Goal: Find specific page/section: Find specific page/section

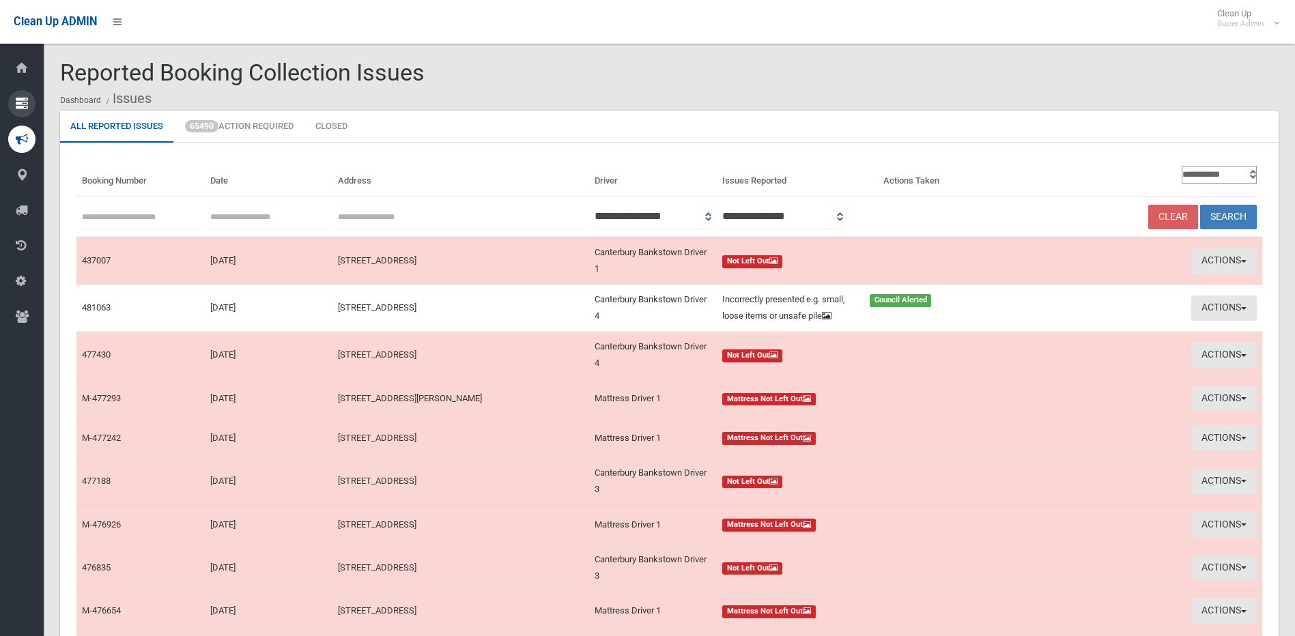
scroll to position [136, 0]
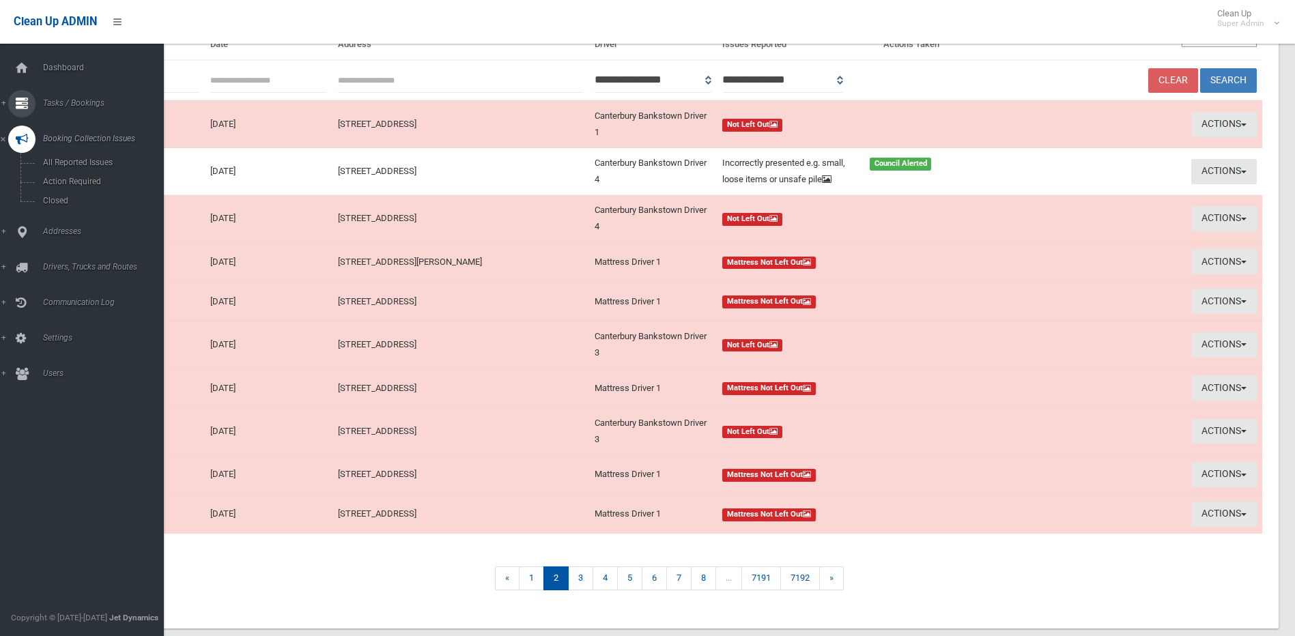
click at [21, 112] on icon at bounding box center [22, 103] width 12 height 27
click at [55, 203] on span "Search" at bounding box center [101, 204] width 124 height 10
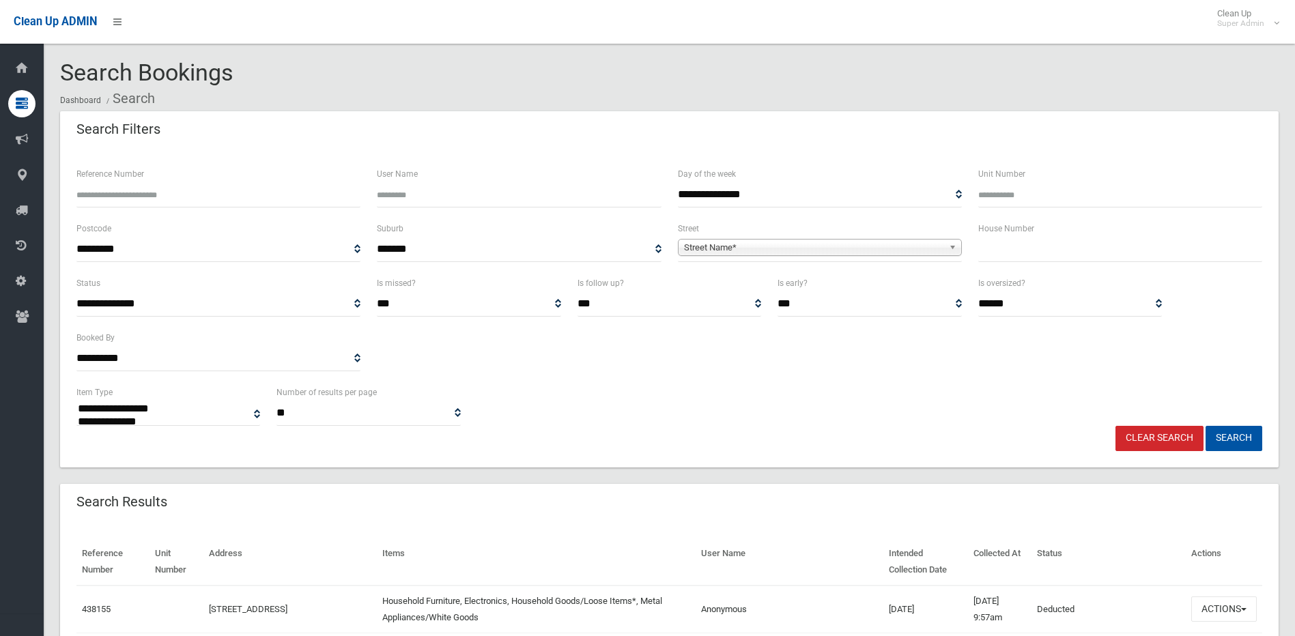
select select
click at [769, 250] on span "Street Name*" at bounding box center [813, 248] width 259 height 16
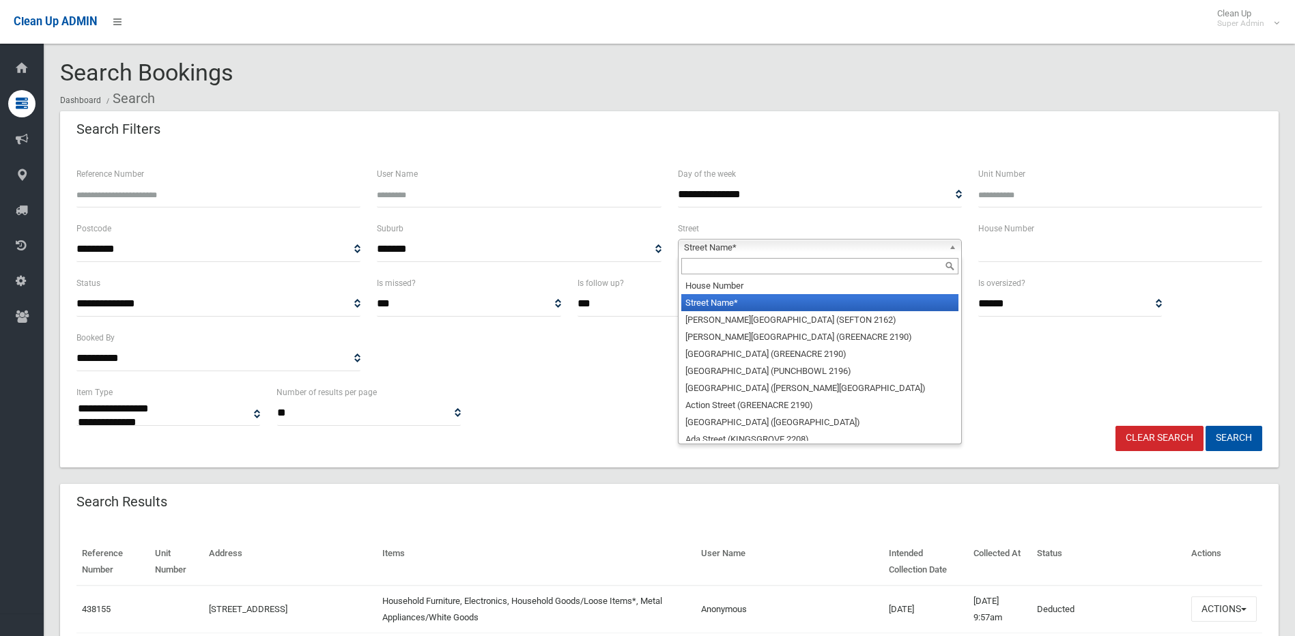
type input "*"
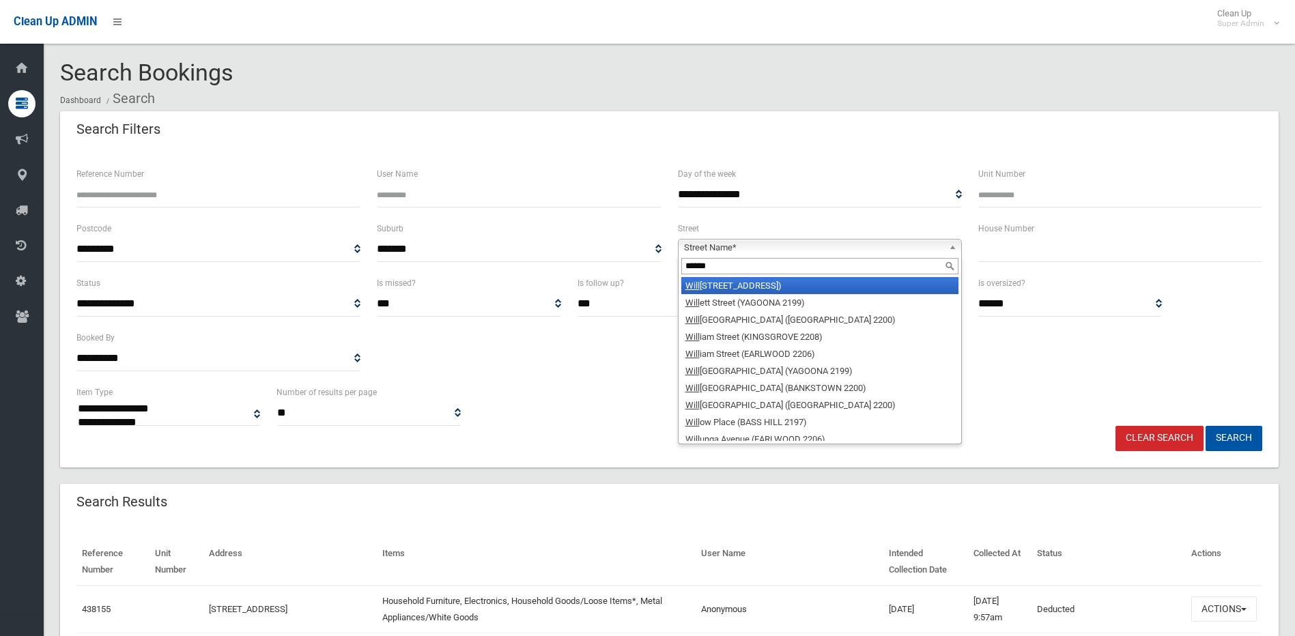
type input "*******"
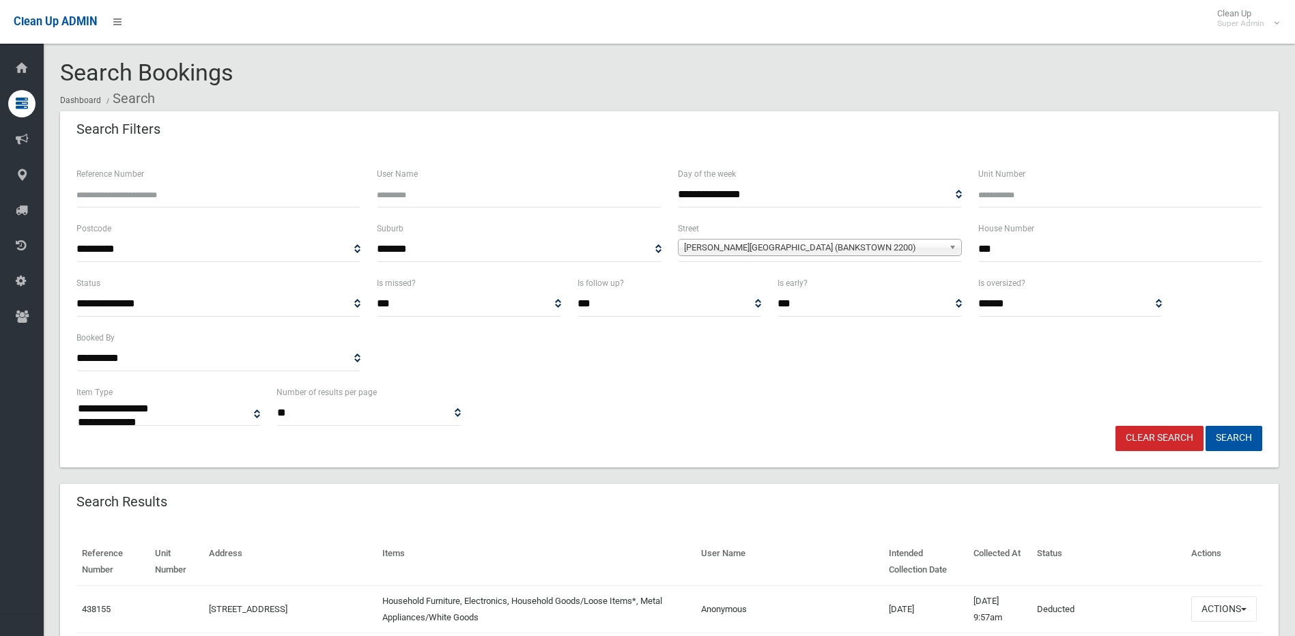
type input "***"
click at [1205, 426] on button "Search" at bounding box center [1233, 438] width 57 height 25
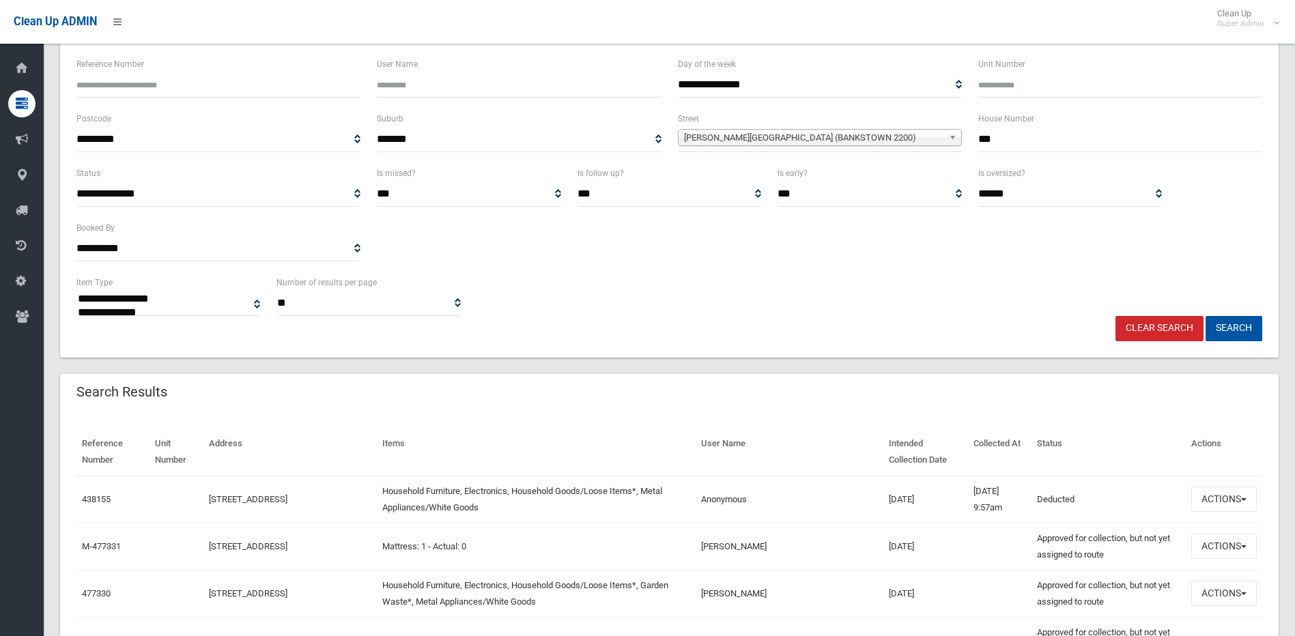
scroll to position [273, 0]
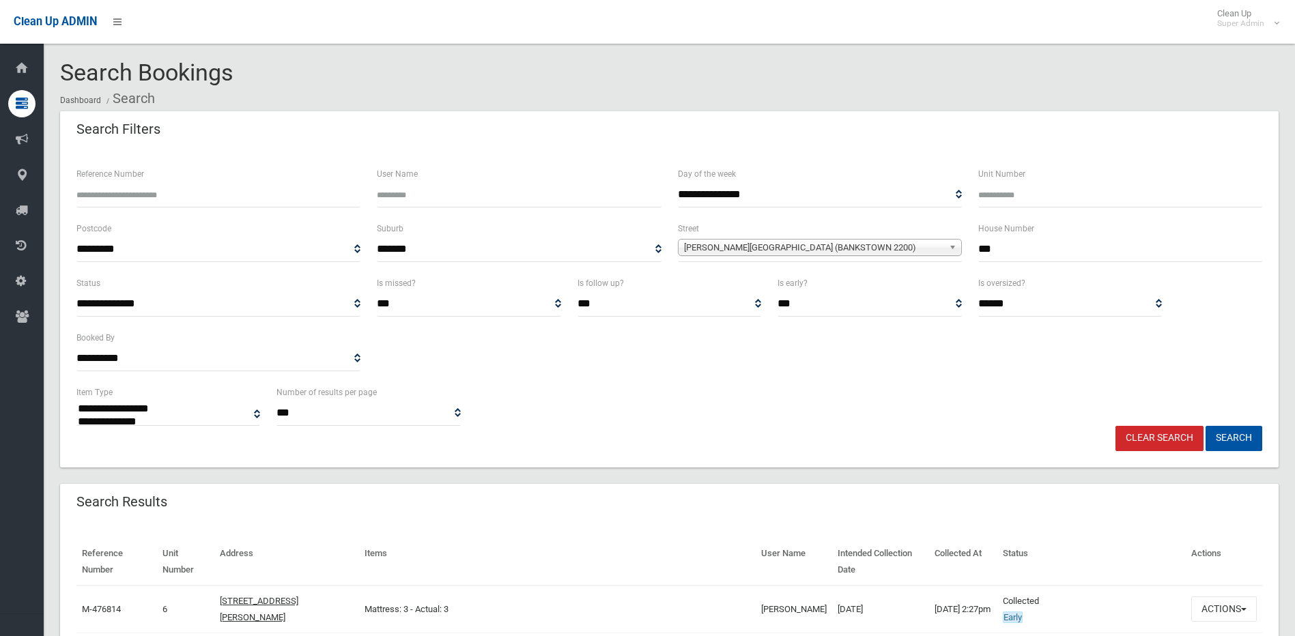
select select
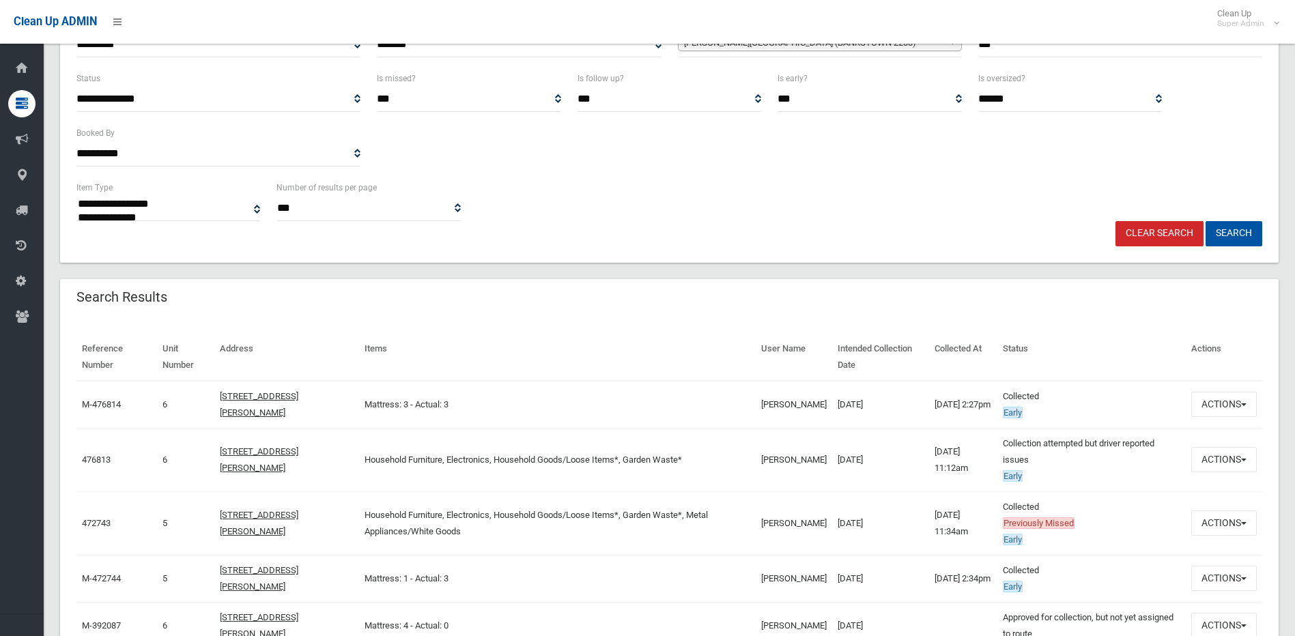
scroll to position [205, 0]
click at [1245, 526] on button "Actions" at bounding box center [1224, 522] width 66 height 25
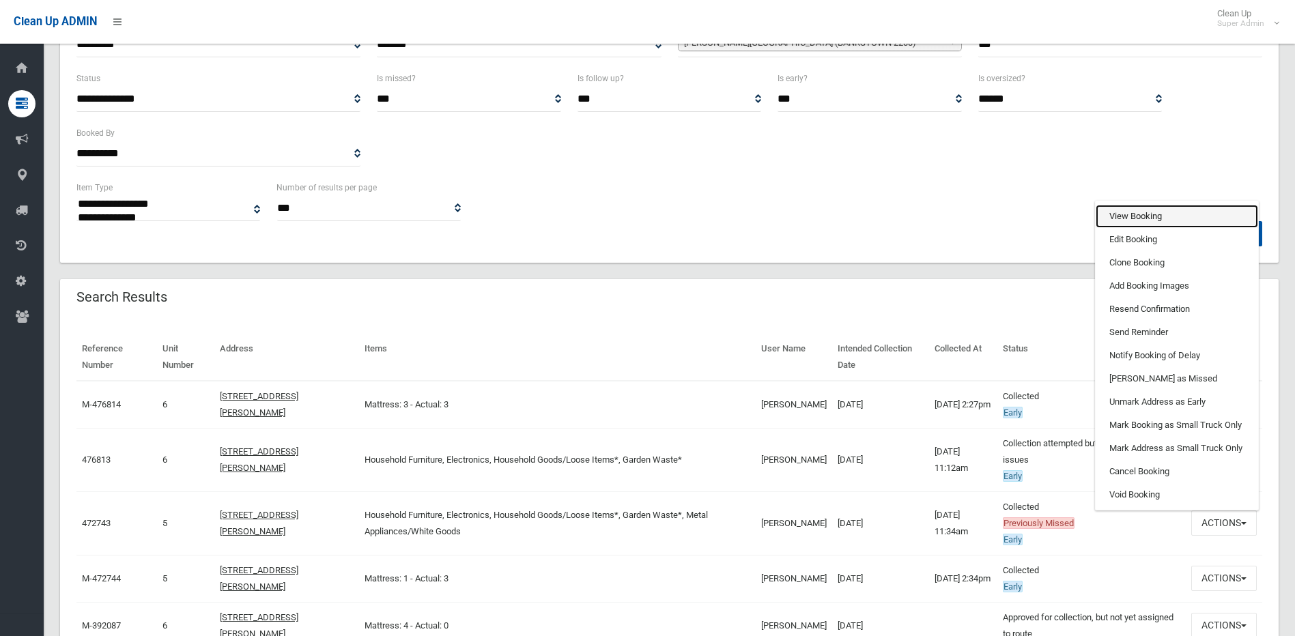
click at [1134, 221] on link "View Booking" at bounding box center [1176, 216] width 162 height 23
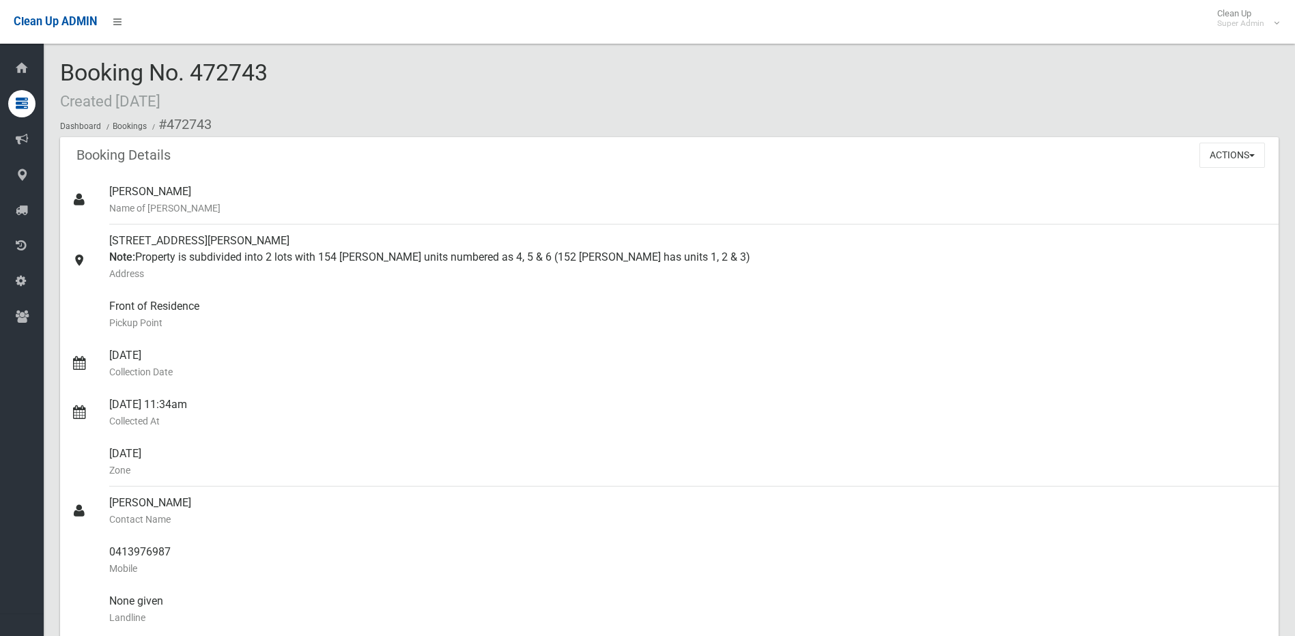
scroll to position [1160, 0]
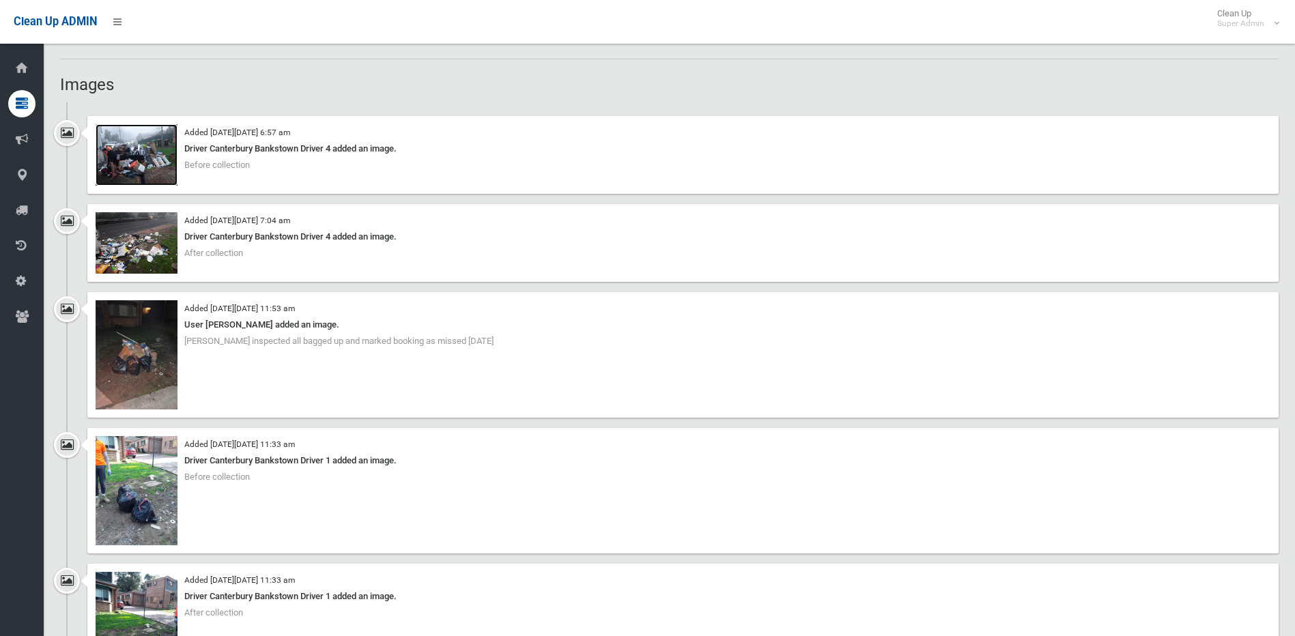
click at [143, 162] on img at bounding box center [137, 154] width 82 height 61
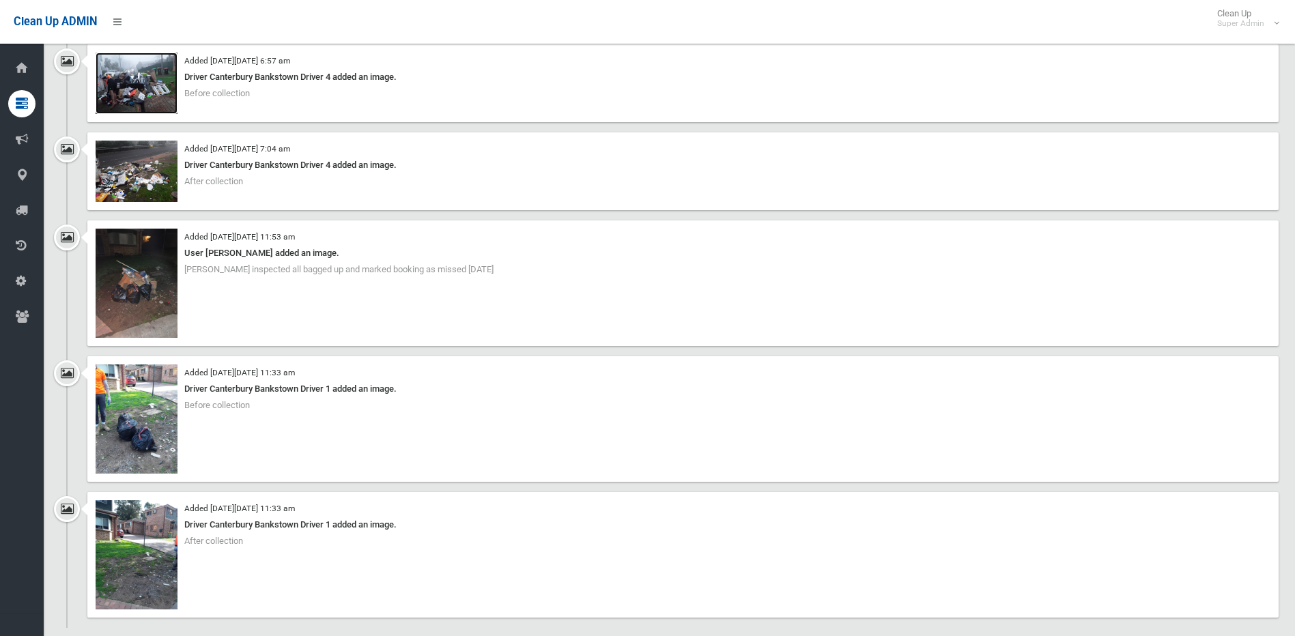
scroll to position [1297, 0]
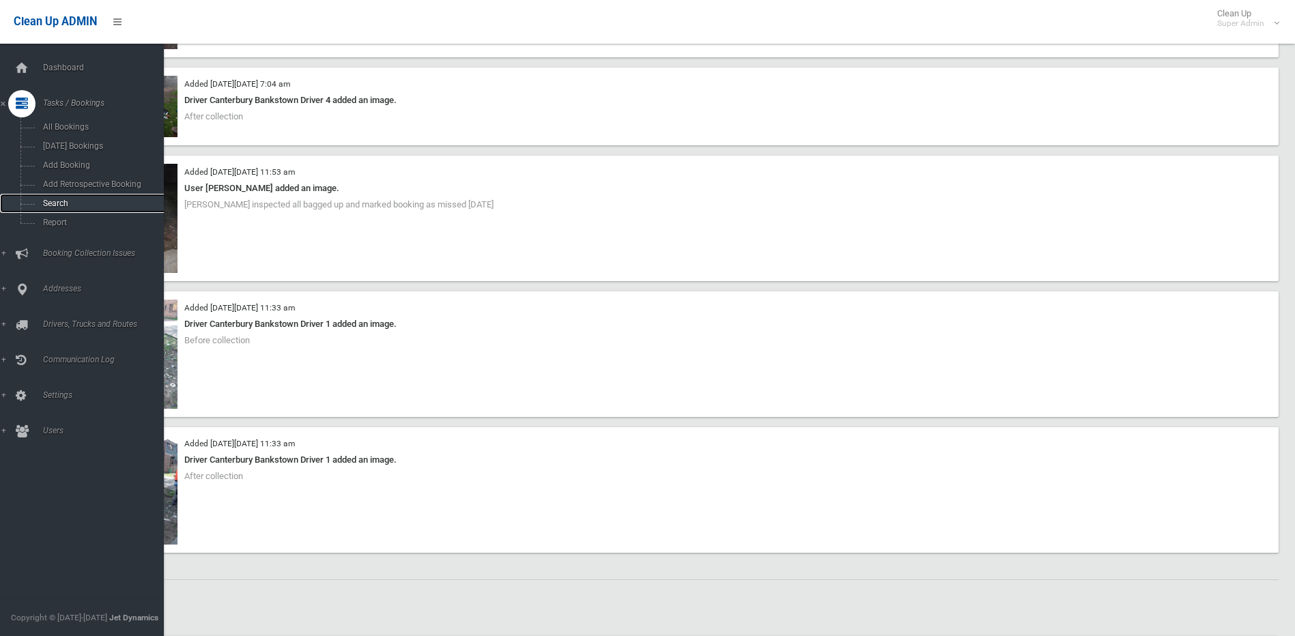
click at [64, 205] on span "Search" at bounding box center [101, 204] width 124 height 10
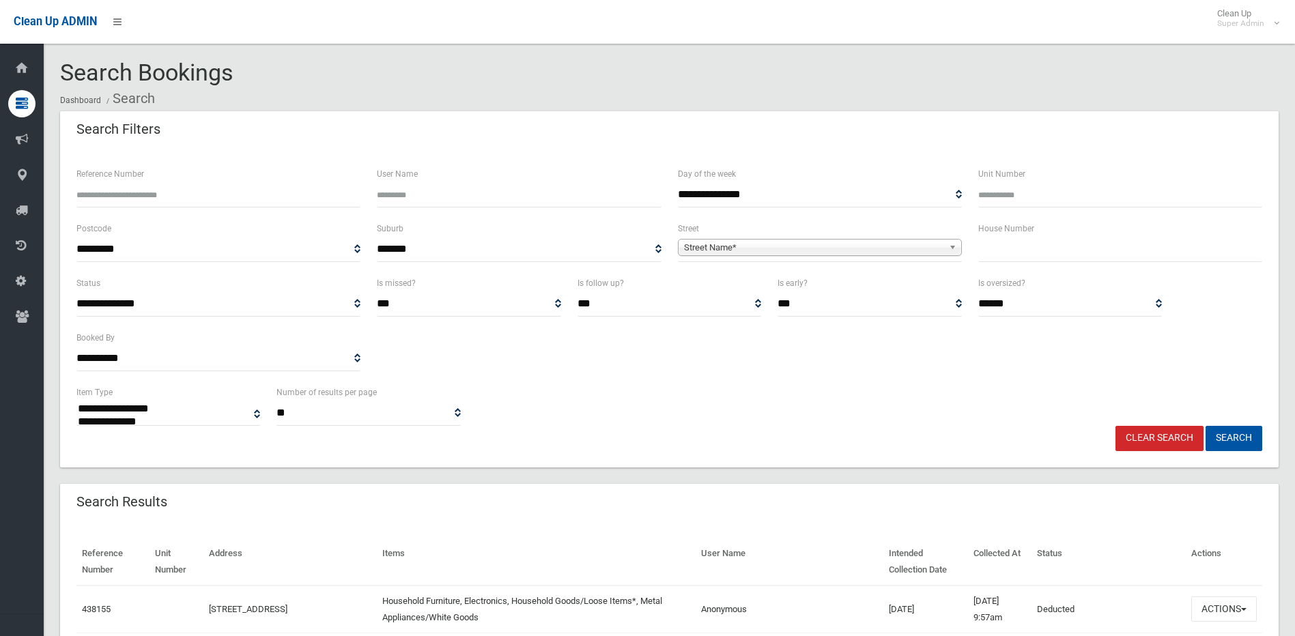
select select
click at [169, 201] on input "Reference Number" at bounding box center [218, 194] width 284 height 25
type input "******"
click at [1205, 426] on button "Search" at bounding box center [1233, 438] width 57 height 25
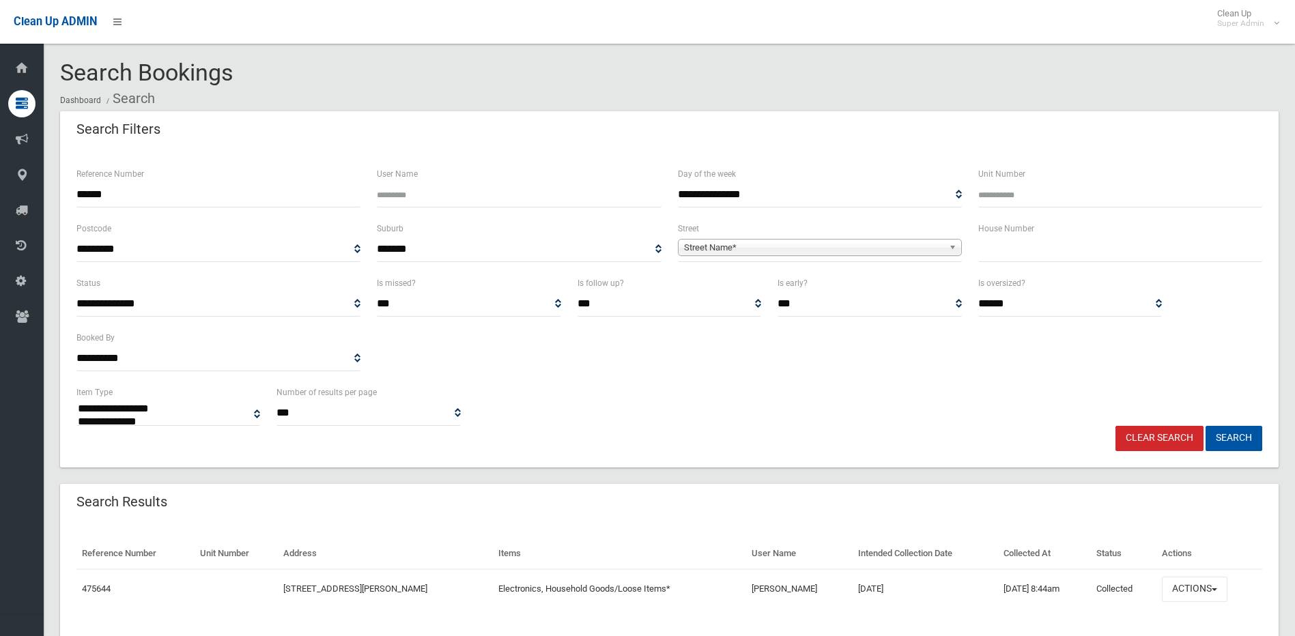
select select
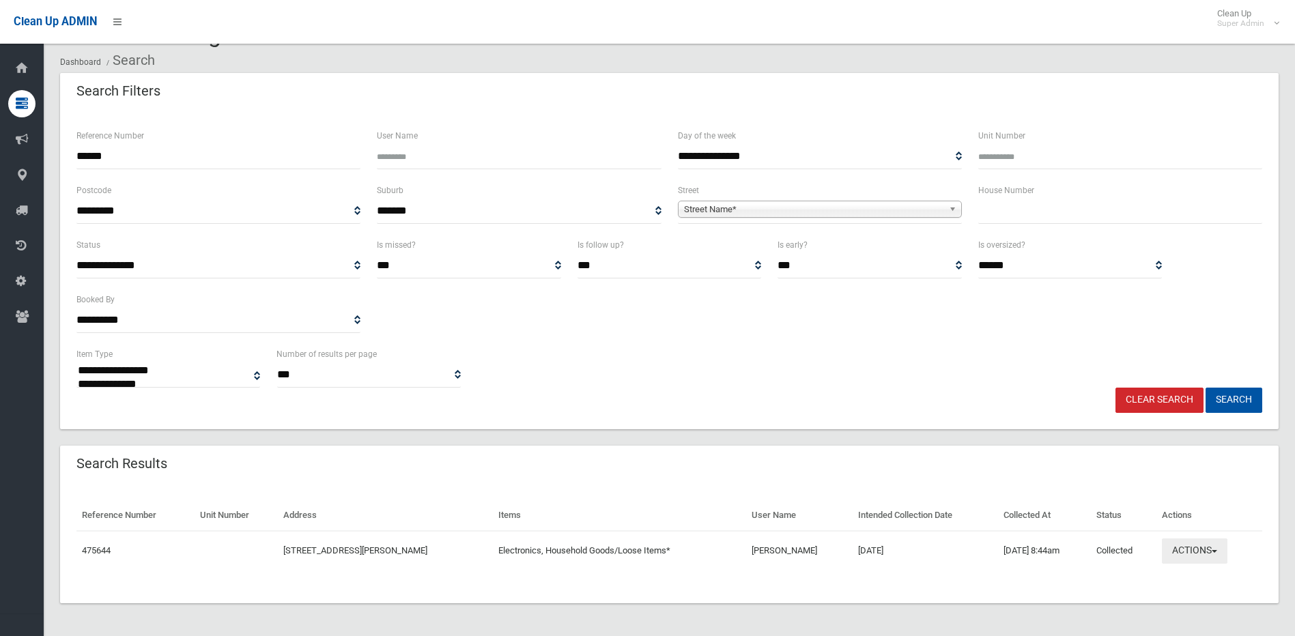
scroll to position [38, 0]
click at [1185, 548] on button "Actions" at bounding box center [1195, 550] width 66 height 25
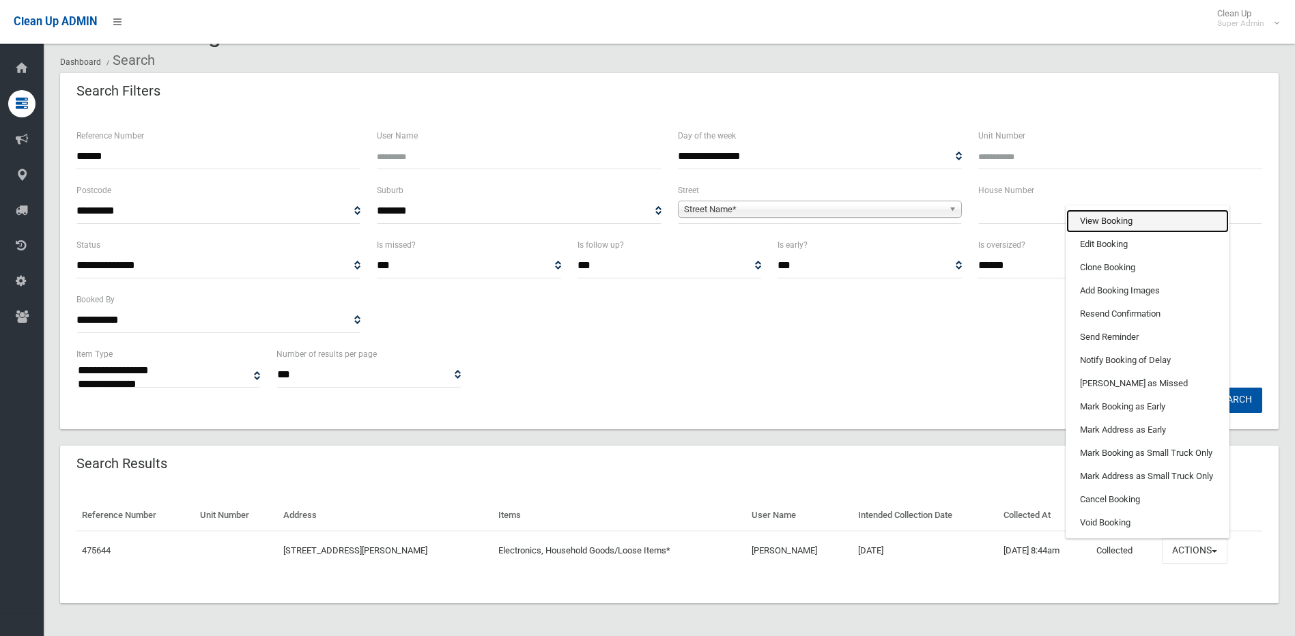
click at [1132, 221] on link "View Booking" at bounding box center [1147, 221] width 162 height 23
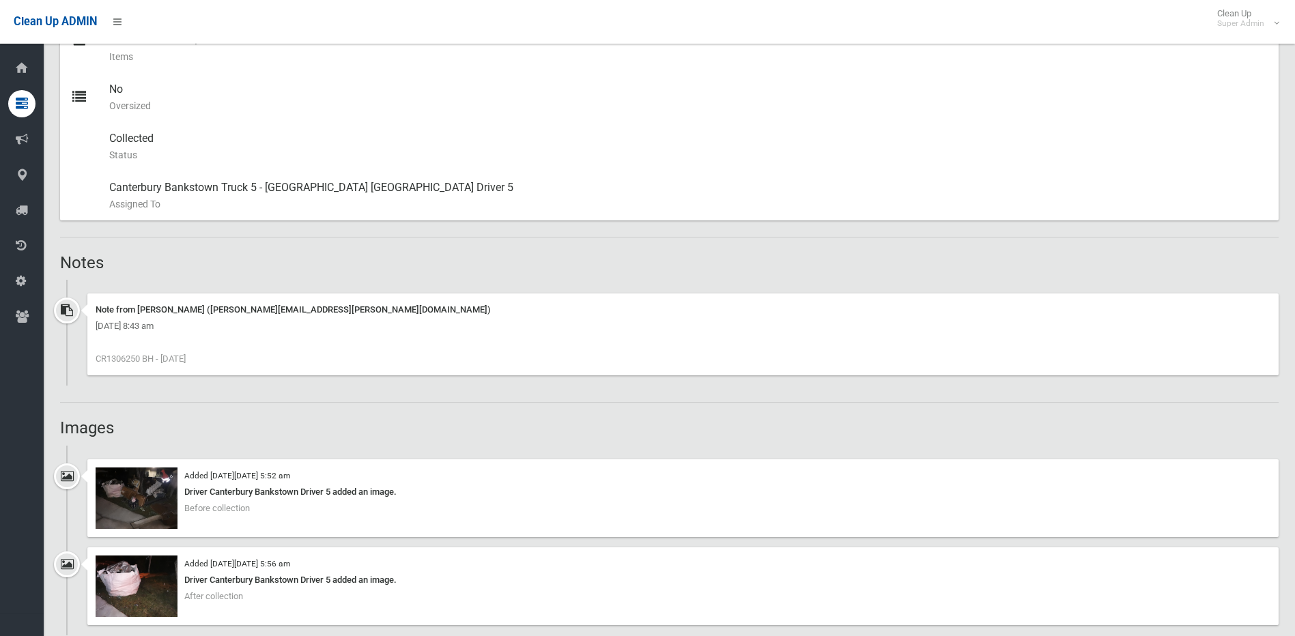
scroll to position [751, 0]
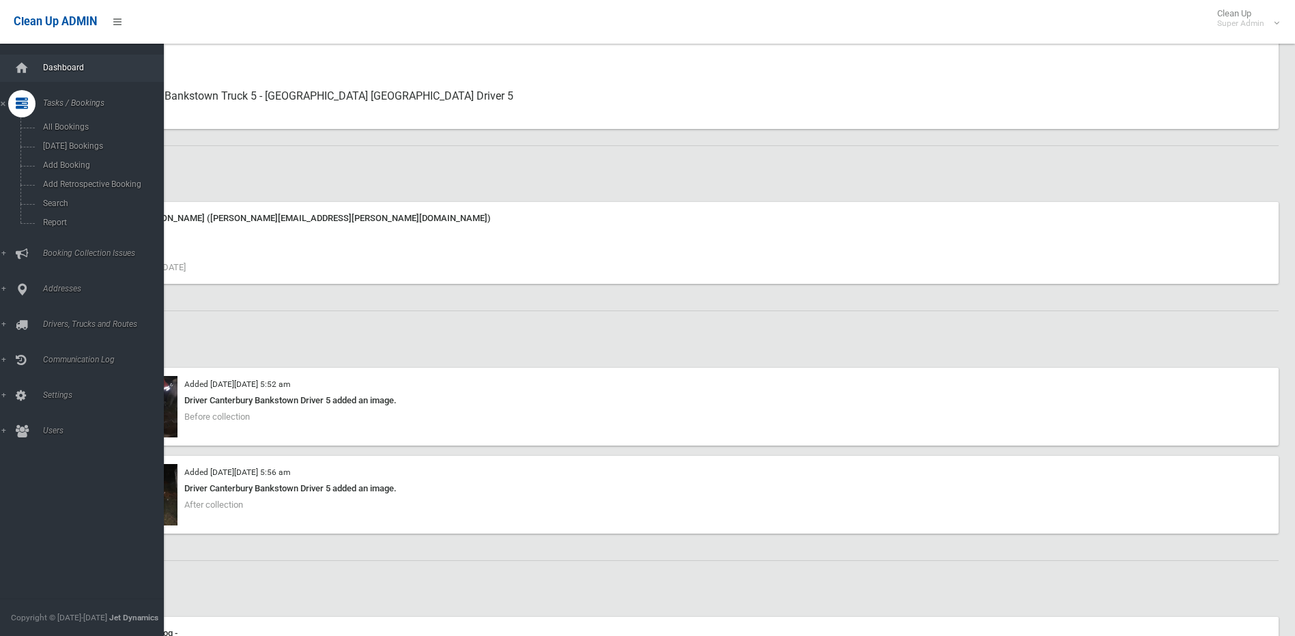
click at [65, 62] on link "Dashboard" at bounding box center [87, 68] width 174 height 27
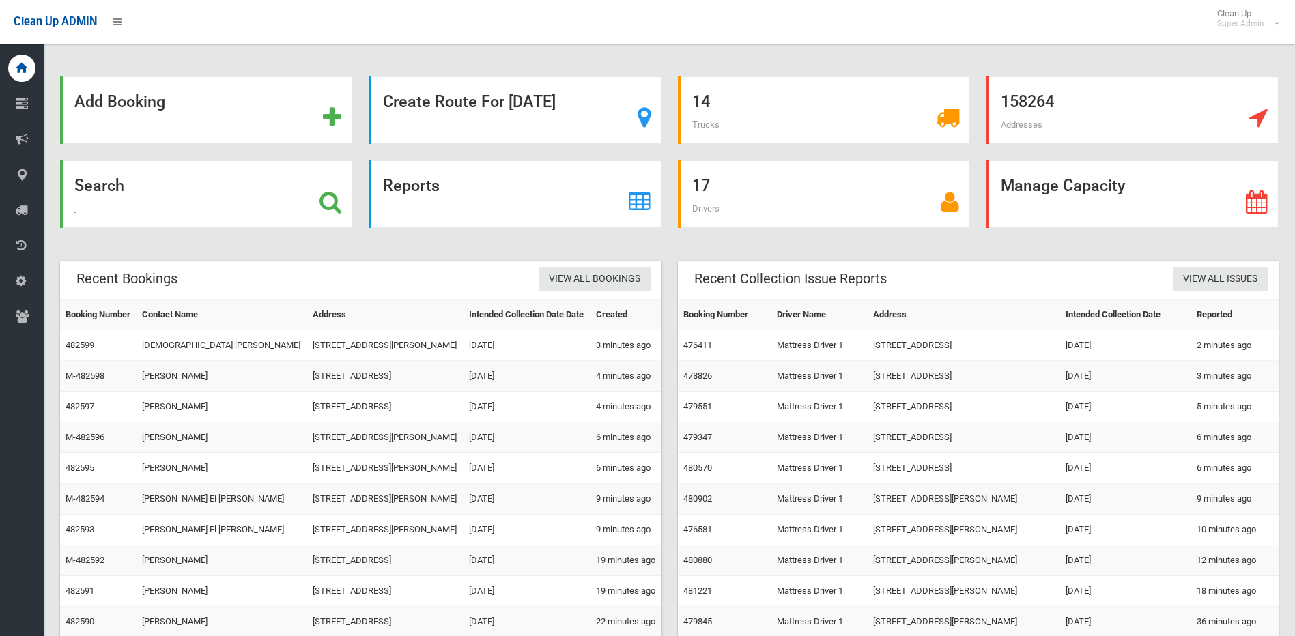
click at [241, 211] on div "Search" at bounding box center [206, 194] width 292 height 68
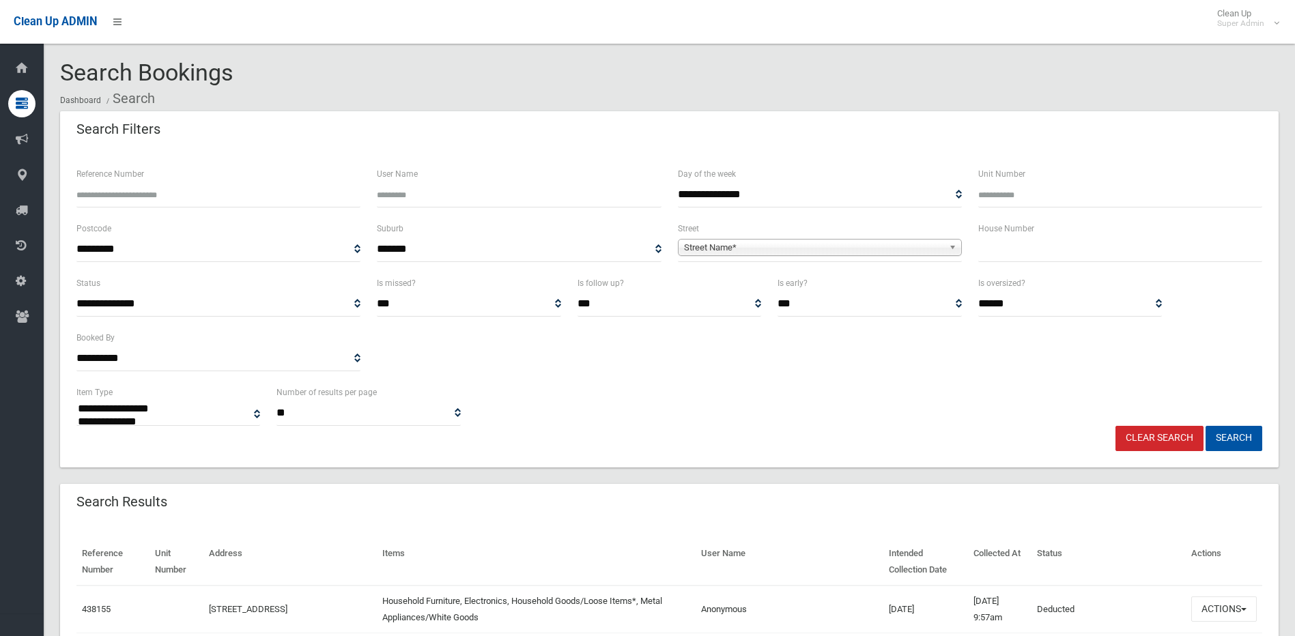
select select
click at [214, 197] on input "Reference Number" at bounding box center [218, 194] width 284 height 25
type input "******"
click at [1205, 426] on button "Search" at bounding box center [1233, 438] width 57 height 25
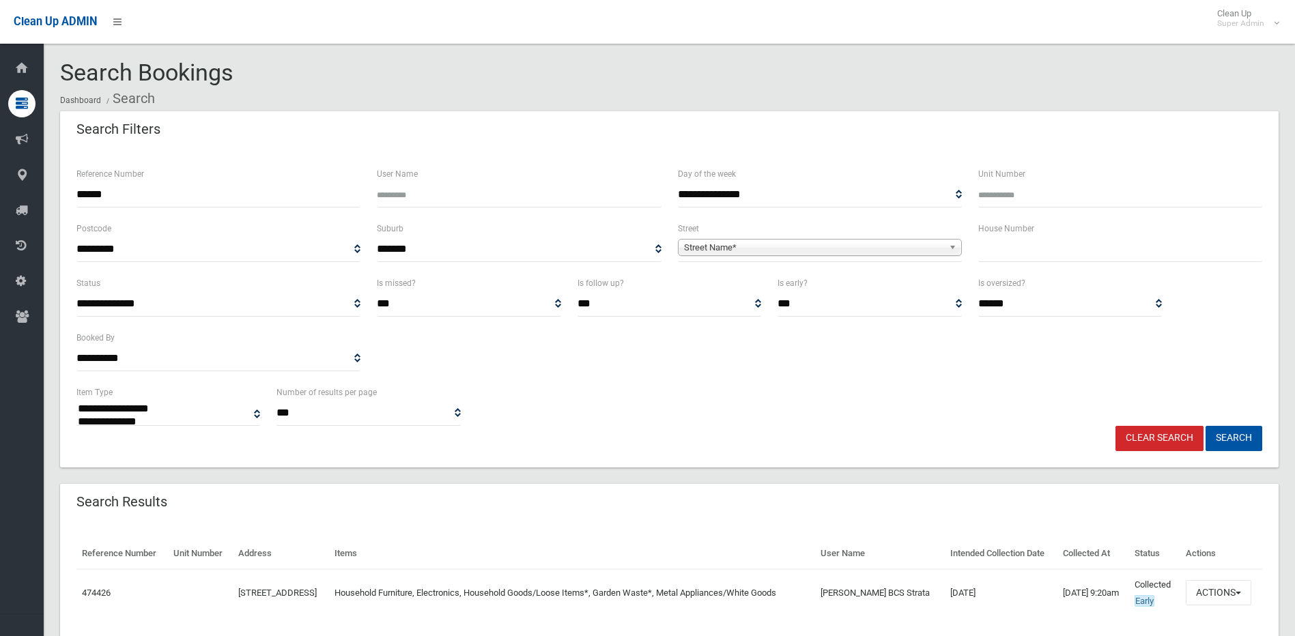
select select
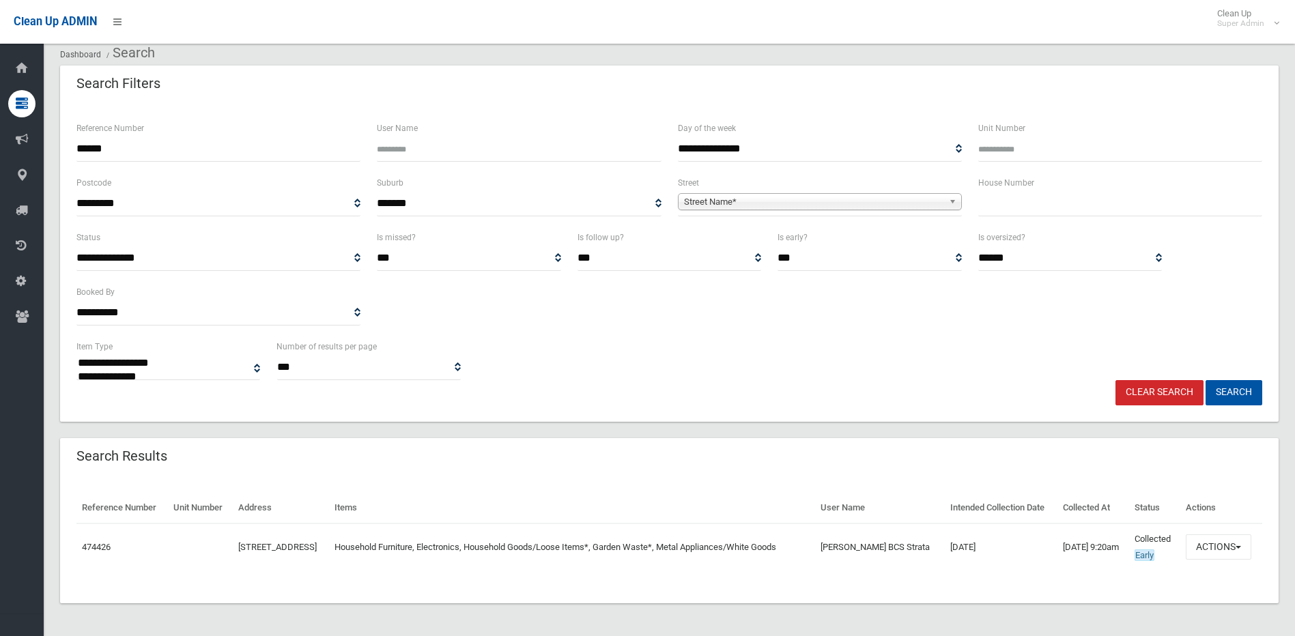
scroll to position [46, 0]
click at [1240, 543] on button "Actions" at bounding box center [1218, 546] width 66 height 25
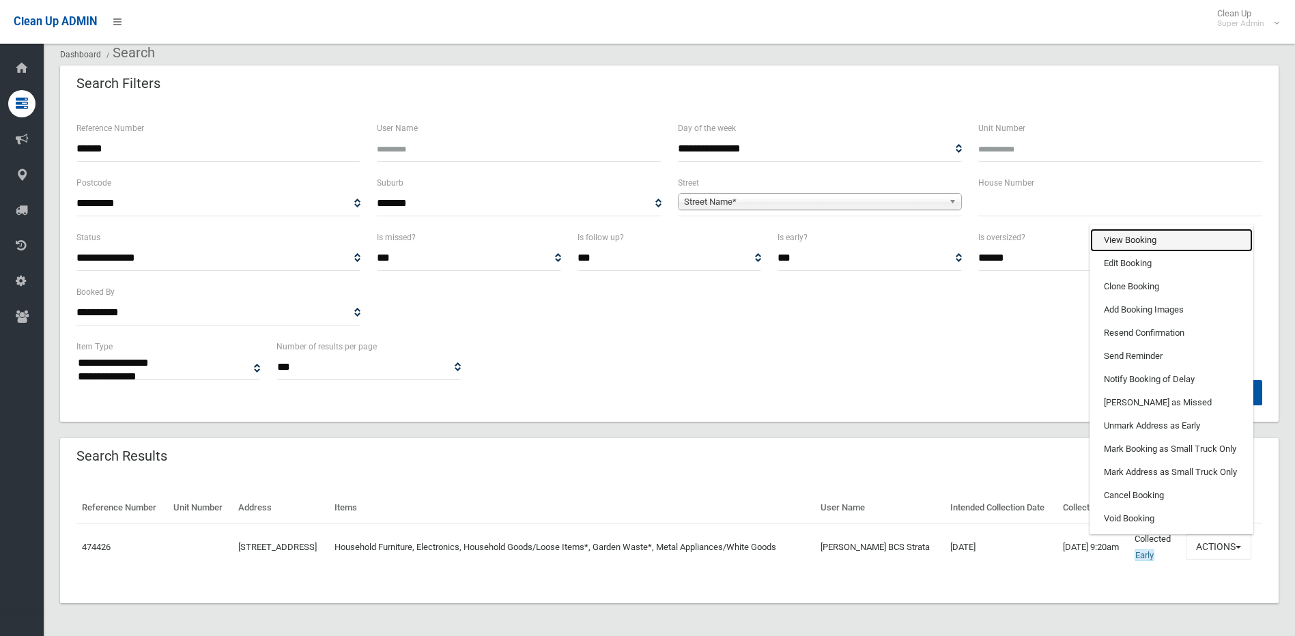
click at [1155, 245] on link "View Booking" at bounding box center [1171, 240] width 162 height 23
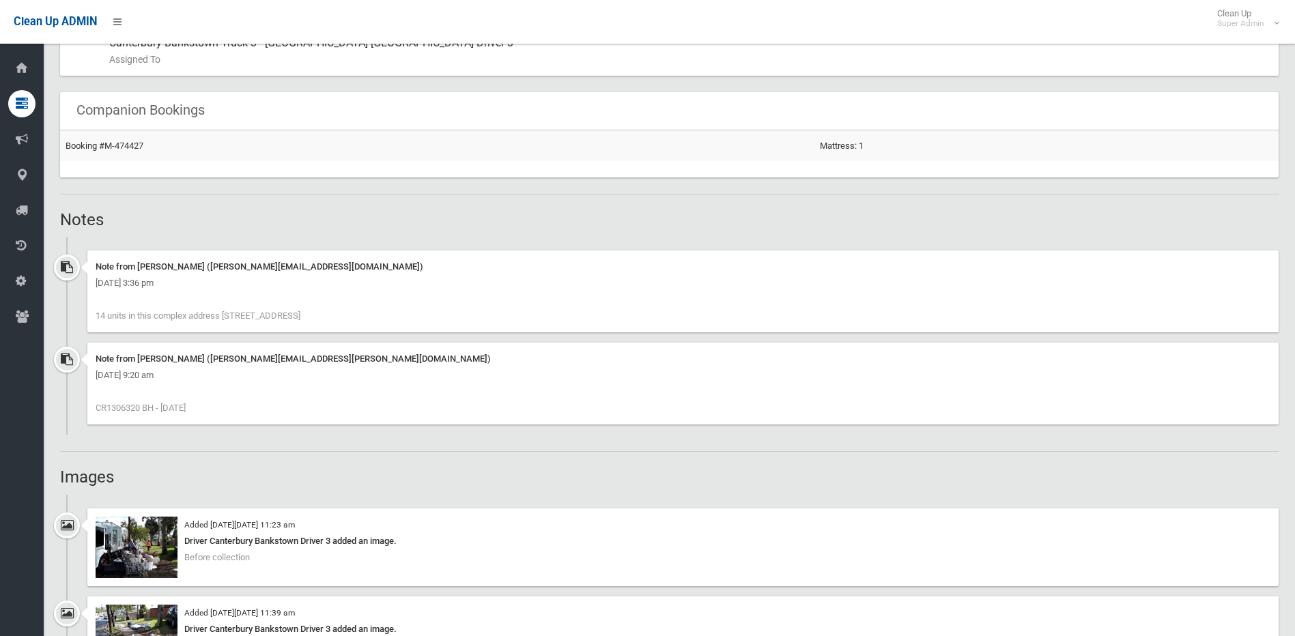
scroll to position [1024, 0]
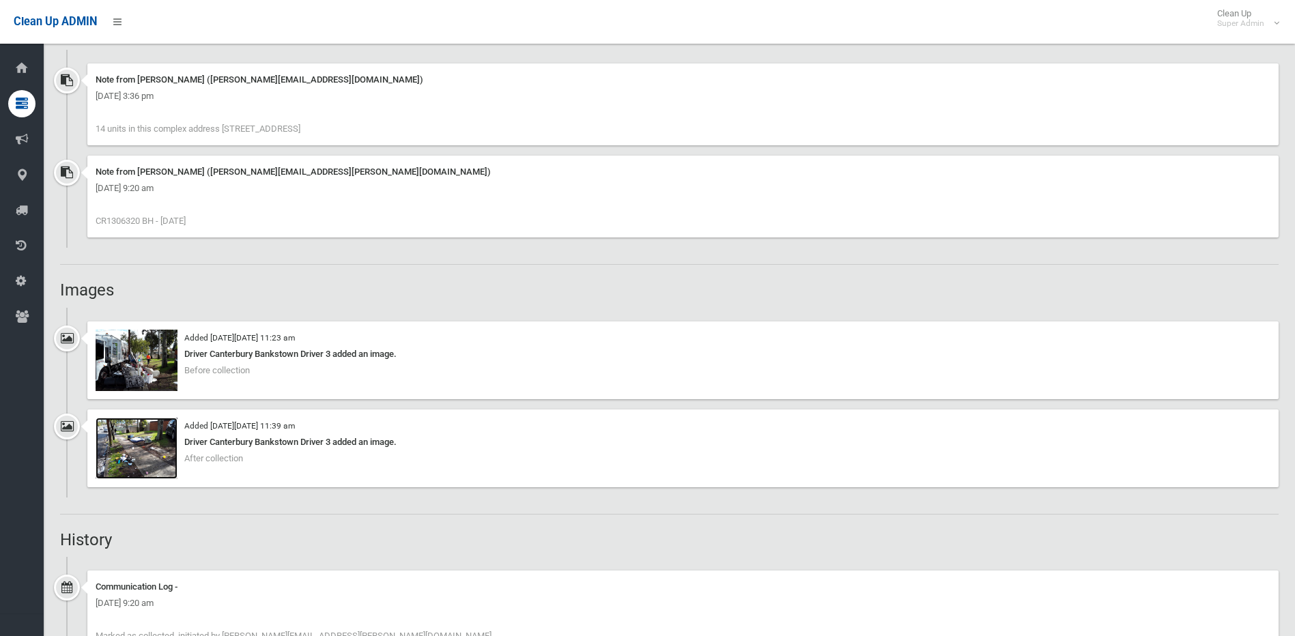
click at [134, 451] on img at bounding box center [137, 448] width 82 height 61
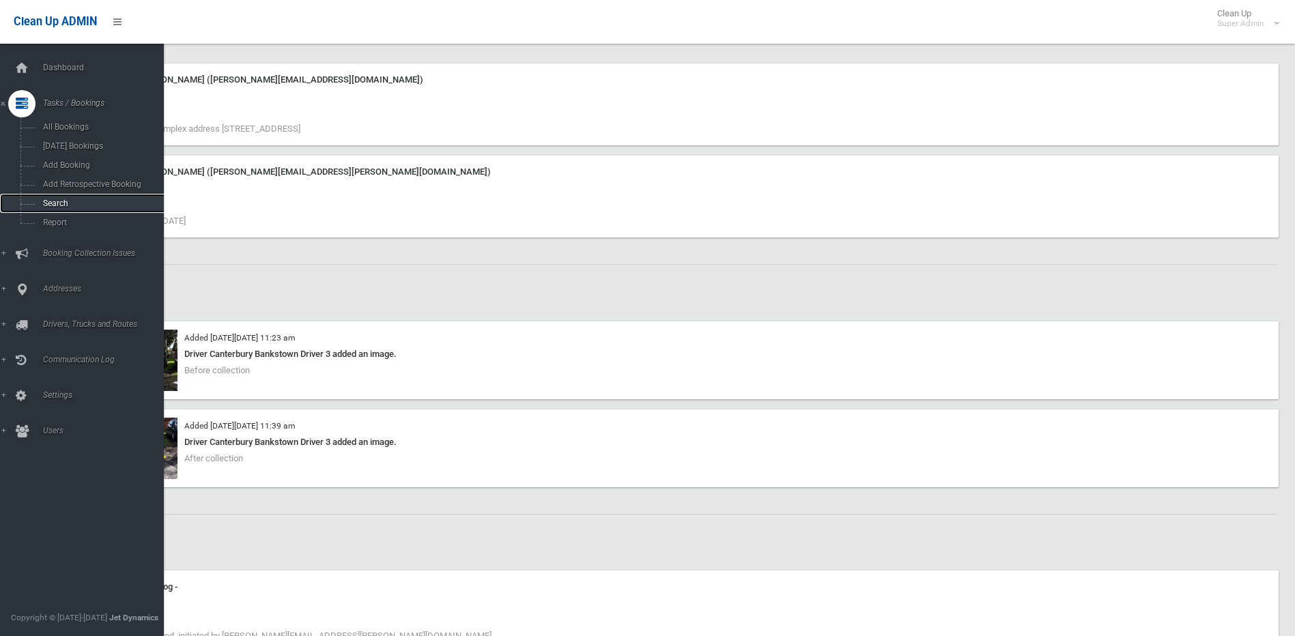
click at [67, 198] on link "Search" at bounding box center [87, 203] width 174 height 19
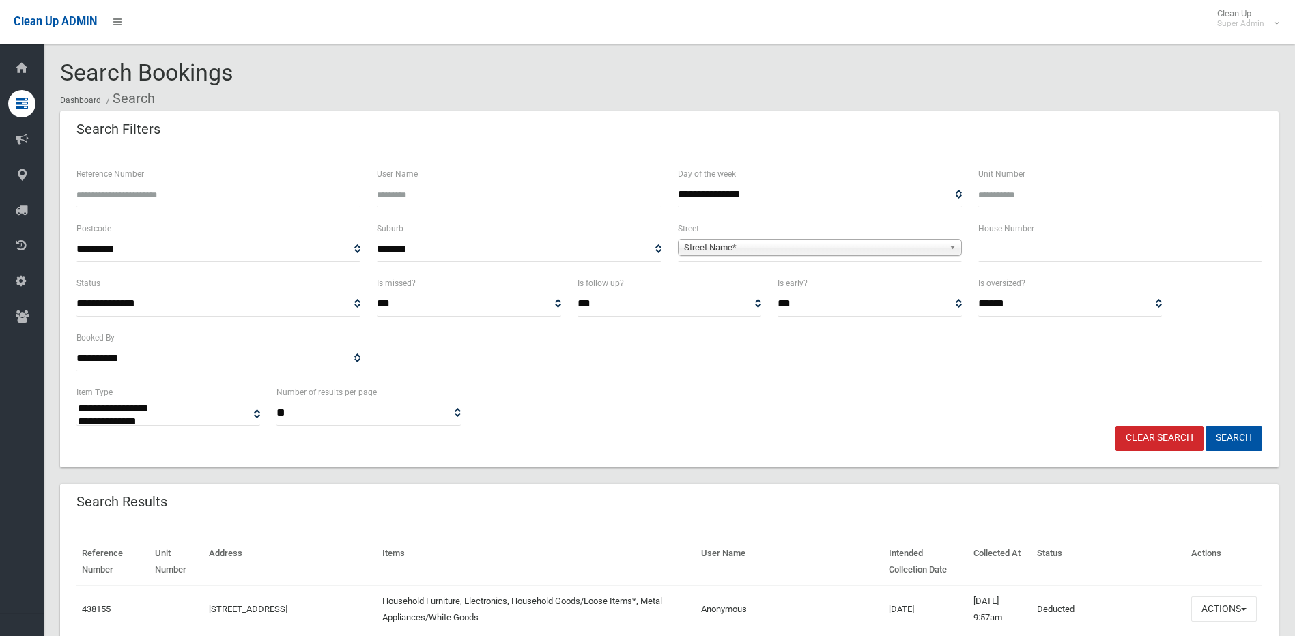
select select
click at [235, 190] on input "Reference Number" at bounding box center [218, 194] width 284 height 25
click at [216, 182] on input "**" at bounding box center [218, 194] width 284 height 25
type input "******"
click at [1205, 426] on button "Search" at bounding box center [1233, 438] width 57 height 25
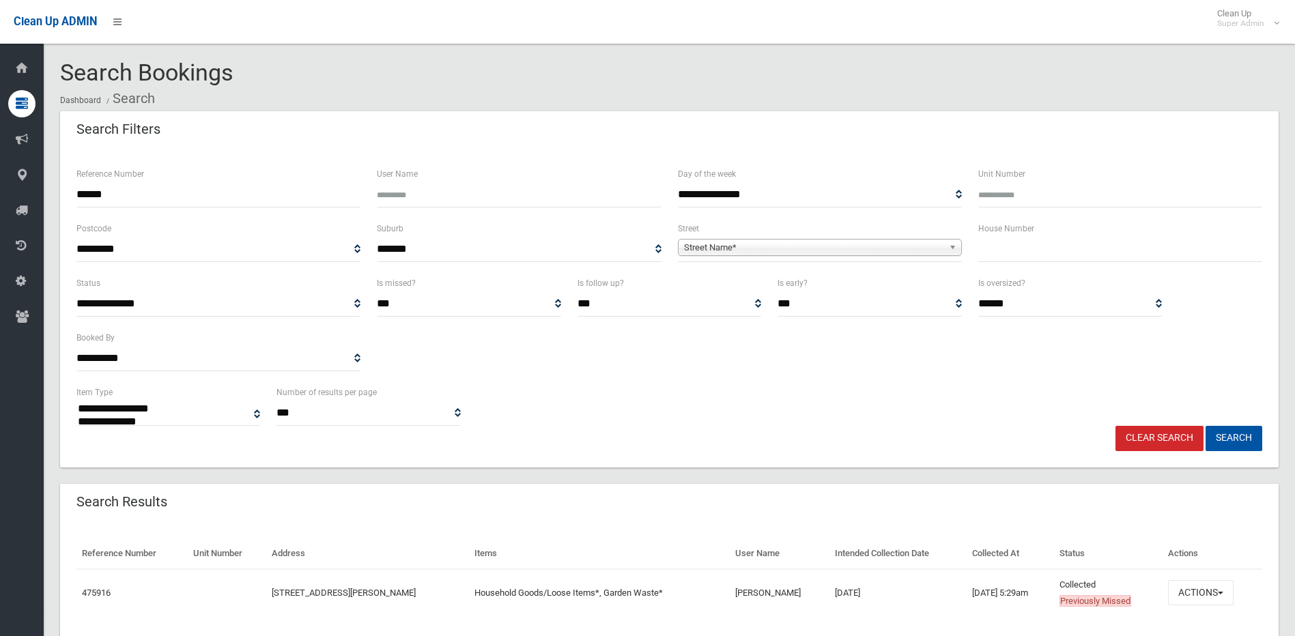
select select
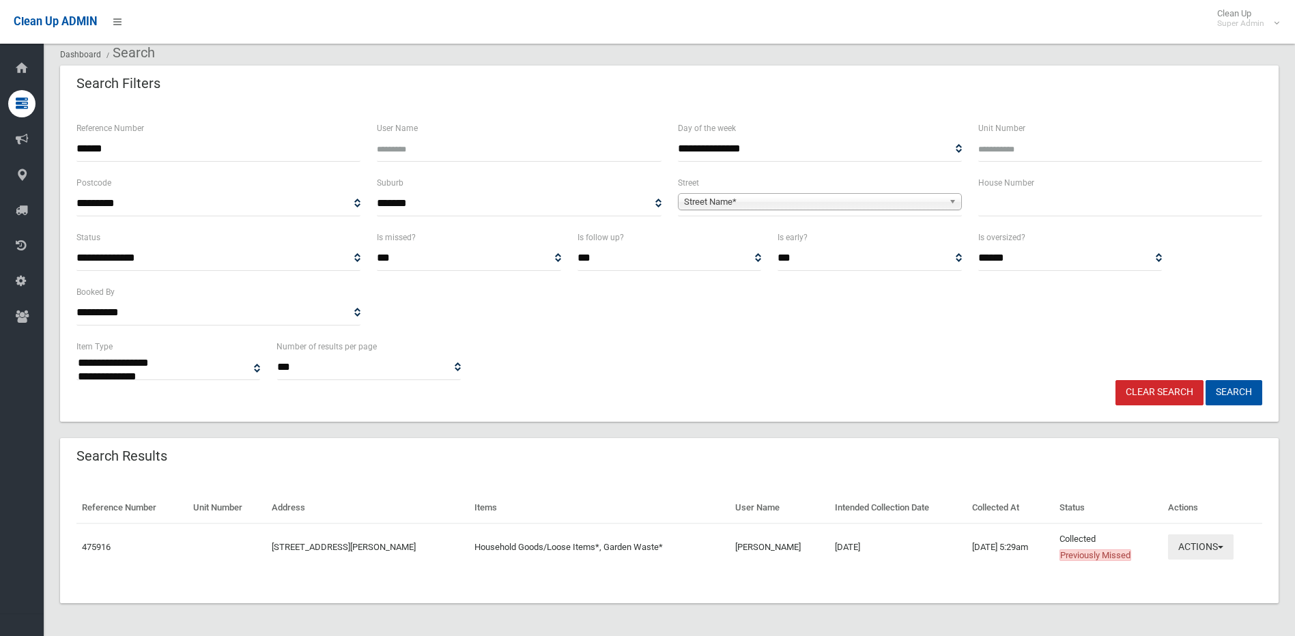
scroll to position [46, 0]
click at [1218, 548] on span "button" at bounding box center [1220, 547] width 5 height 3
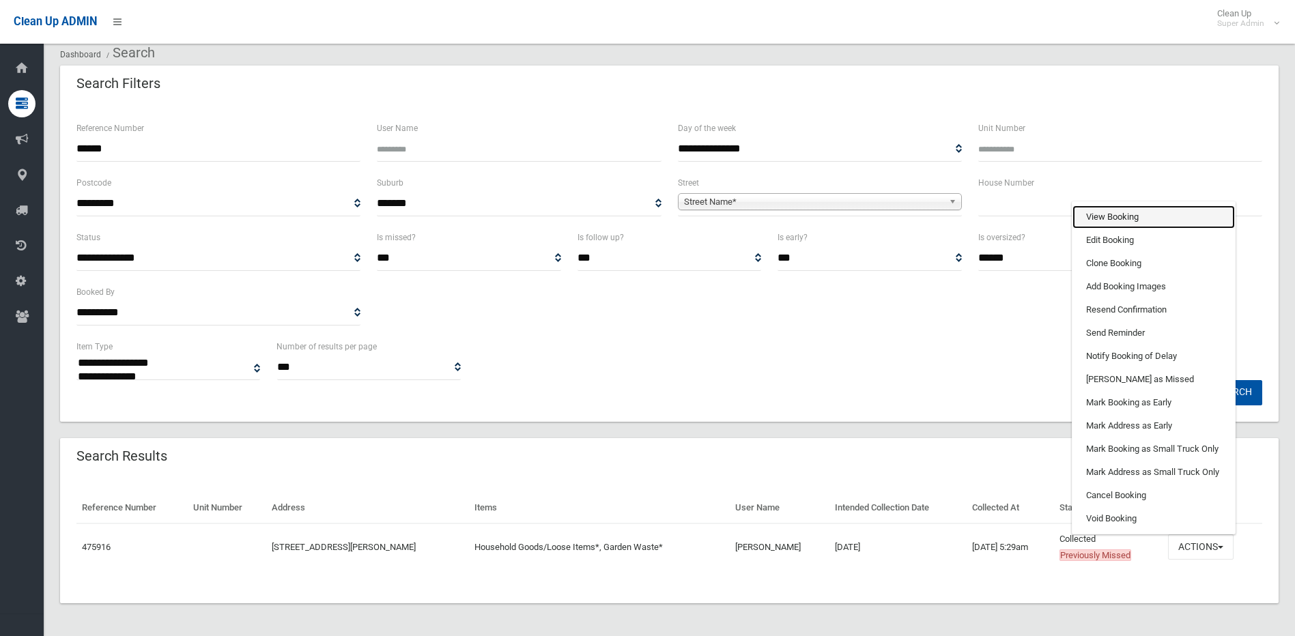
click at [1148, 209] on link "View Booking" at bounding box center [1153, 216] width 162 height 23
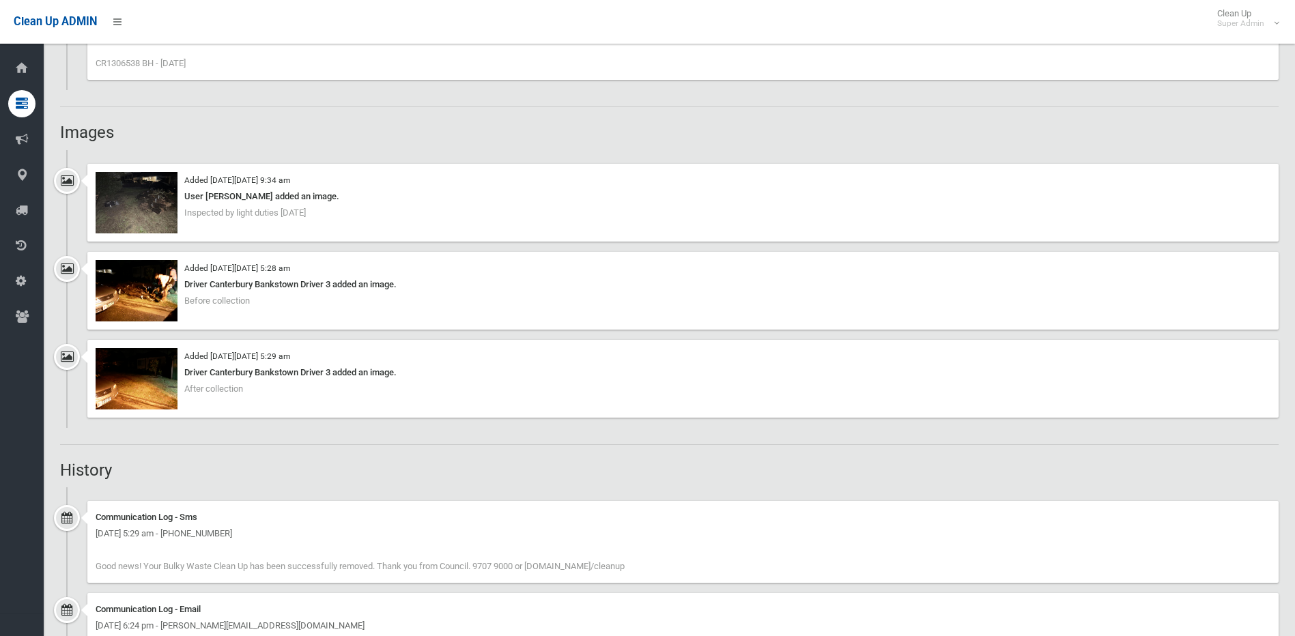
scroll to position [955, 0]
click at [154, 373] on img at bounding box center [137, 377] width 82 height 61
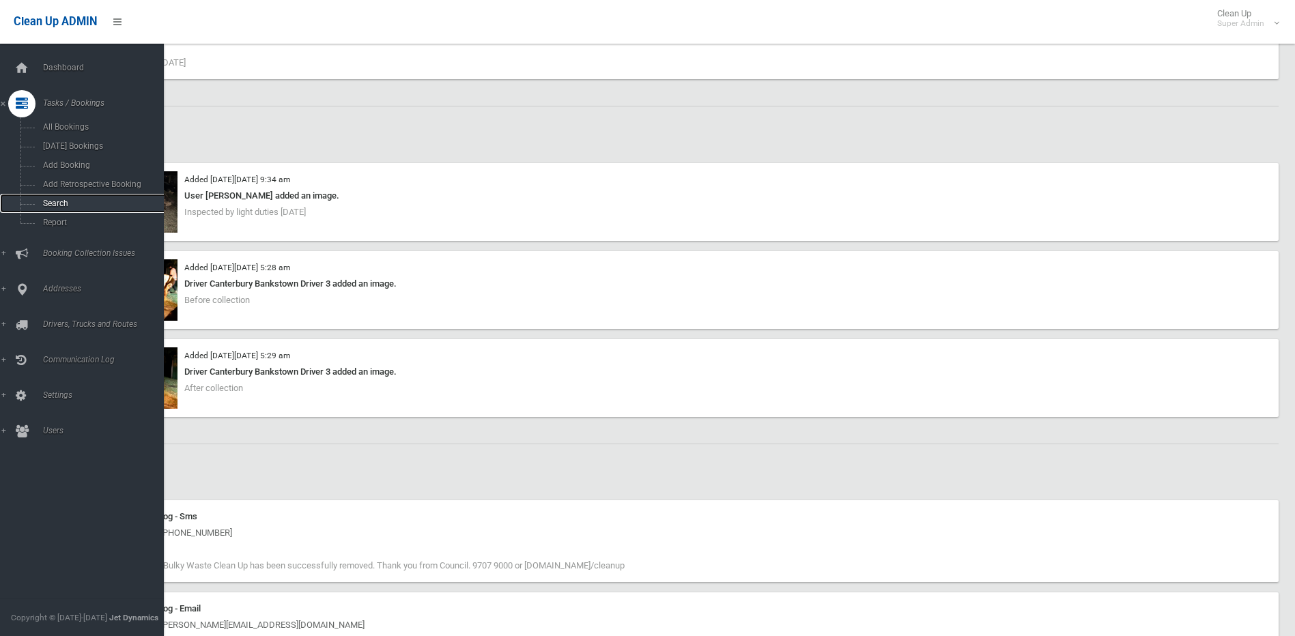
click at [57, 203] on span "Search" at bounding box center [101, 204] width 124 height 10
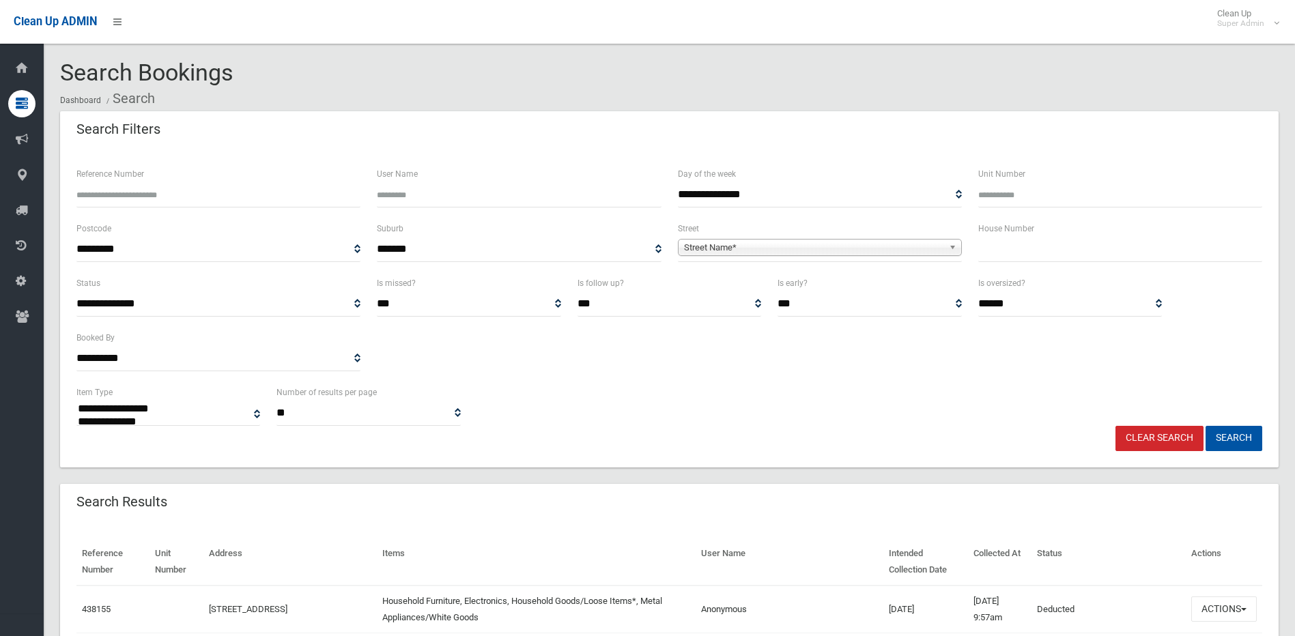
select select
click at [189, 196] on input "Reference Number" at bounding box center [218, 194] width 284 height 25
type input "******"
click at [1205, 426] on button "Search" at bounding box center [1233, 438] width 57 height 25
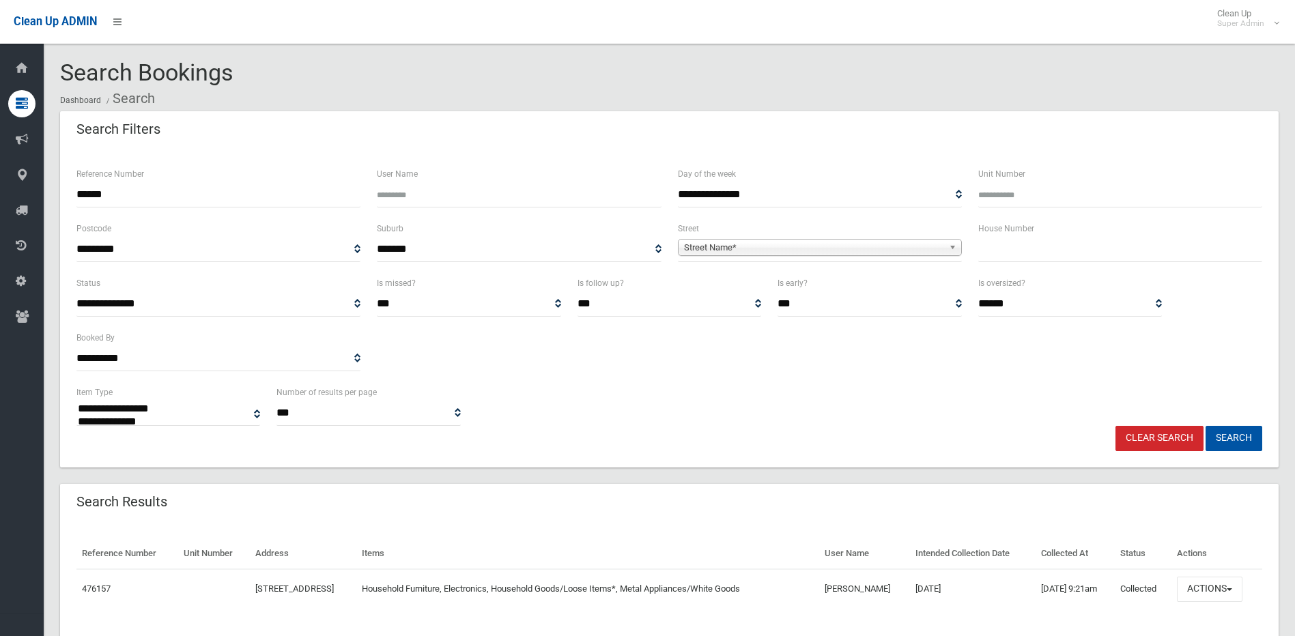
select select
click at [1225, 593] on button "Actions" at bounding box center [1210, 589] width 66 height 25
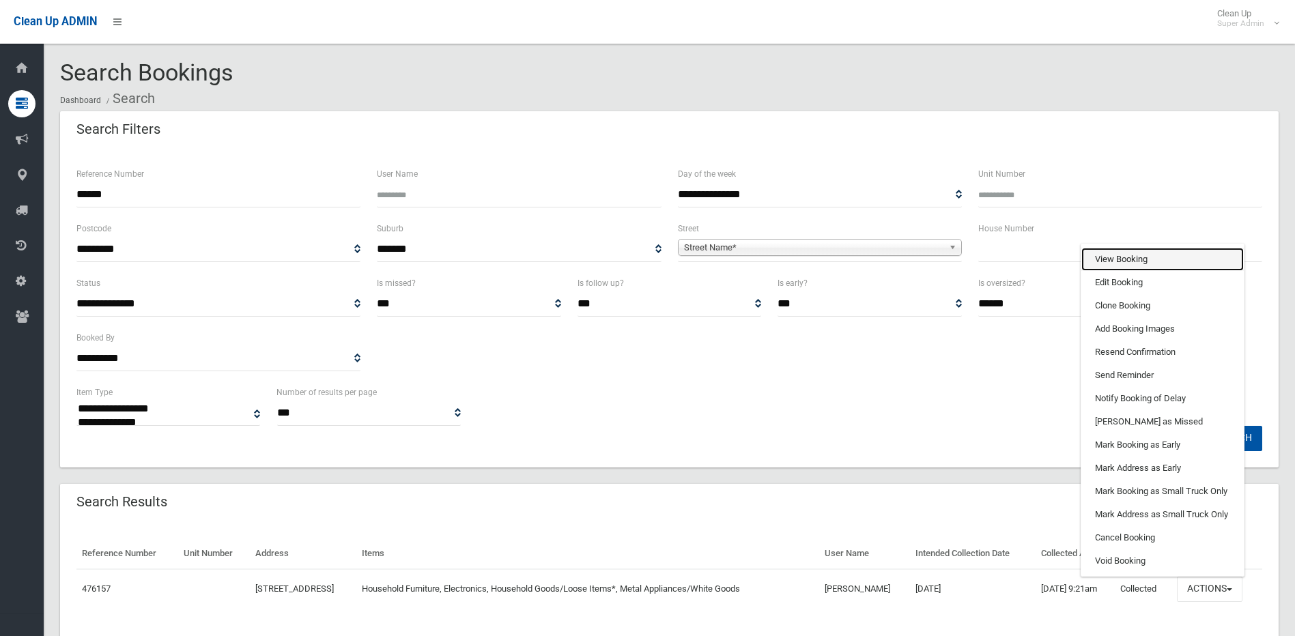
click at [1106, 260] on link "View Booking" at bounding box center [1162, 259] width 162 height 23
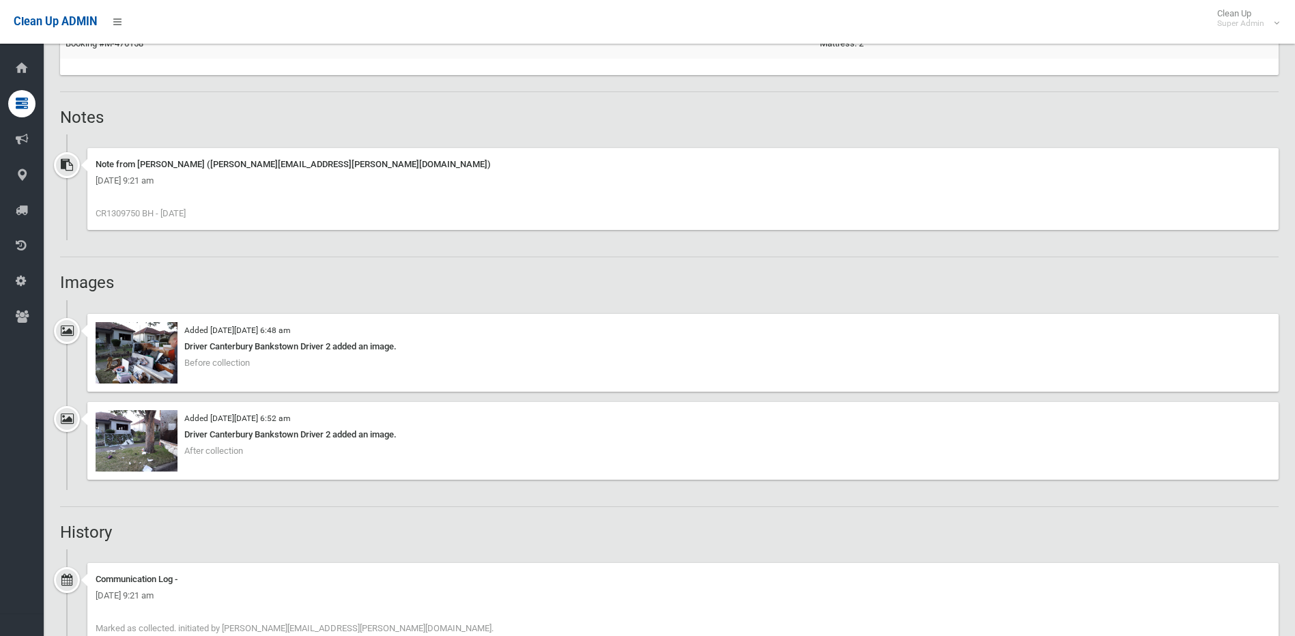
scroll to position [955, 0]
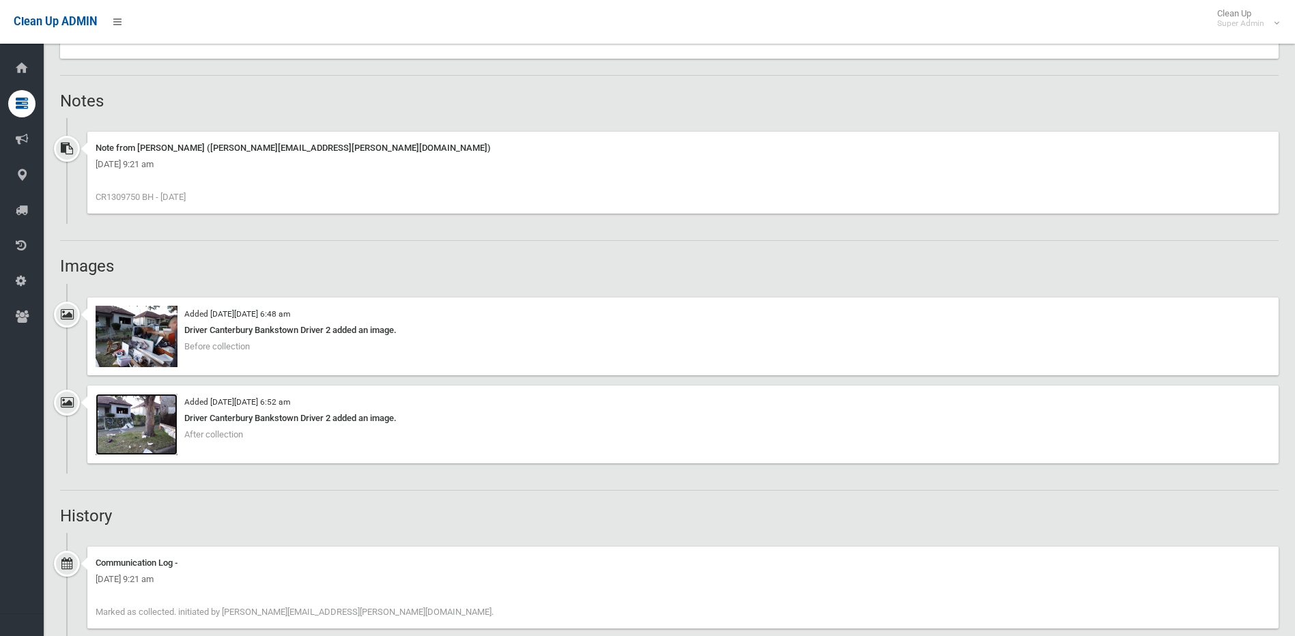
click at [149, 435] on img at bounding box center [137, 424] width 82 height 61
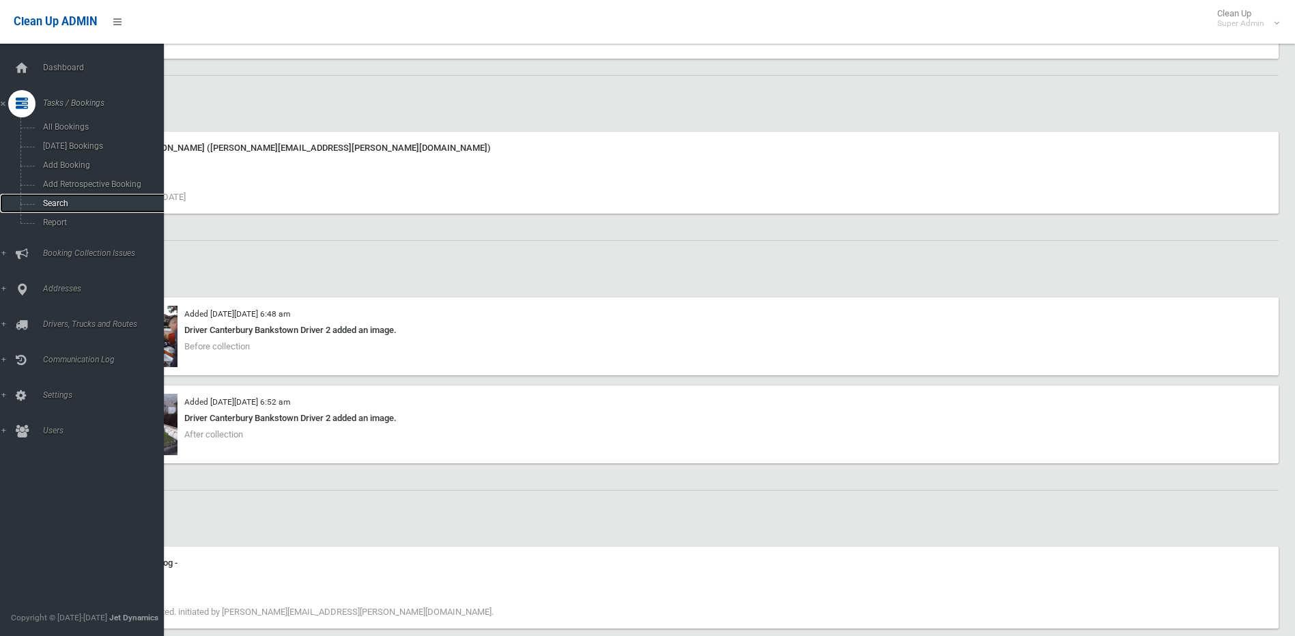
click at [57, 197] on link "Search" at bounding box center [87, 203] width 174 height 19
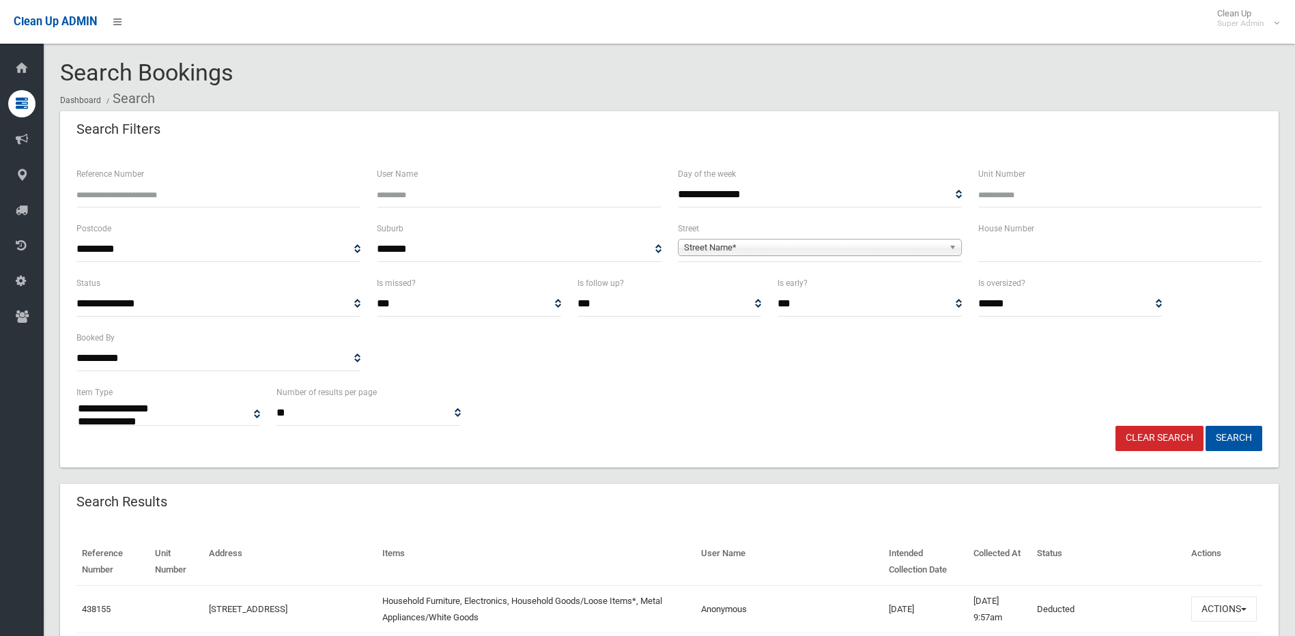
select select
click at [186, 197] on input "Reference Number" at bounding box center [218, 194] width 284 height 25
type input "*******"
click at [1205, 426] on button "Search" at bounding box center [1233, 438] width 57 height 25
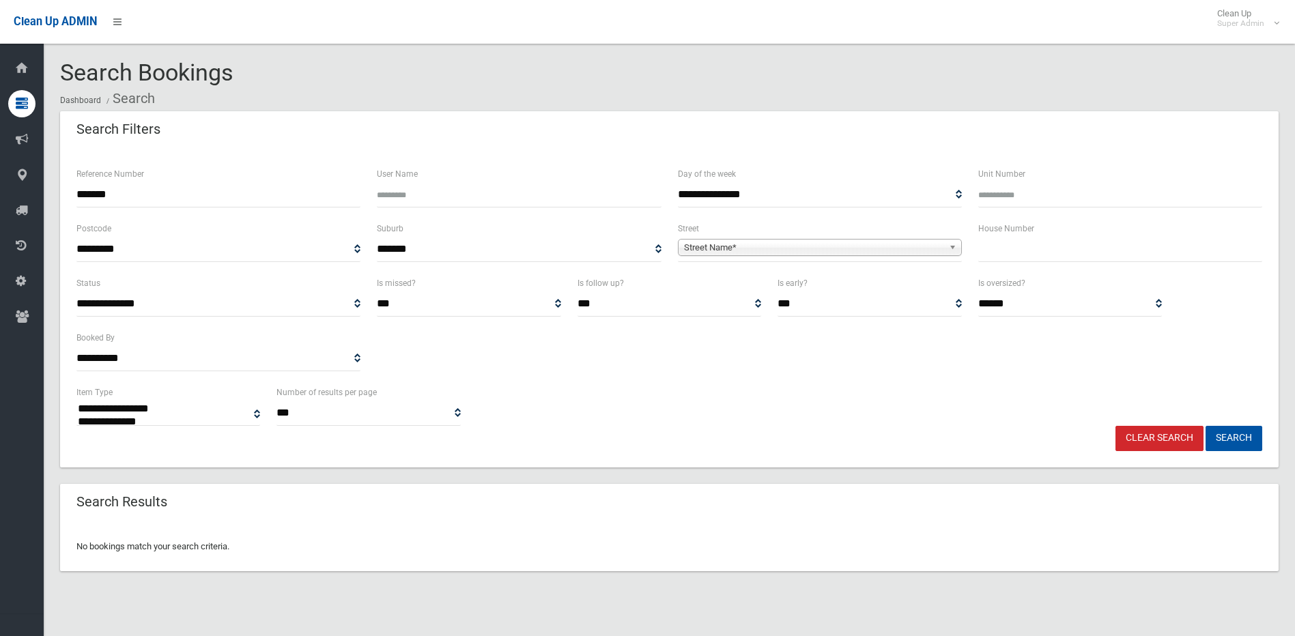
select select
click at [184, 191] on input "*******" at bounding box center [218, 194] width 284 height 25
drag, startPoint x: 188, startPoint y: 198, endPoint x: -311, endPoint y: 202, distance: 499.6
click at [0, 202] on html "Clean Up ADMIN Clean Up Super Admin Logout Search Bookings Dashboard Search" at bounding box center [647, 318] width 1295 height 636
type input "******"
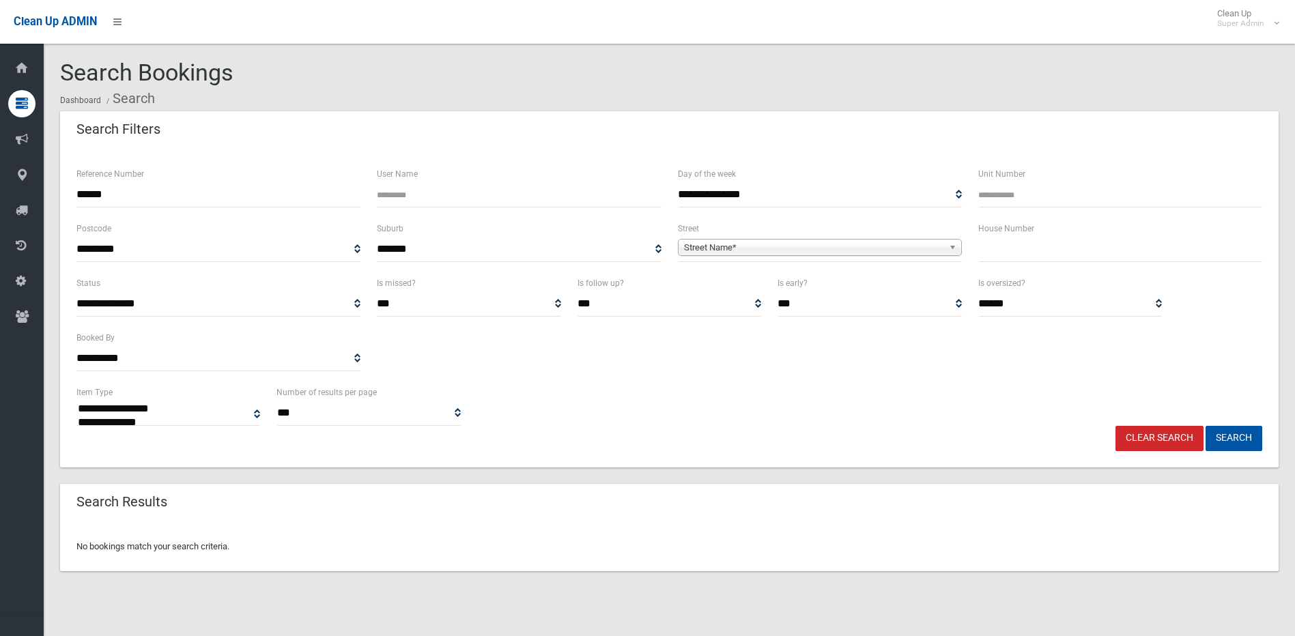
click at [1205, 426] on button "Search" at bounding box center [1233, 438] width 57 height 25
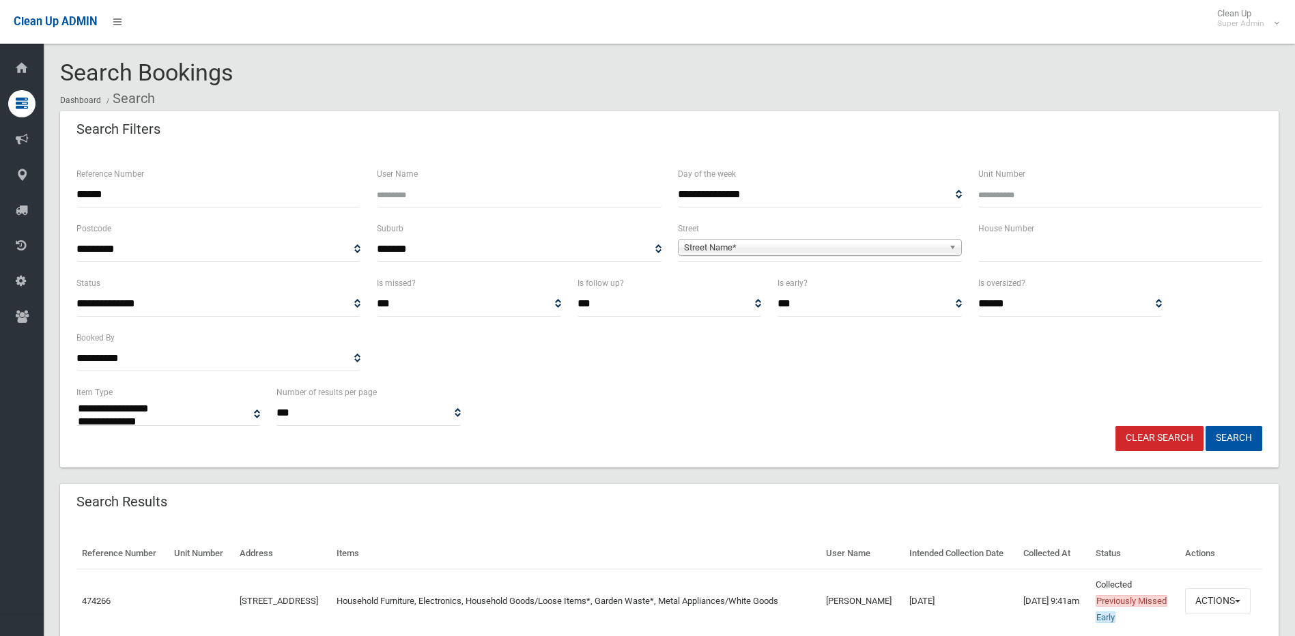
select select
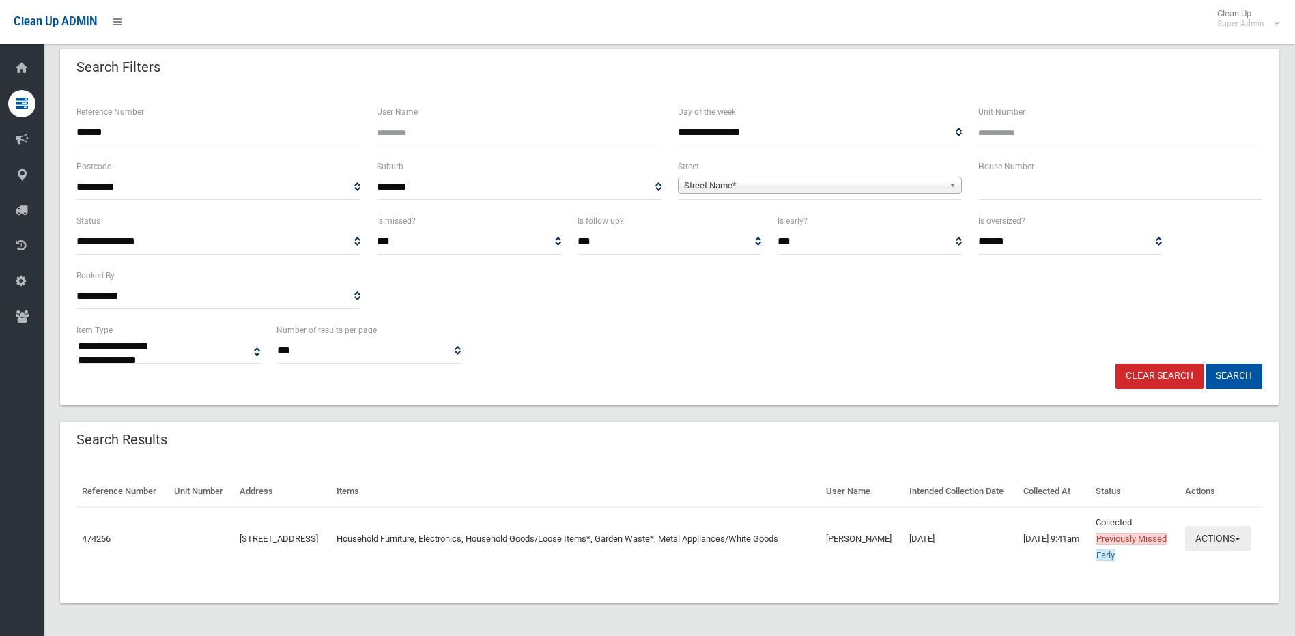
click at [1204, 538] on button "Actions" at bounding box center [1218, 538] width 66 height 25
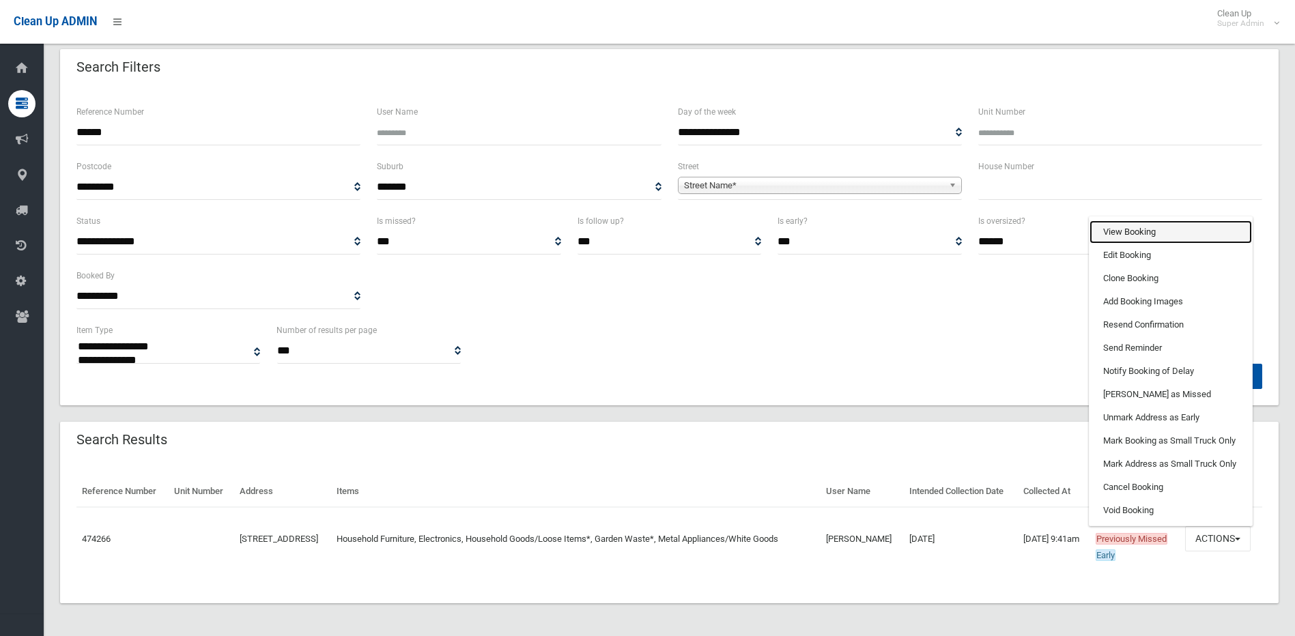
click at [1172, 222] on link "View Booking" at bounding box center [1170, 231] width 162 height 23
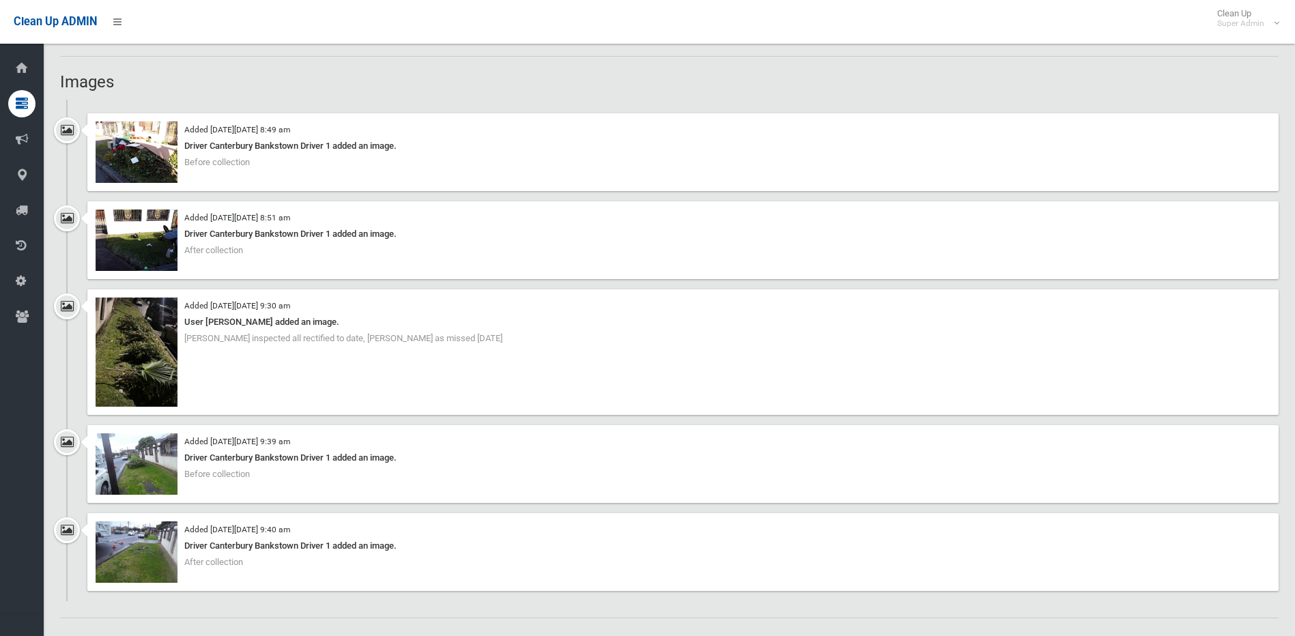
scroll to position [1160, 0]
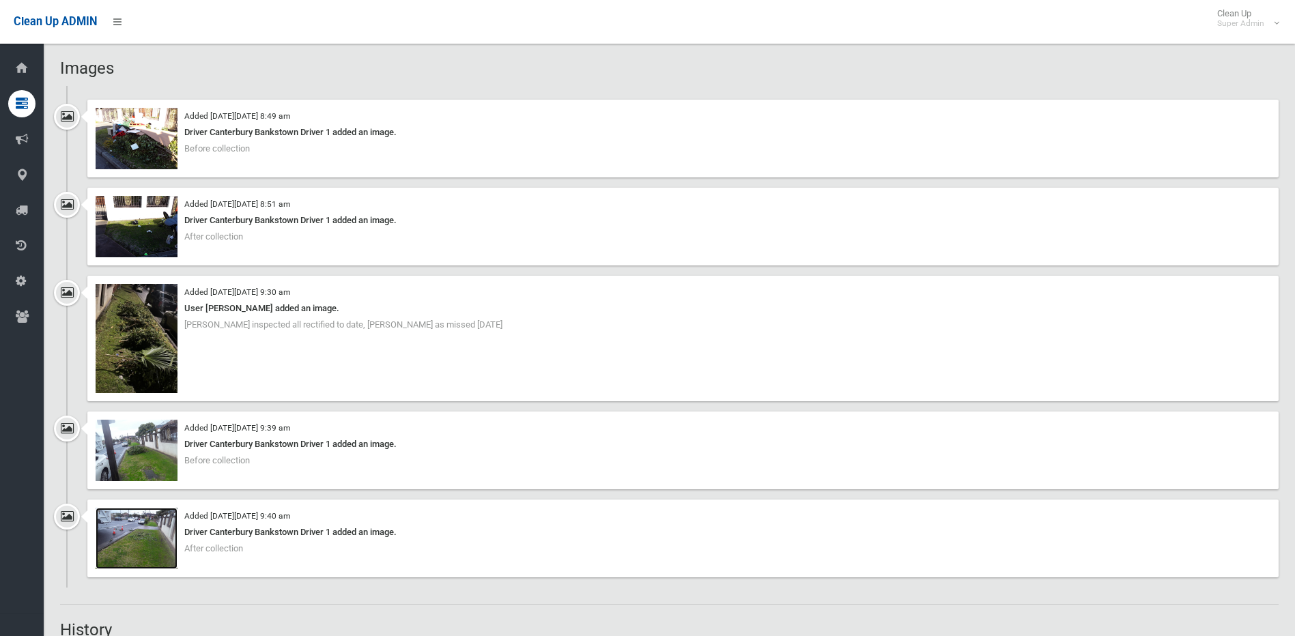
click at [154, 548] on img at bounding box center [137, 538] width 82 height 61
click at [141, 339] on img at bounding box center [137, 338] width 82 height 109
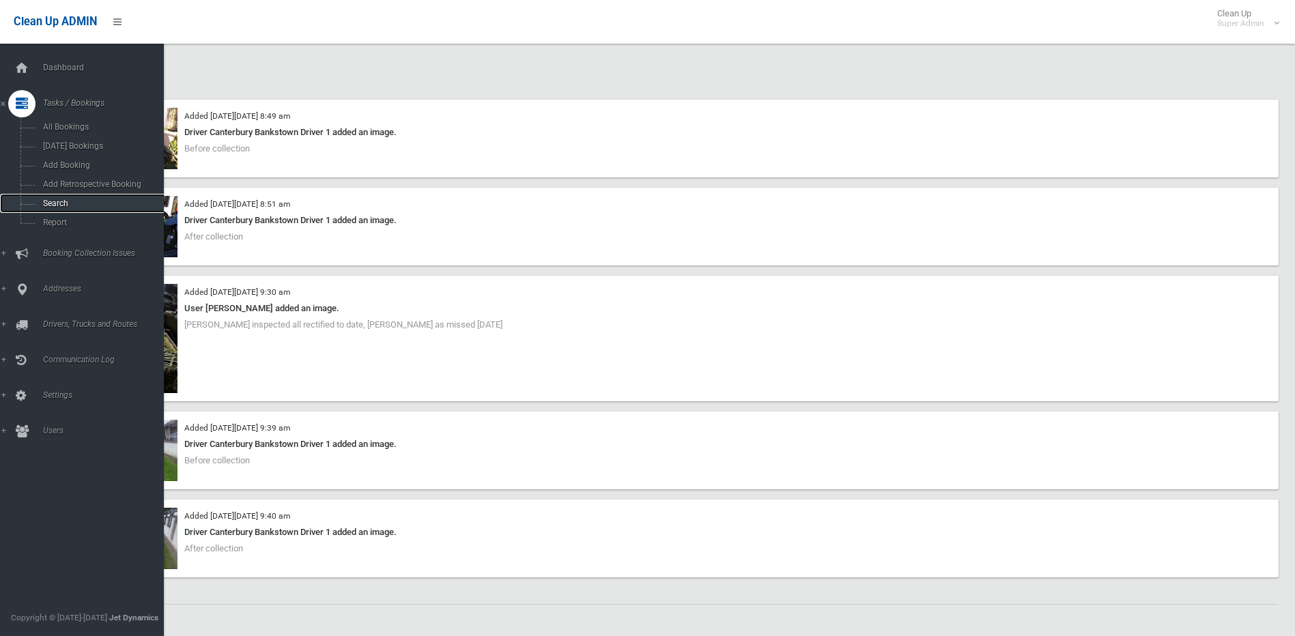
click at [66, 205] on span "Search" at bounding box center [101, 204] width 124 height 10
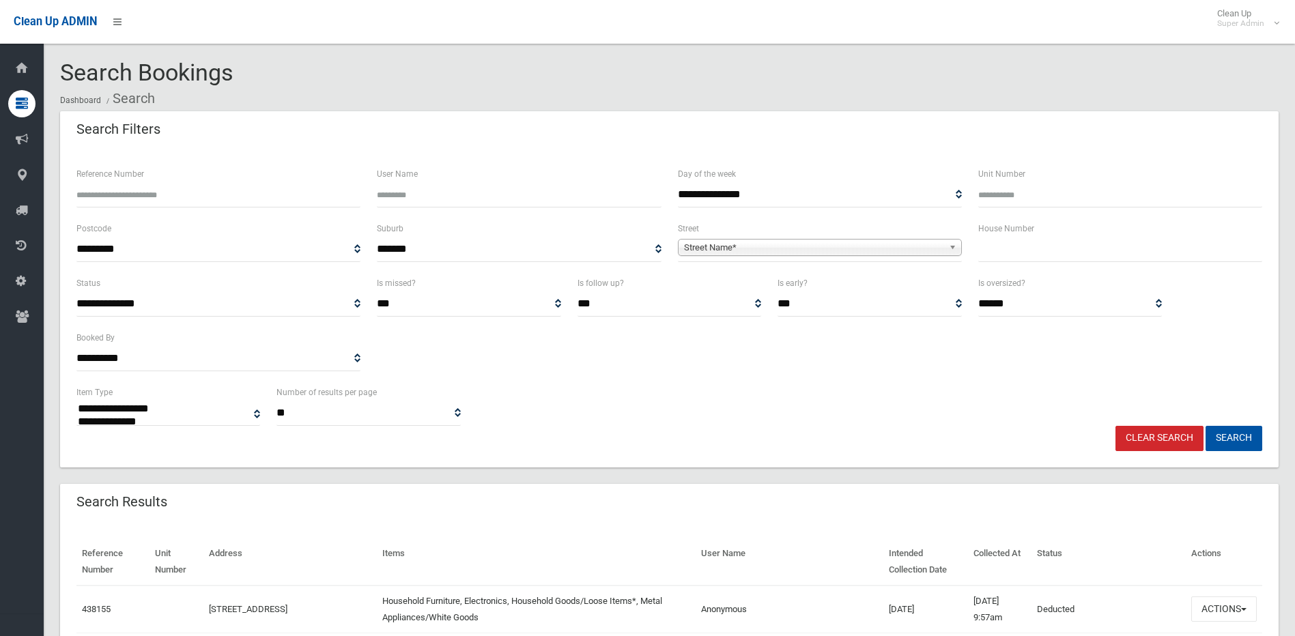
select select
click at [282, 188] on input "Reference Number" at bounding box center [218, 194] width 284 height 25
type input "******"
click at [1205, 426] on button "Search" at bounding box center [1233, 438] width 57 height 25
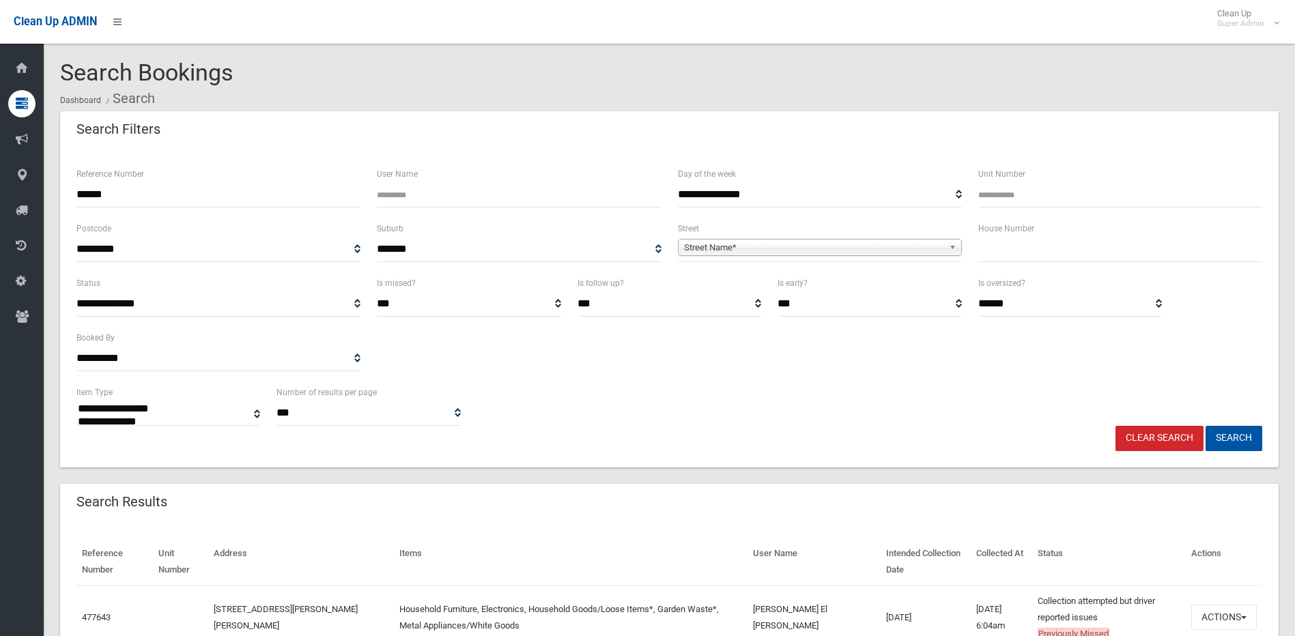
select select
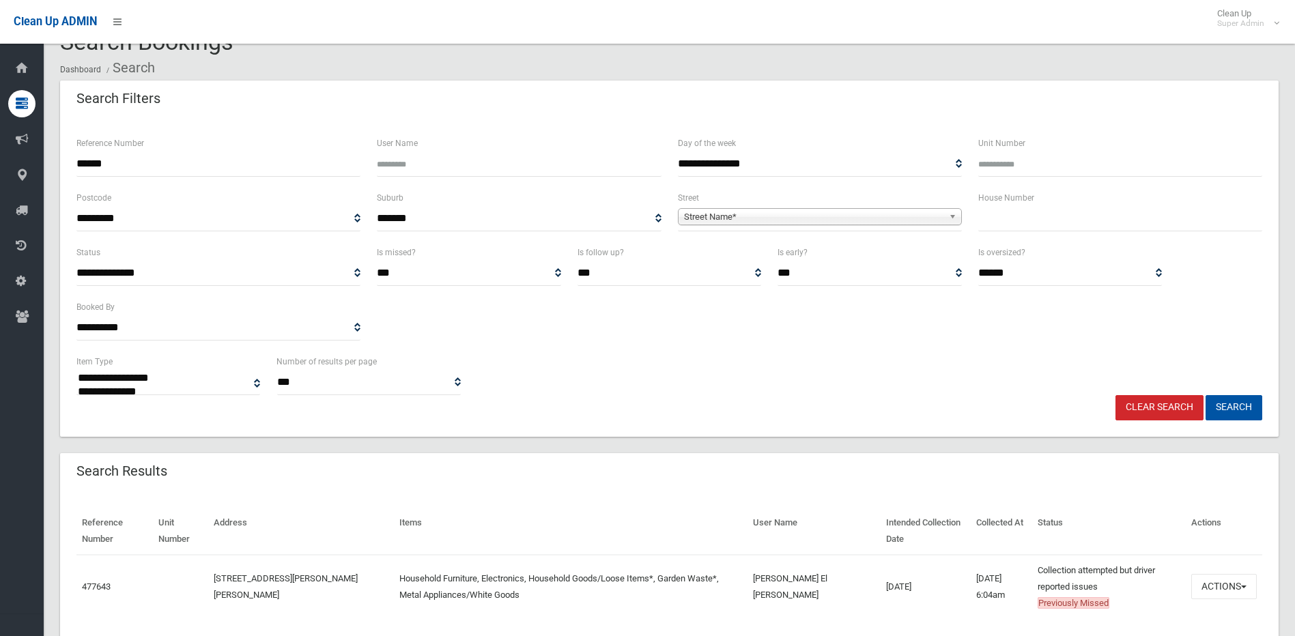
scroll to position [78, 0]
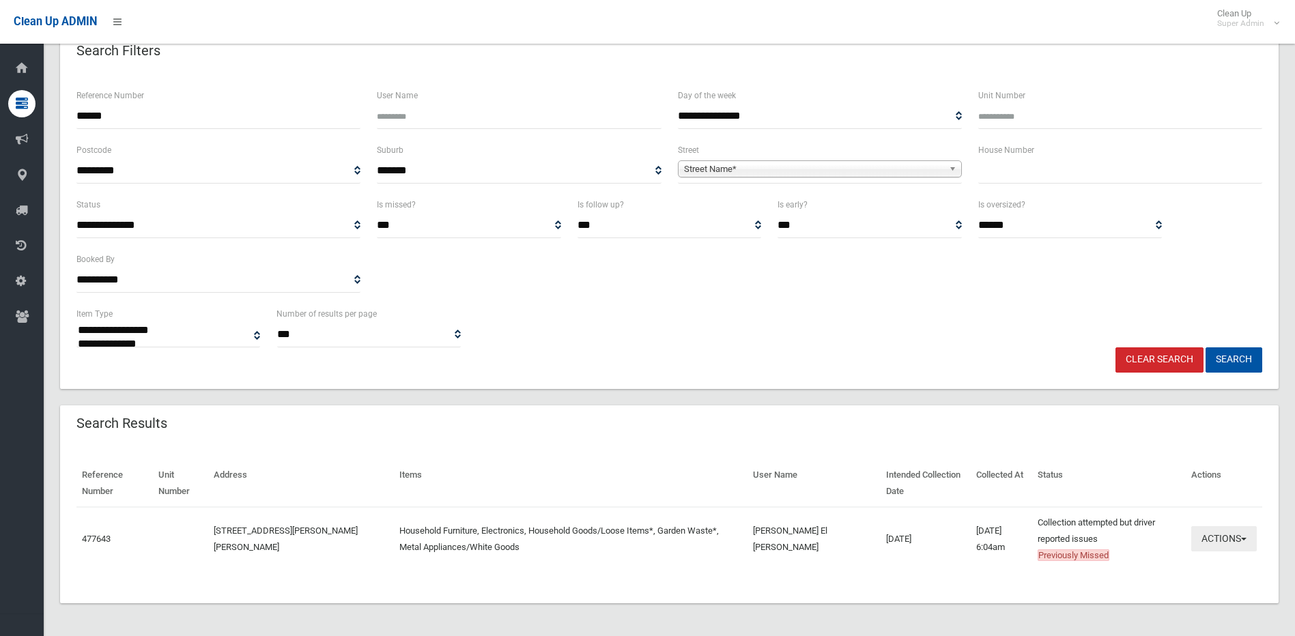
click at [1213, 540] on button "Actions" at bounding box center [1224, 538] width 66 height 25
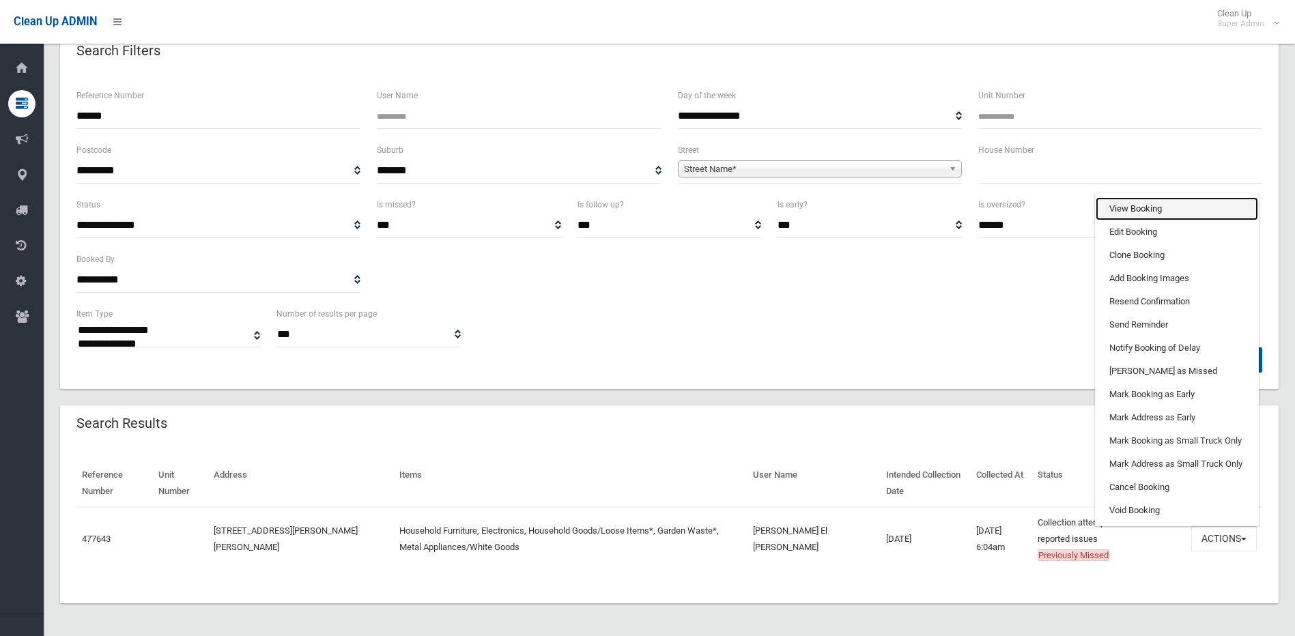
click at [1132, 206] on link "View Booking" at bounding box center [1176, 208] width 162 height 23
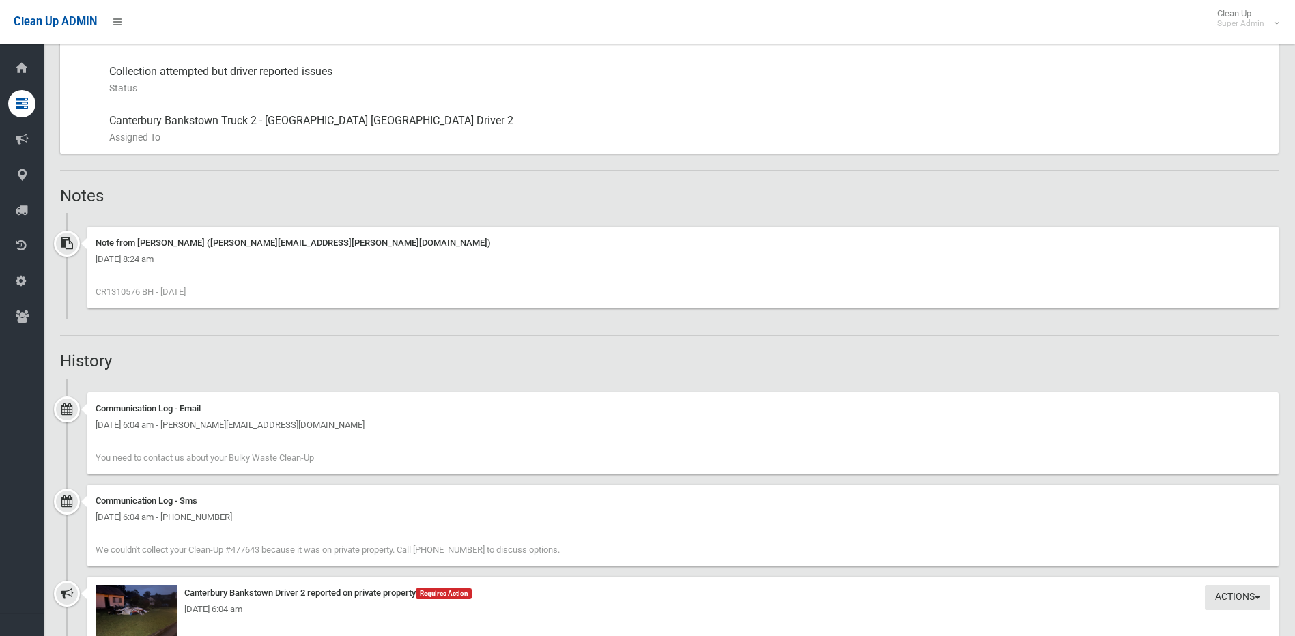
scroll to position [955, 0]
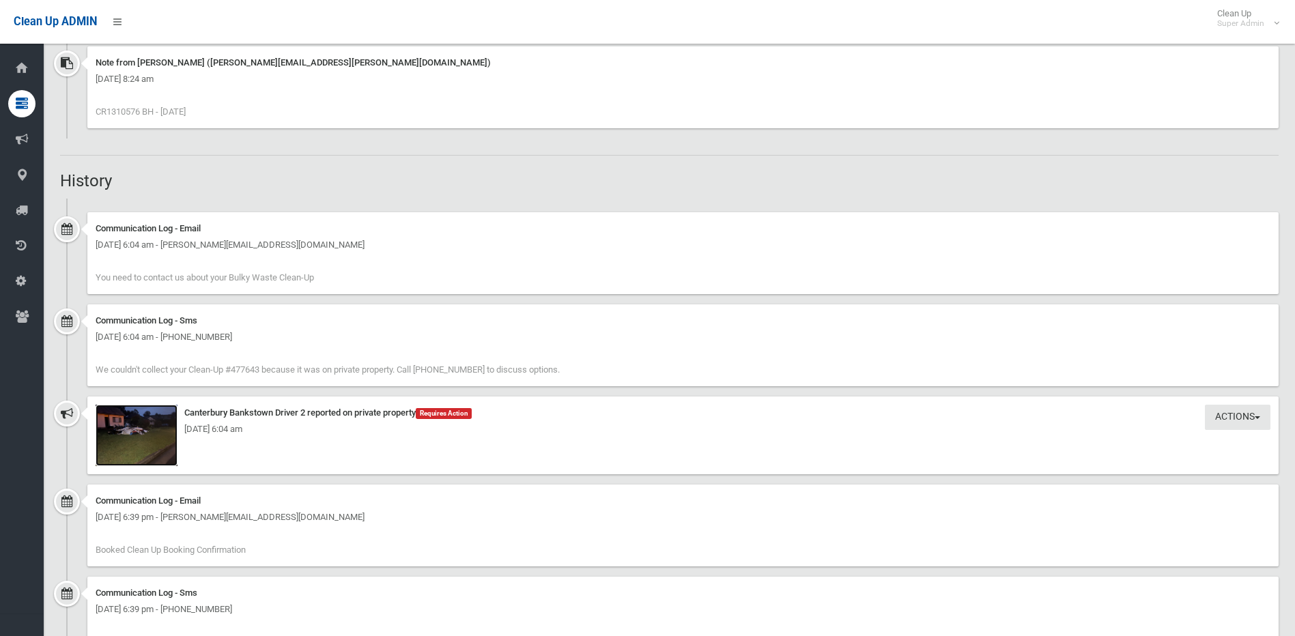
click at [133, 440] on img at bounding box center [137, 435] width 82 height 61
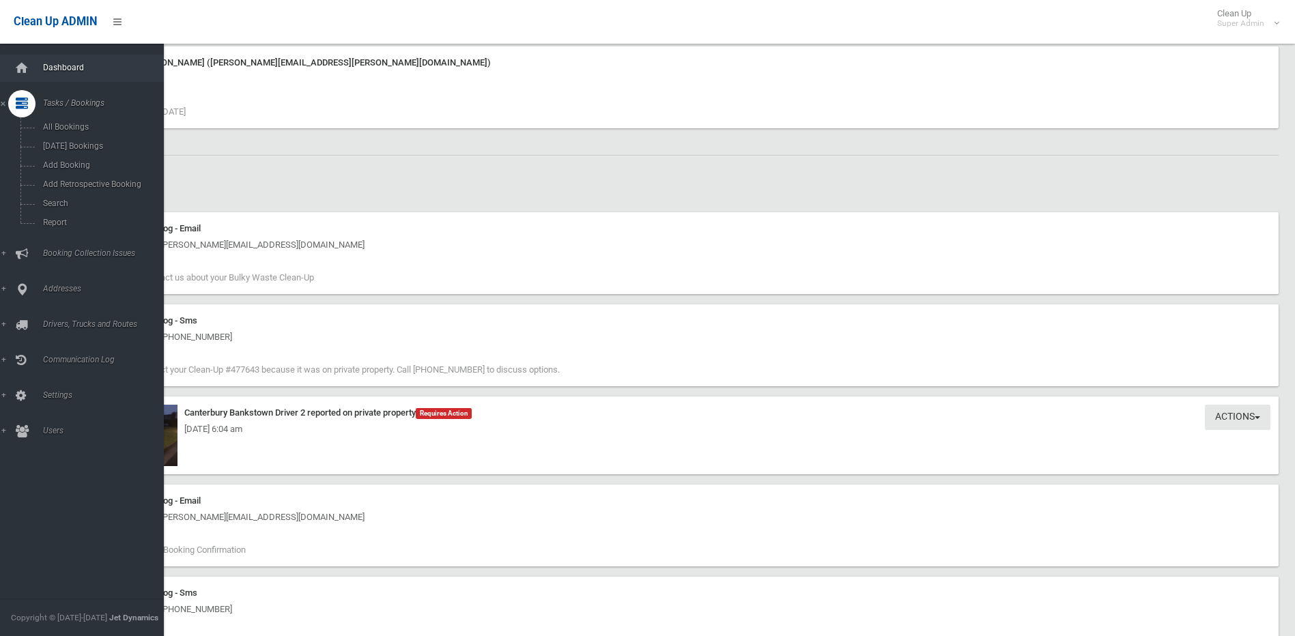
click at [72, 62] on link "Dashboard" at bounding box center [87, 68] width 174 height 27
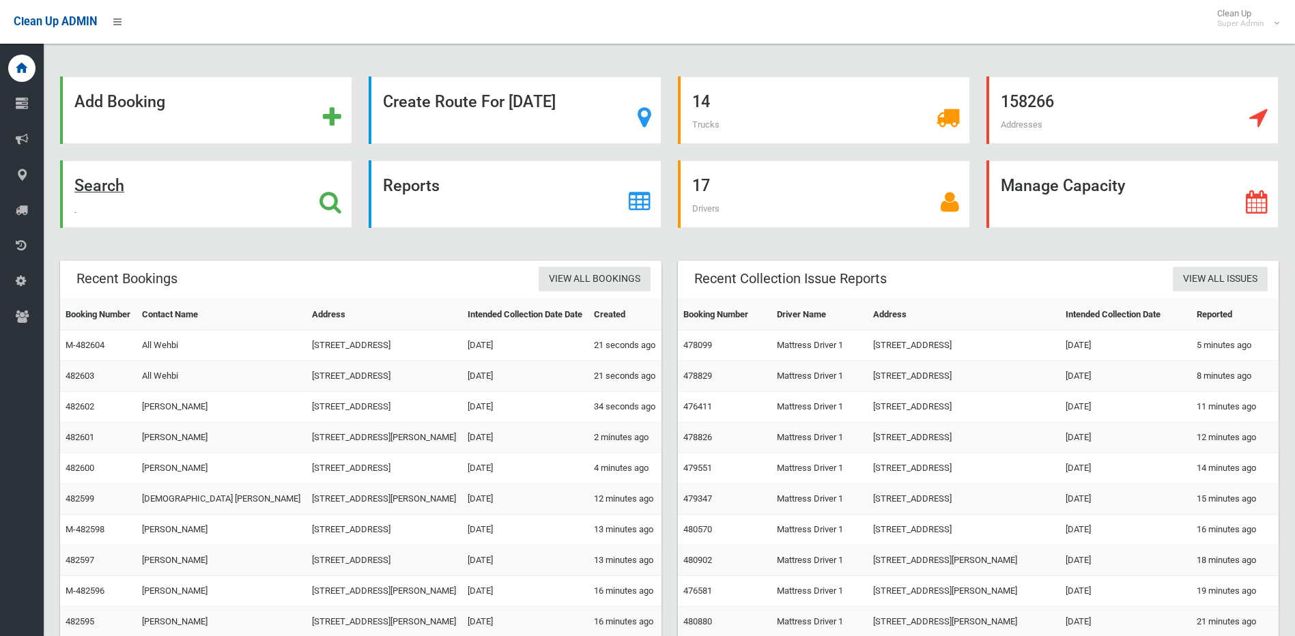
click at [349, 211] on div "Search" at bounding box center [206, 194] width 292 height 68
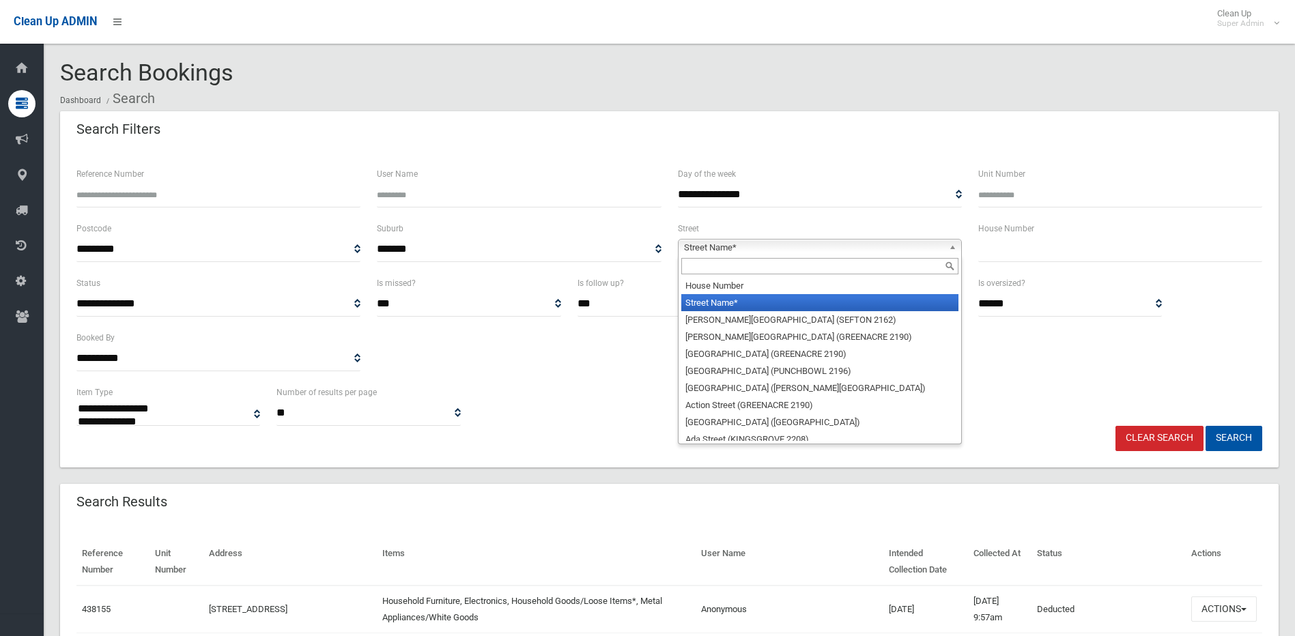
select select
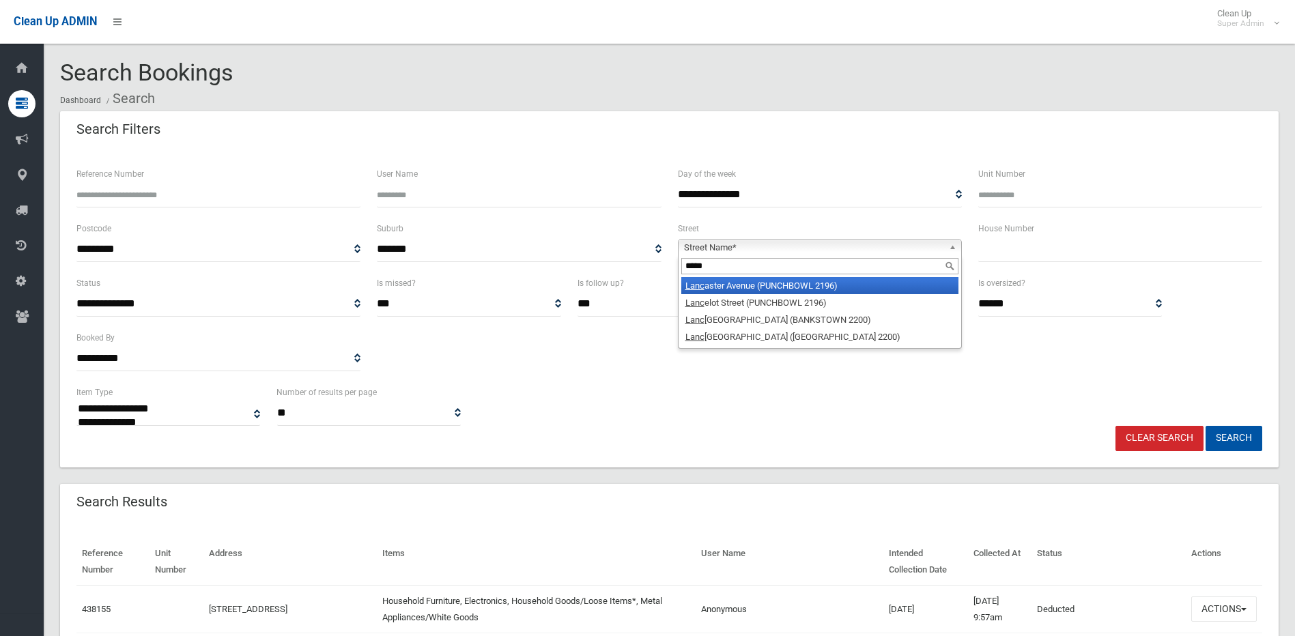
type input "******"
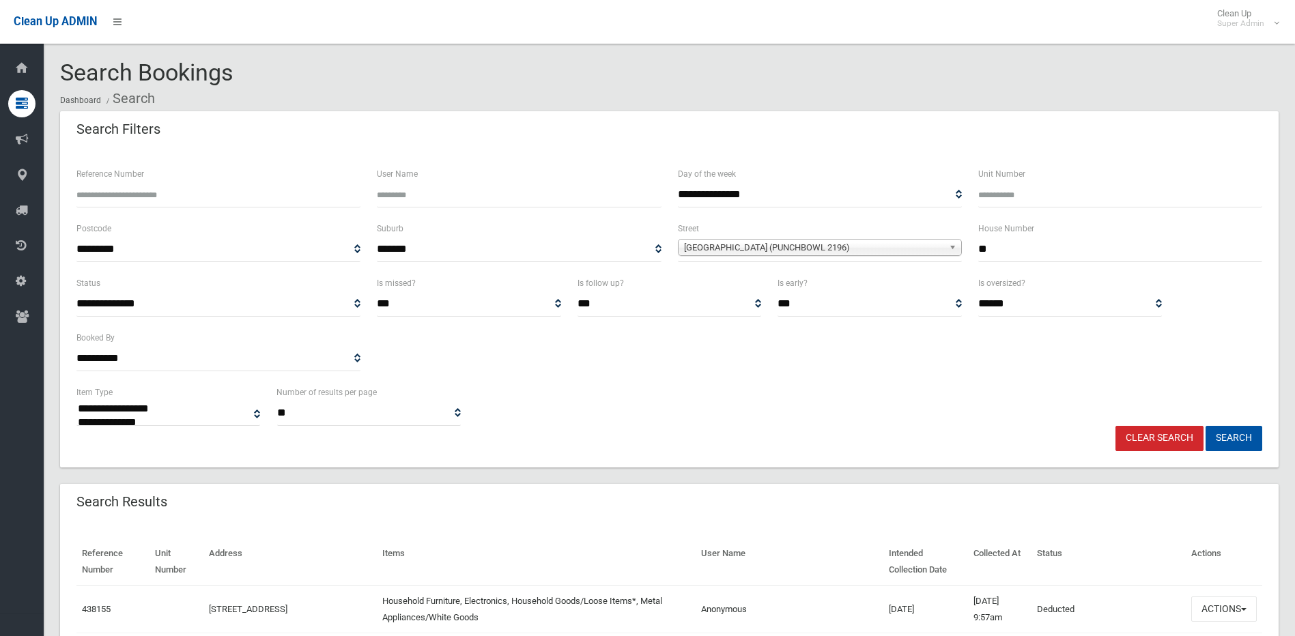
type input "**"
click at [1205, 426] on button "Search" at bounding box center [1233, 438] width 57 height 25
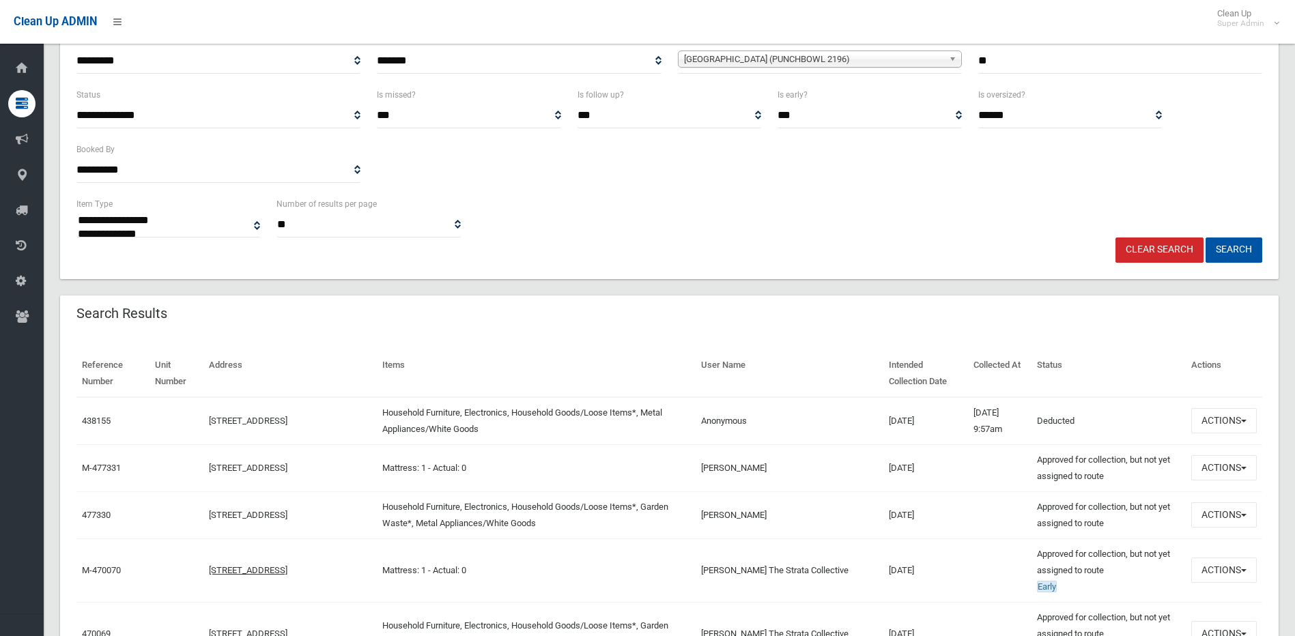
scroll to position [205, 0]
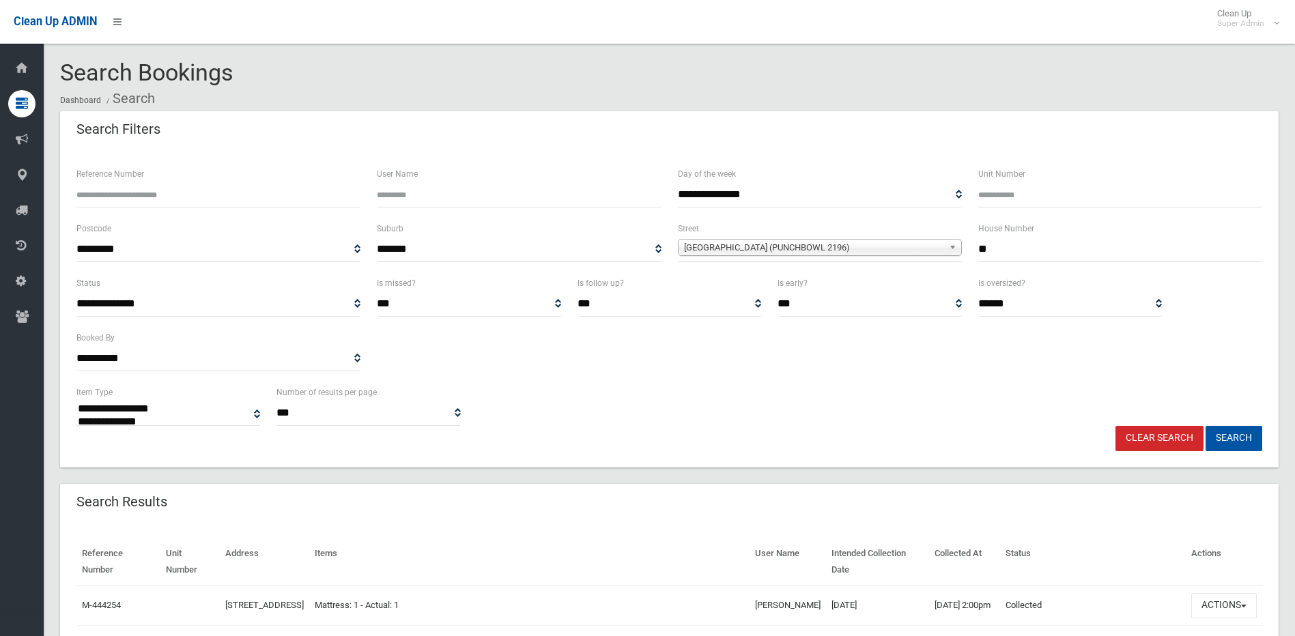
select select
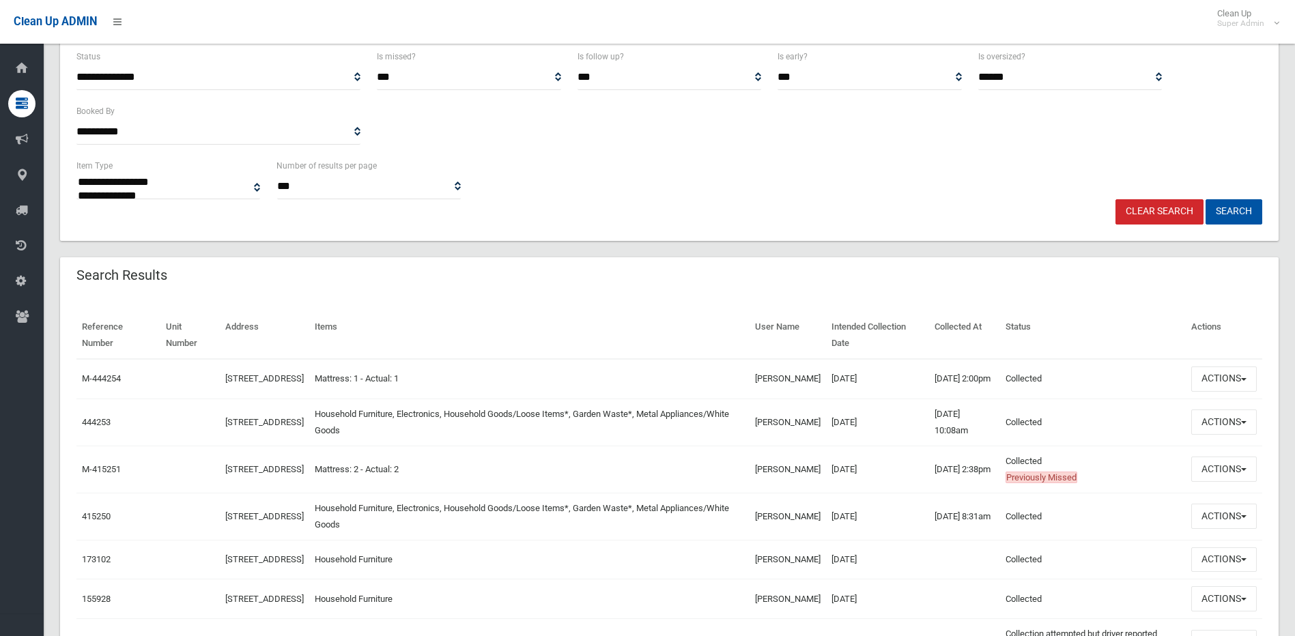
scroll to position [273, 0]
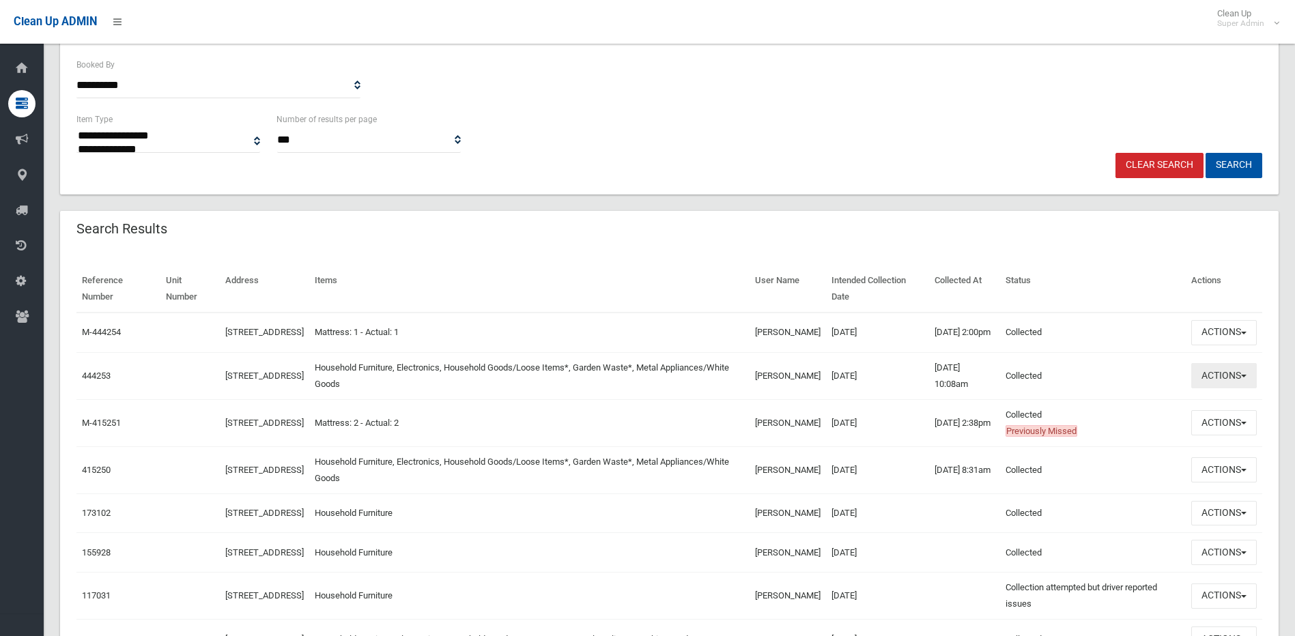
click at [1213, 385] on button "Actions" at bounding box center [1224, 375] width 66 height 25
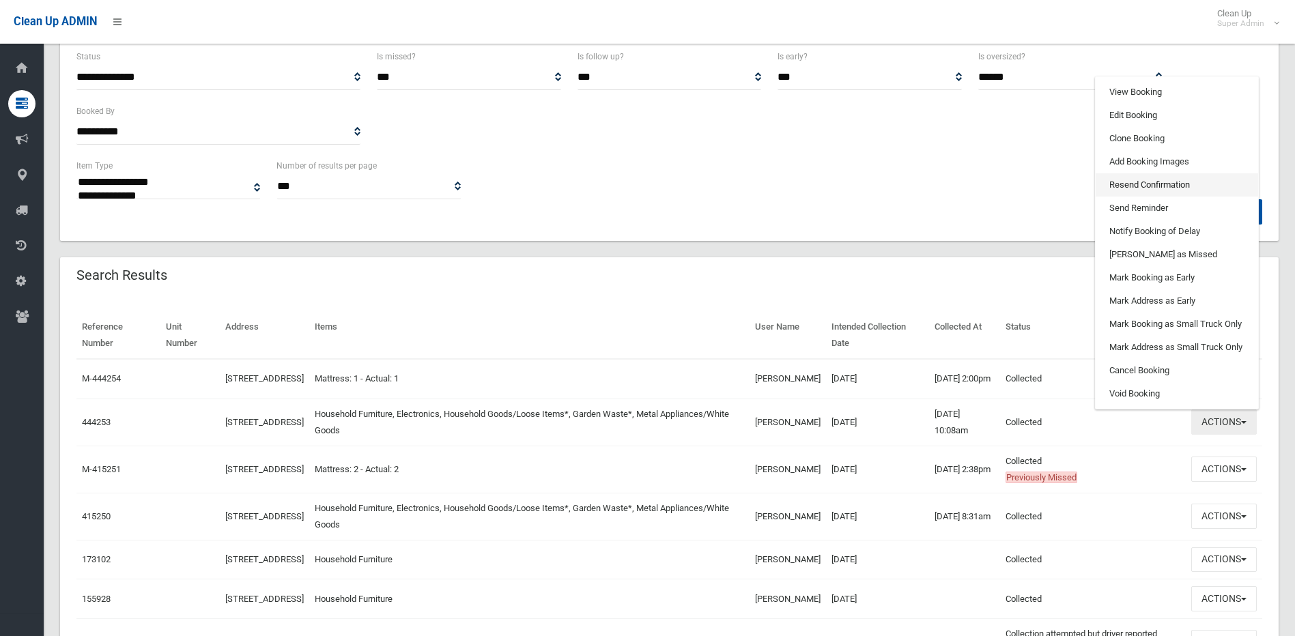
scroll to position [205, 0]
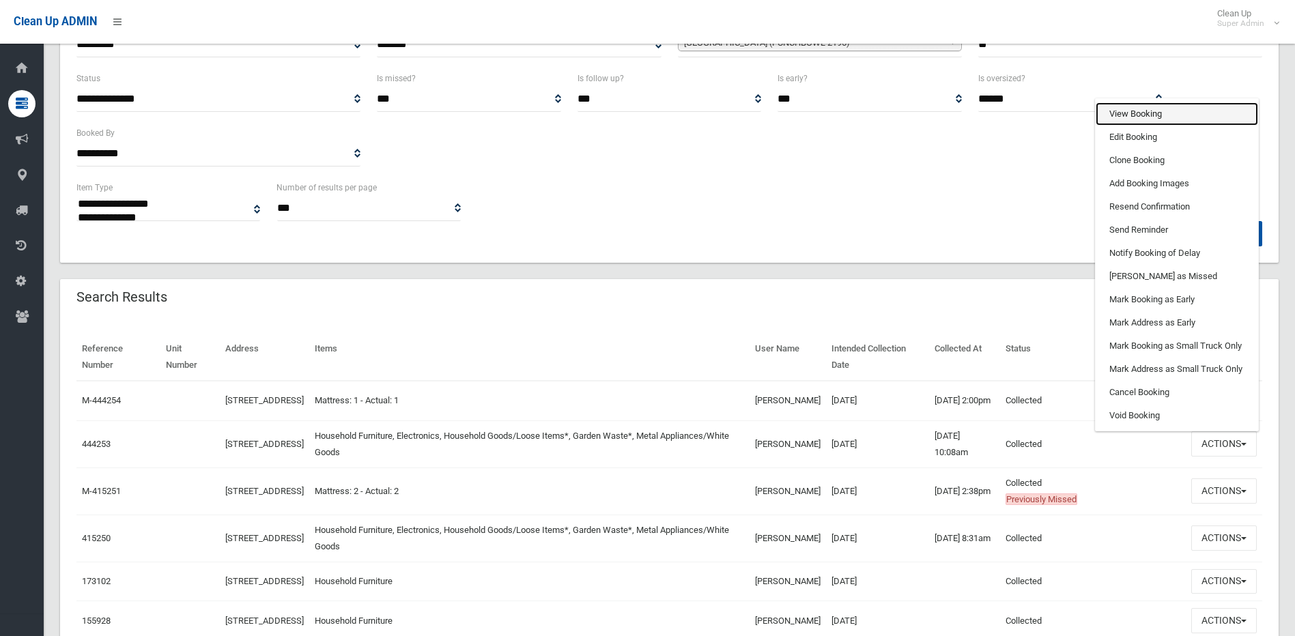
click at [1164, 126] on link "View Booking" at bounding box center [1176, 113] width 162 height 23
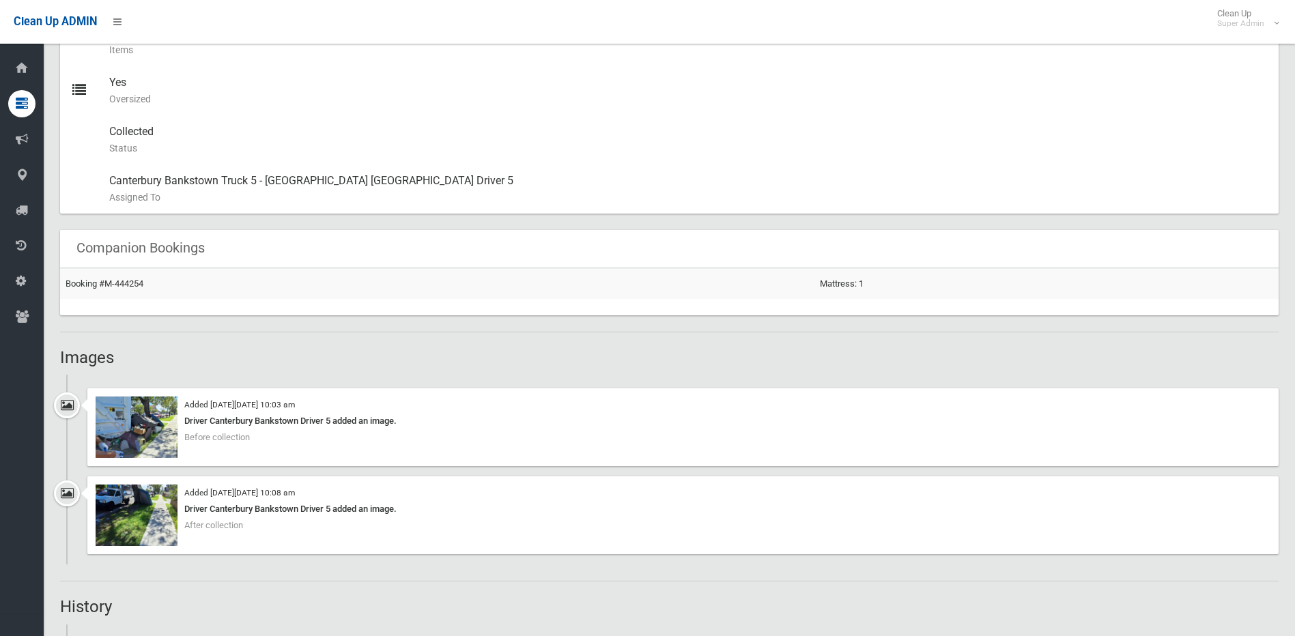
scroll to position [504, 0]
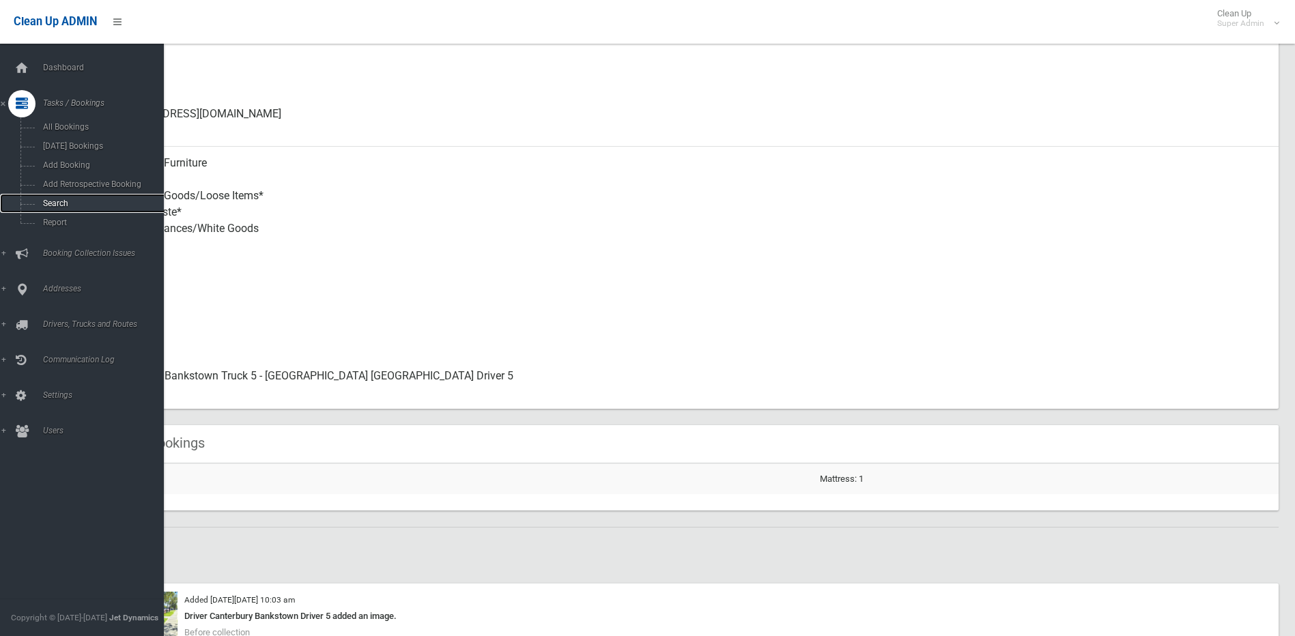
click at [59, 208] on link "Search" at bounding box center [87, 203] width 174 height 19
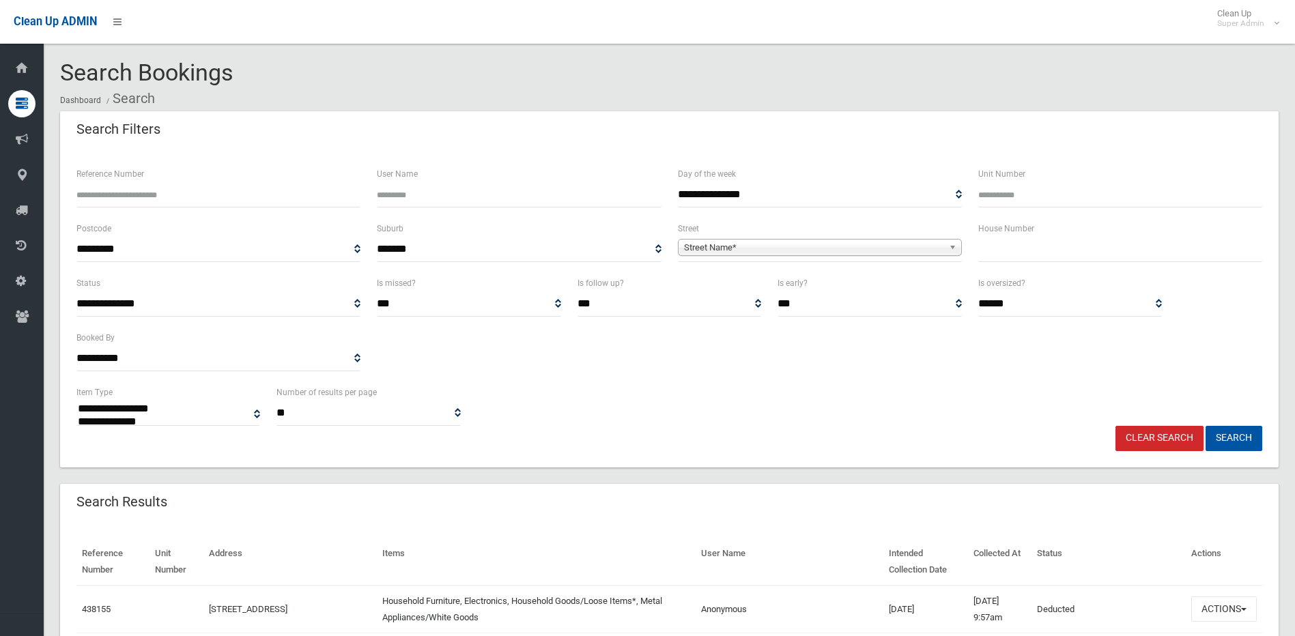
select select
click at [783, 246] on span "Street Name*" at bounding box center [813, 248] width 259 height 16
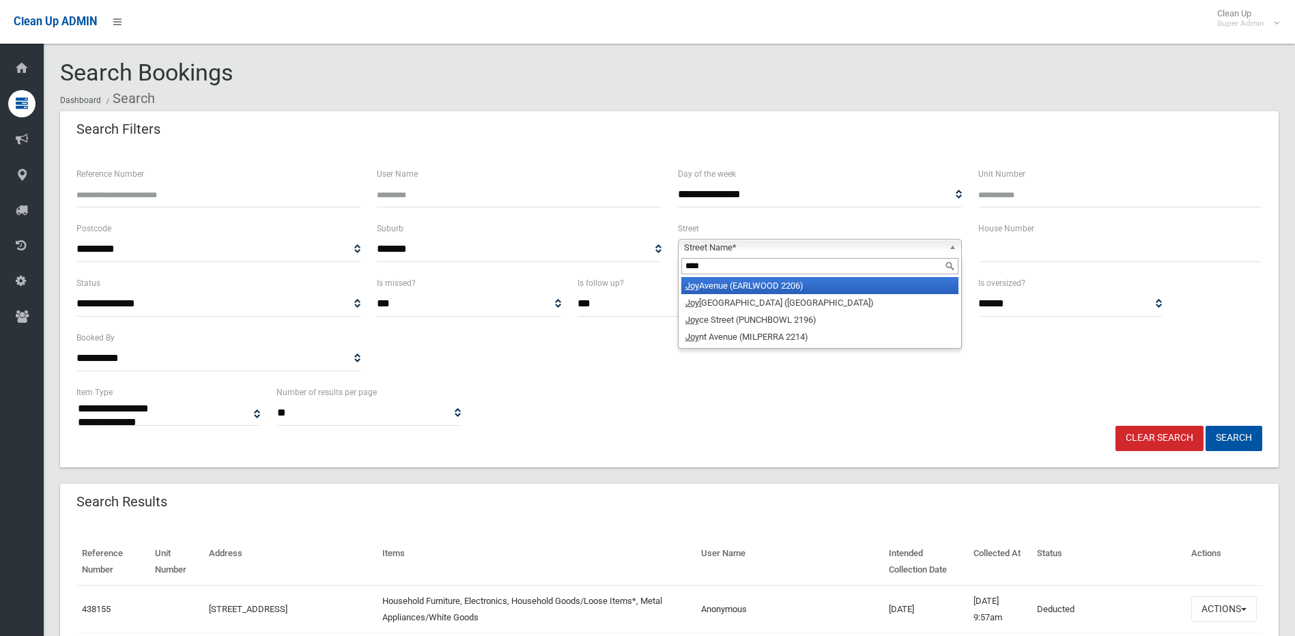
type input "*****"
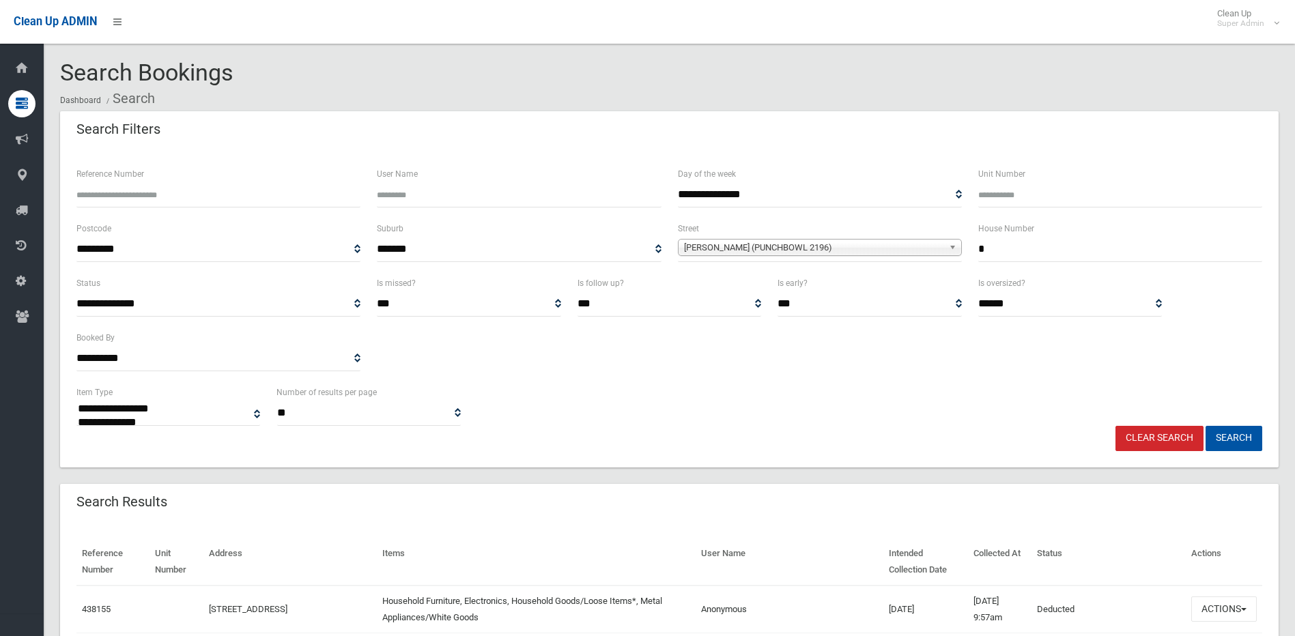
type input "*"
click at [1205, 426] on button "Search" at bounding box center [1233, 438] width 57 height 25
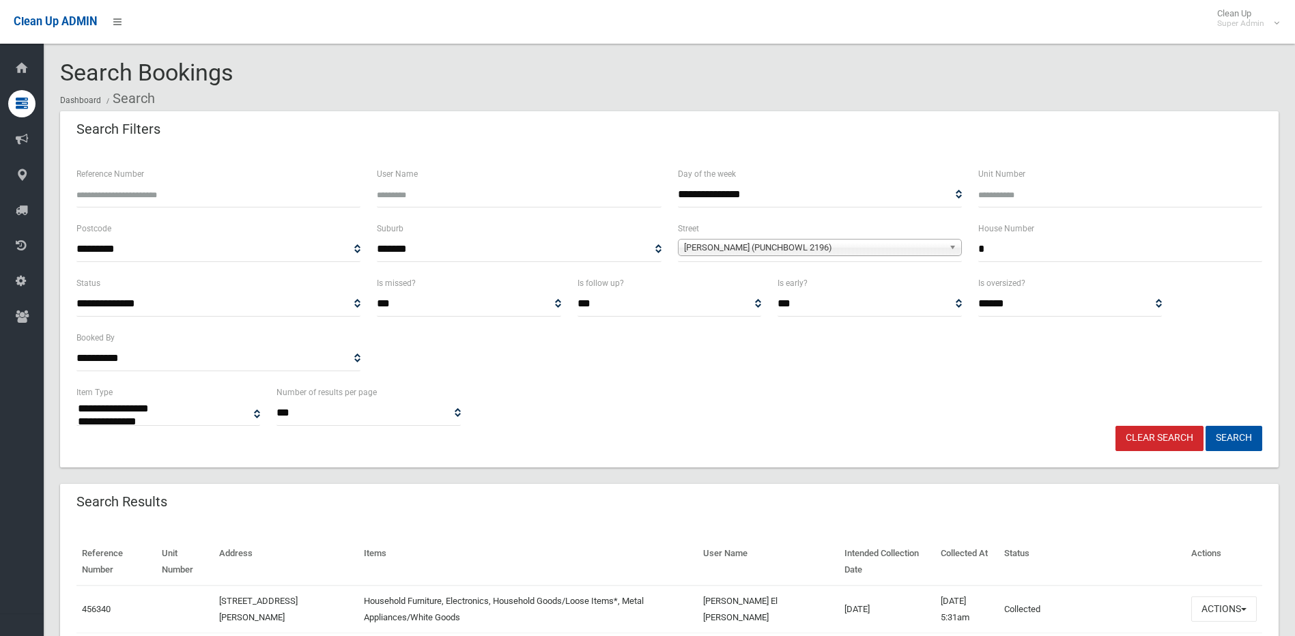
select select
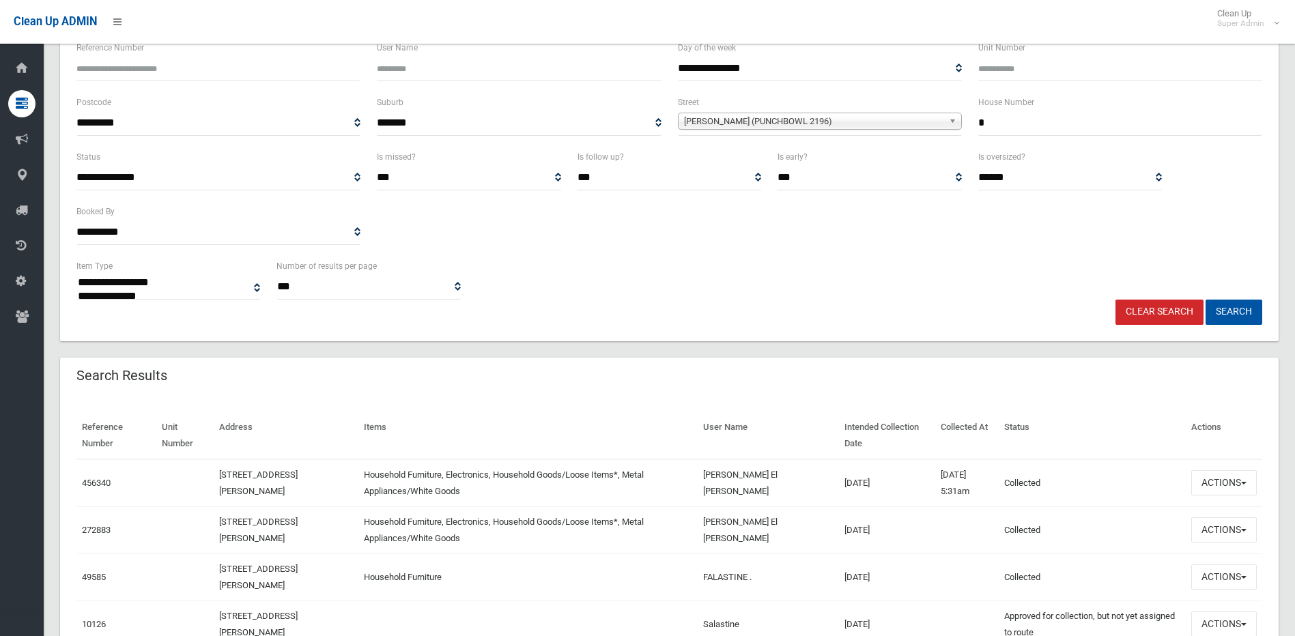
scroll to position [203, 0]
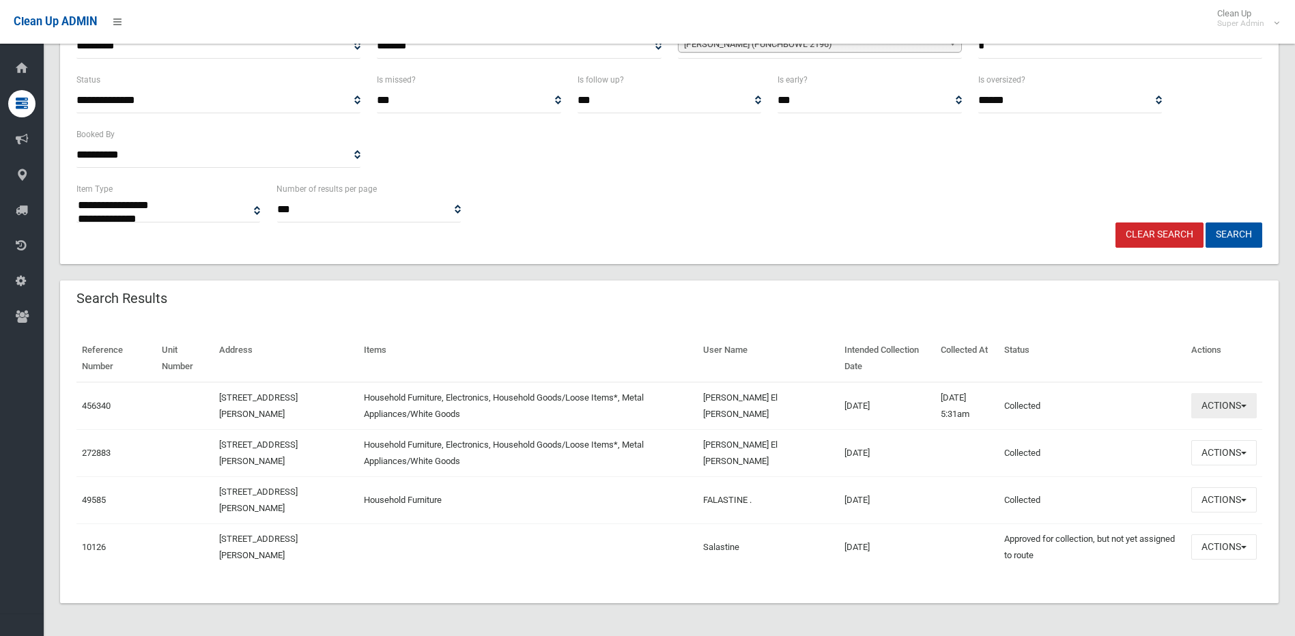
click at [1228, 403] on button "Actions" at bounding box center [1224, 405] width 66 height 25
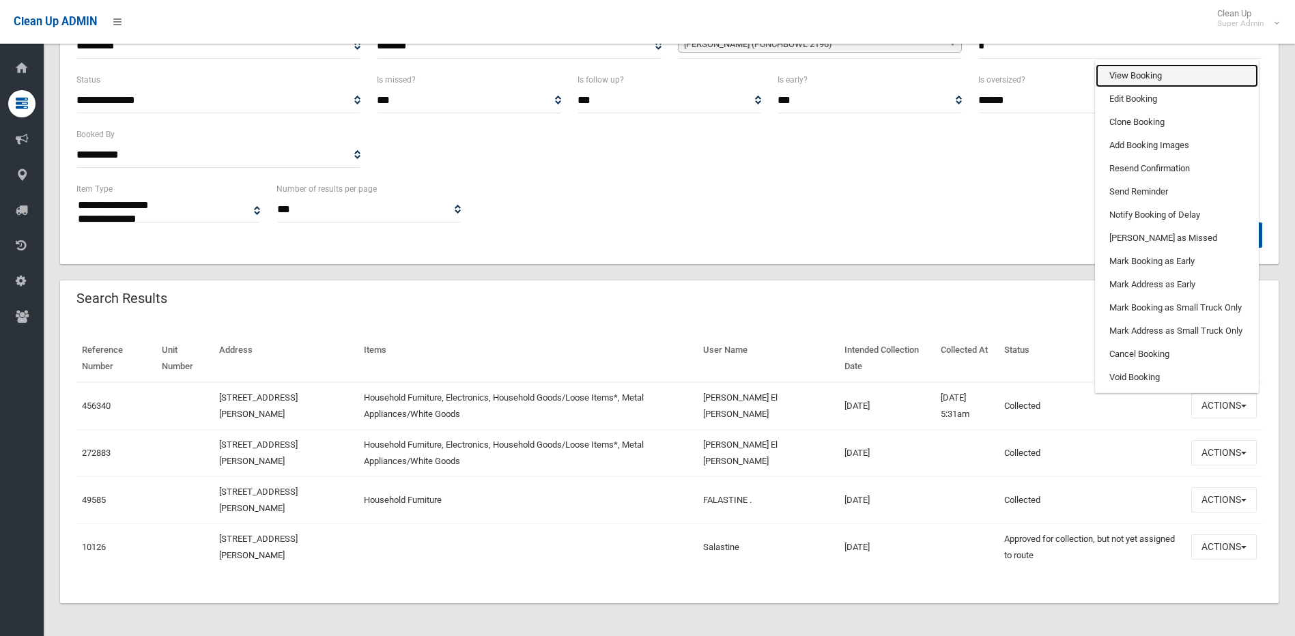
click at [1136, 73] on link "View Booking" at bounding box center [1176, 75] width 162 height 23
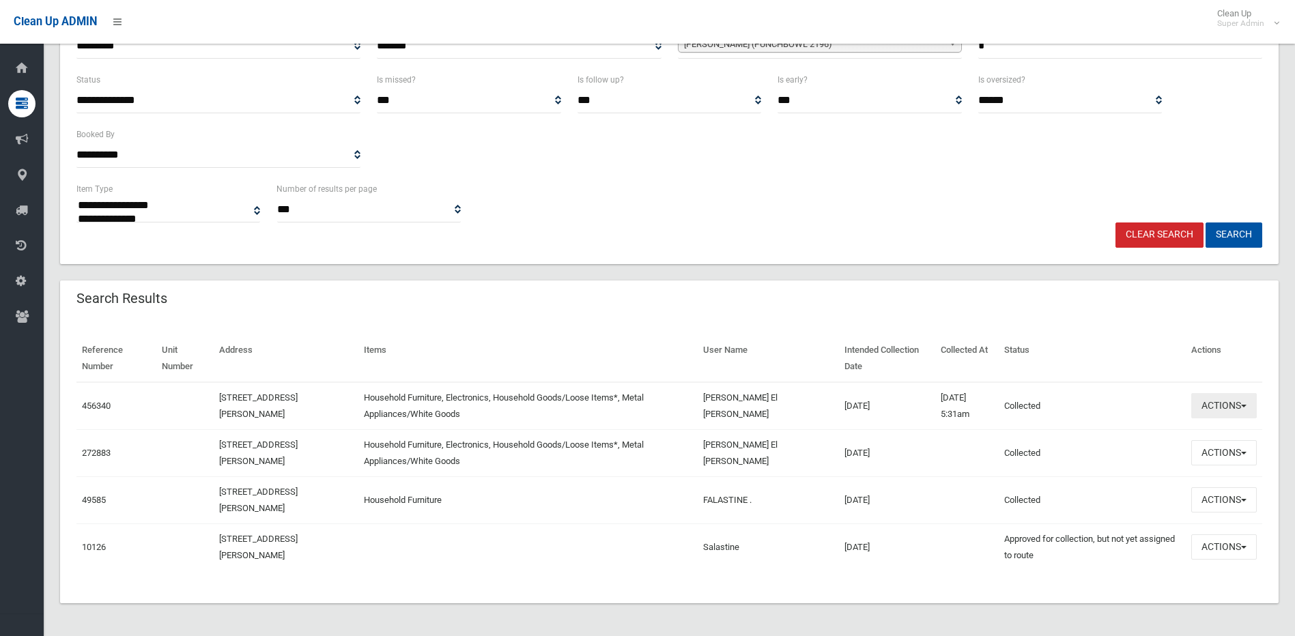
click at [1237, 414] on button "Actions" at bounding box center [1224, 405] width 66 height 25
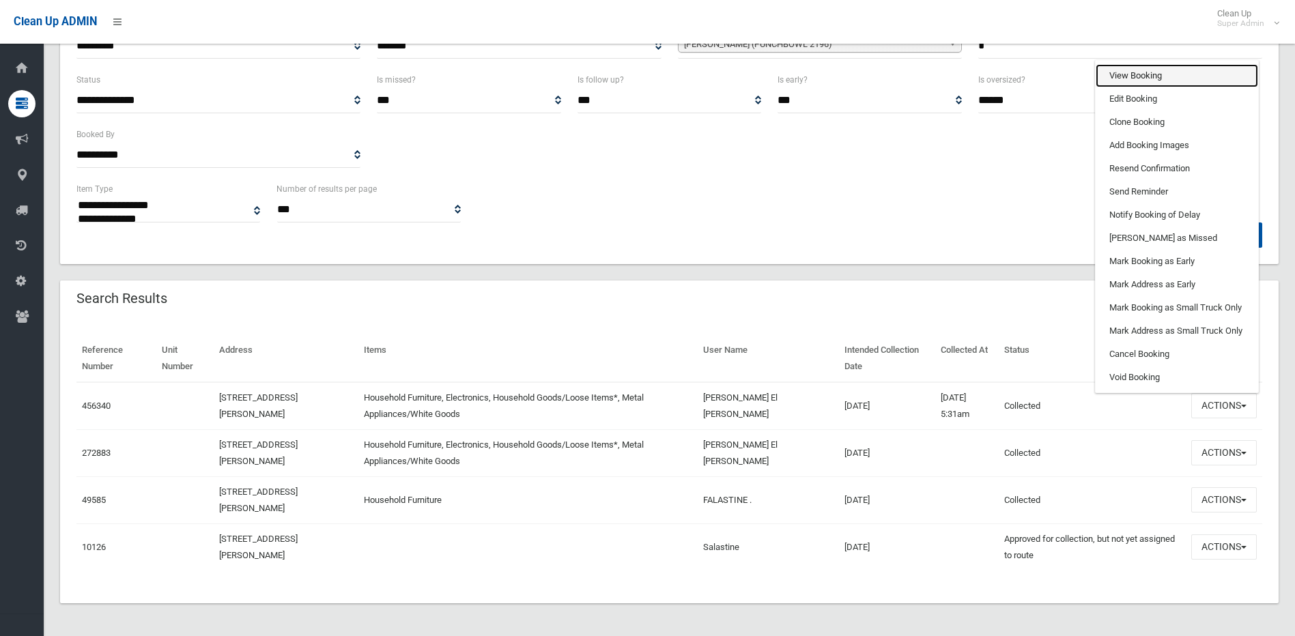
click at [1136, 78] on link "View Booking" at bounding box center [1176, 75] width 162 height 23
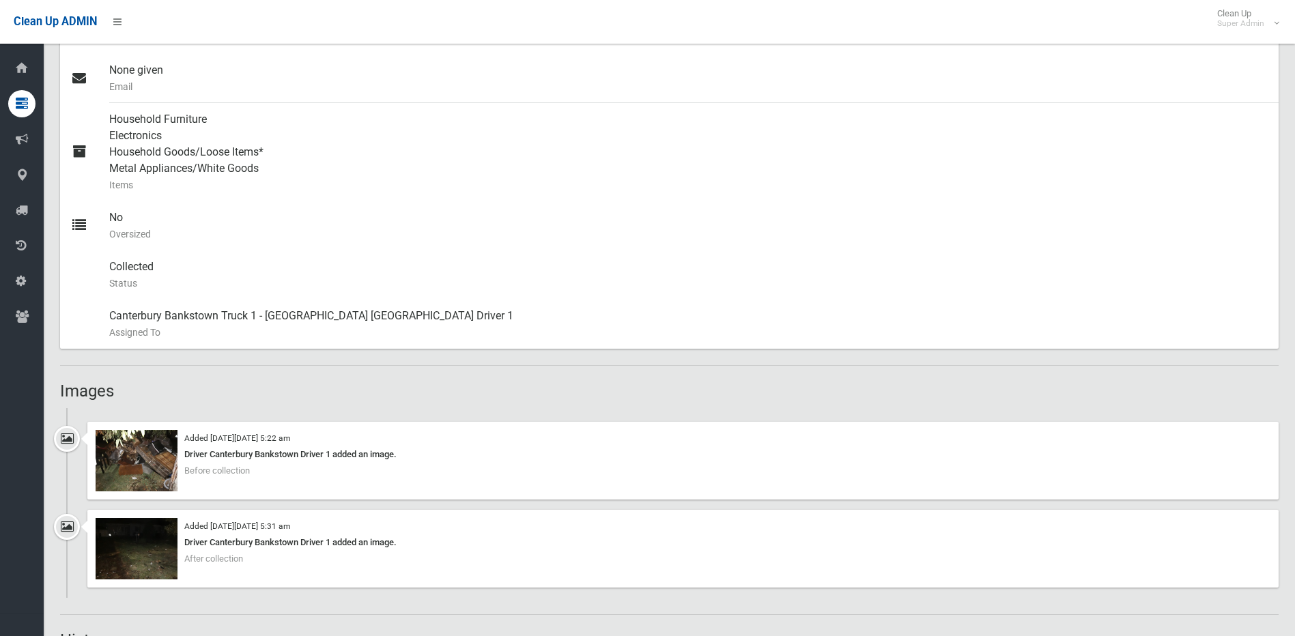
scroll to position [887, 0]
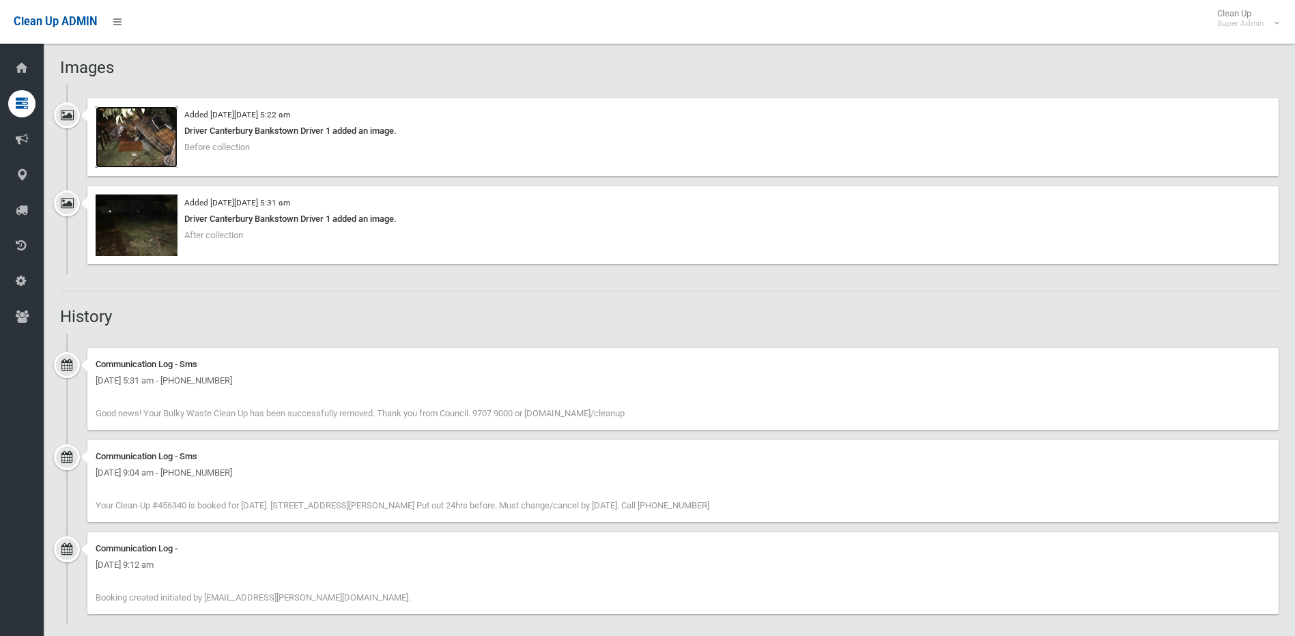
click at [169, 139] on img at bounding box center [137, 136] width 82 height 61
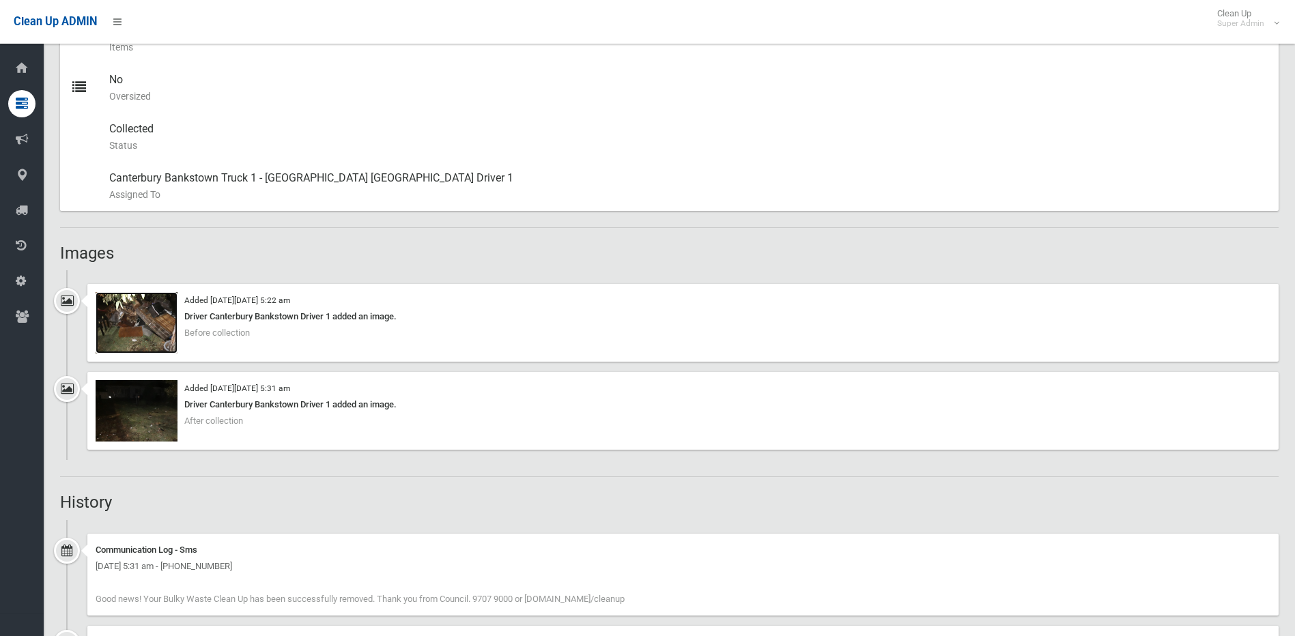
scroll to position [491, 0]
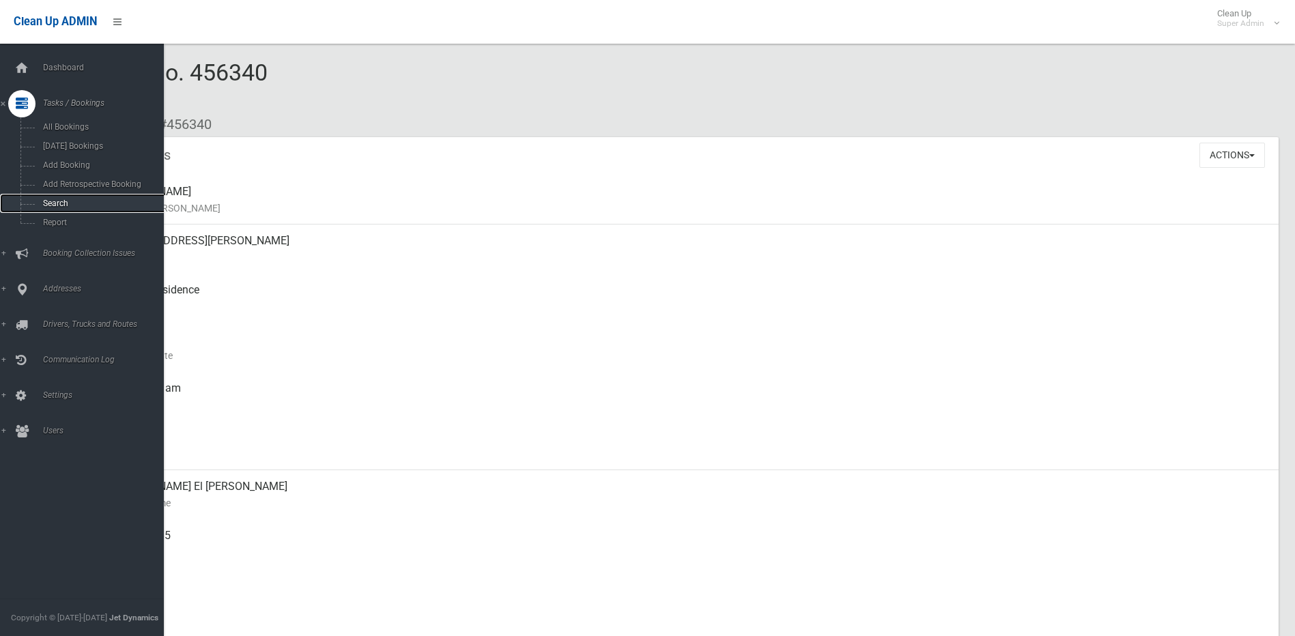
click at [69, 195] on link "Search" at bounding box center [87, 203] width 174 height 19
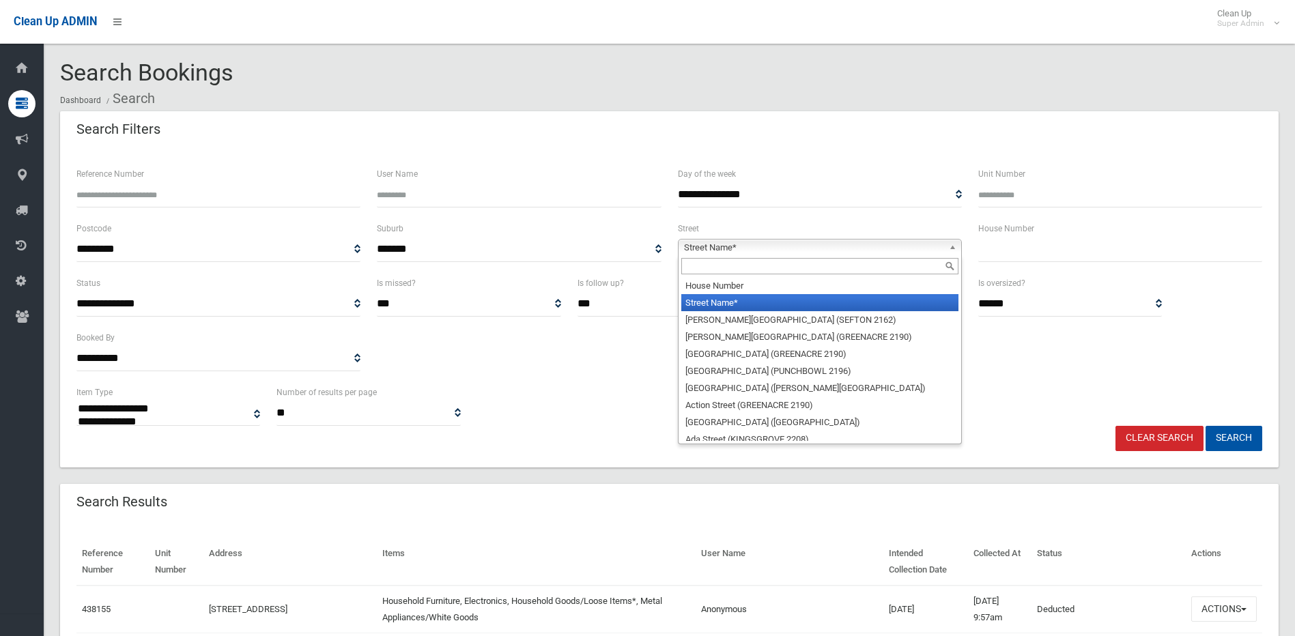
select select
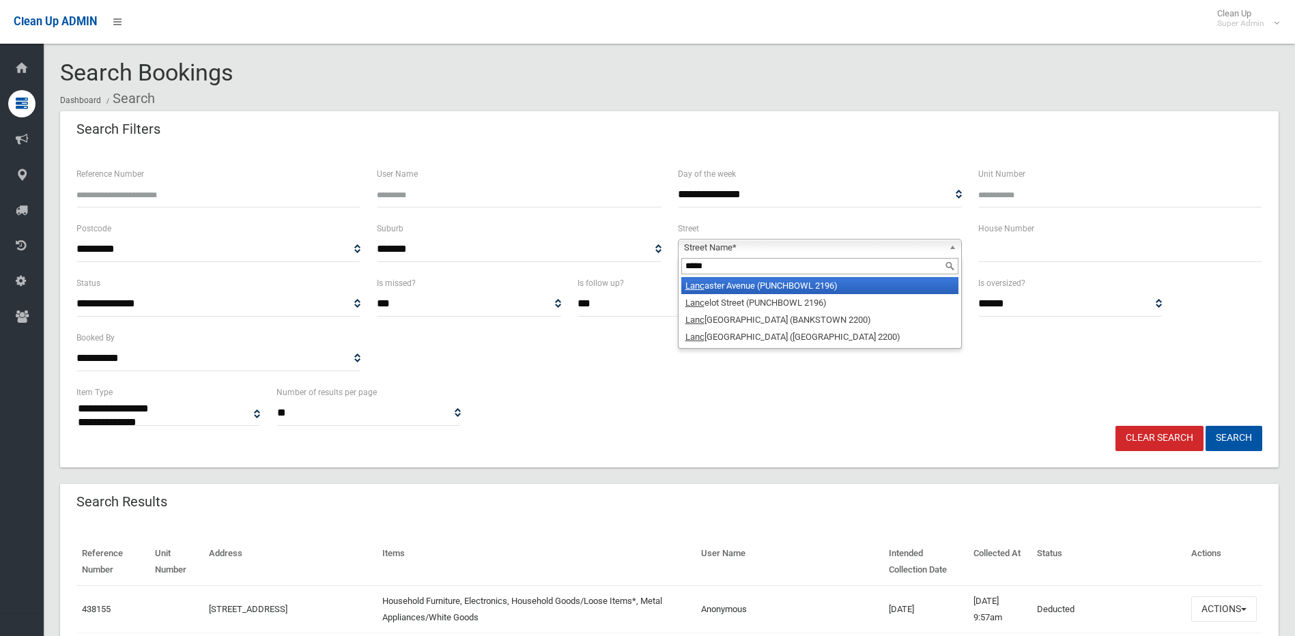
type input "******"
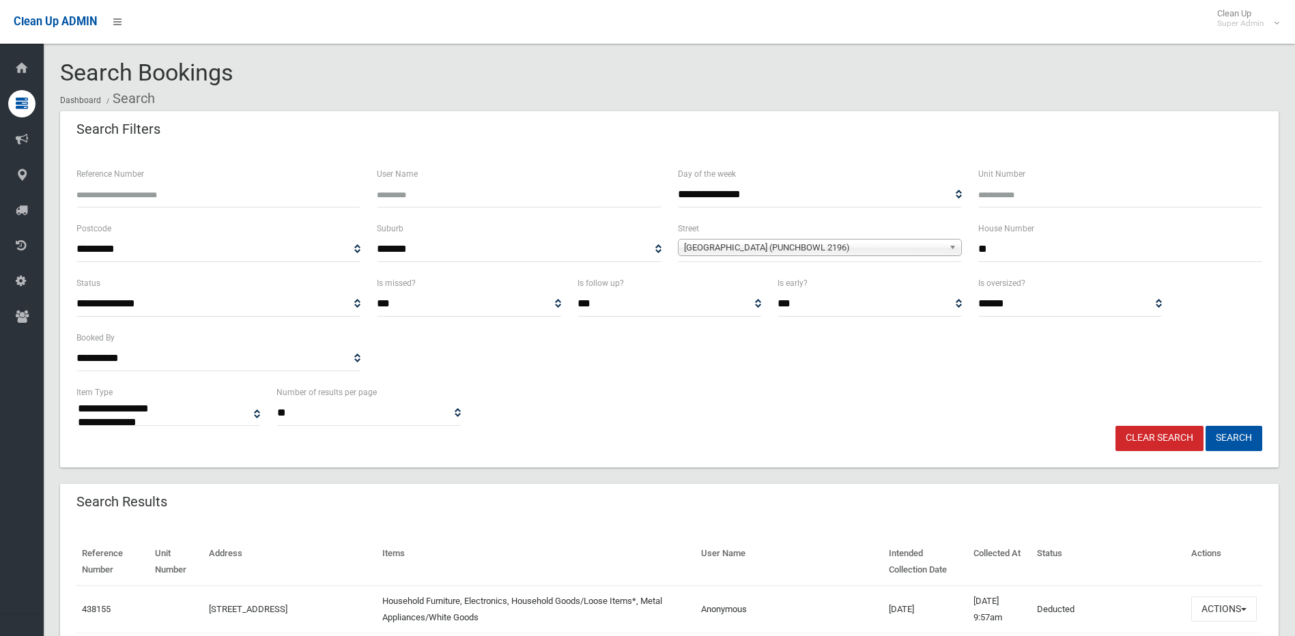
type input "**"
click at [1205, 426] on button "Search" at bounding box center [1233, 438] width 57 height 25
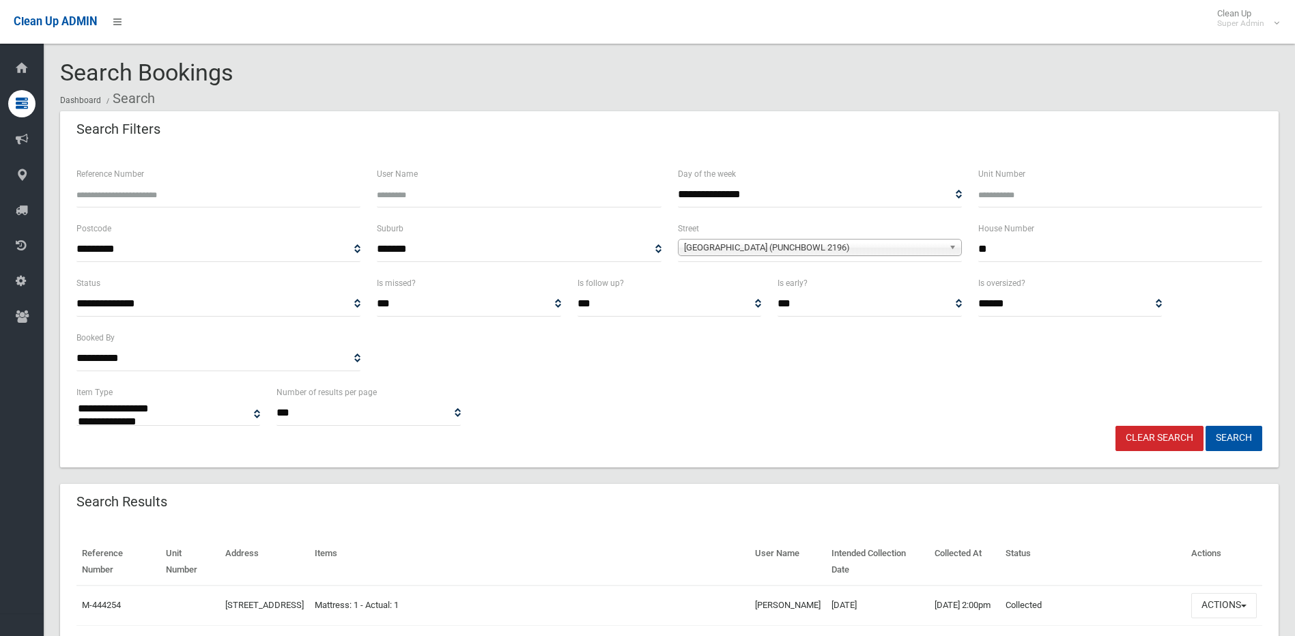
select select
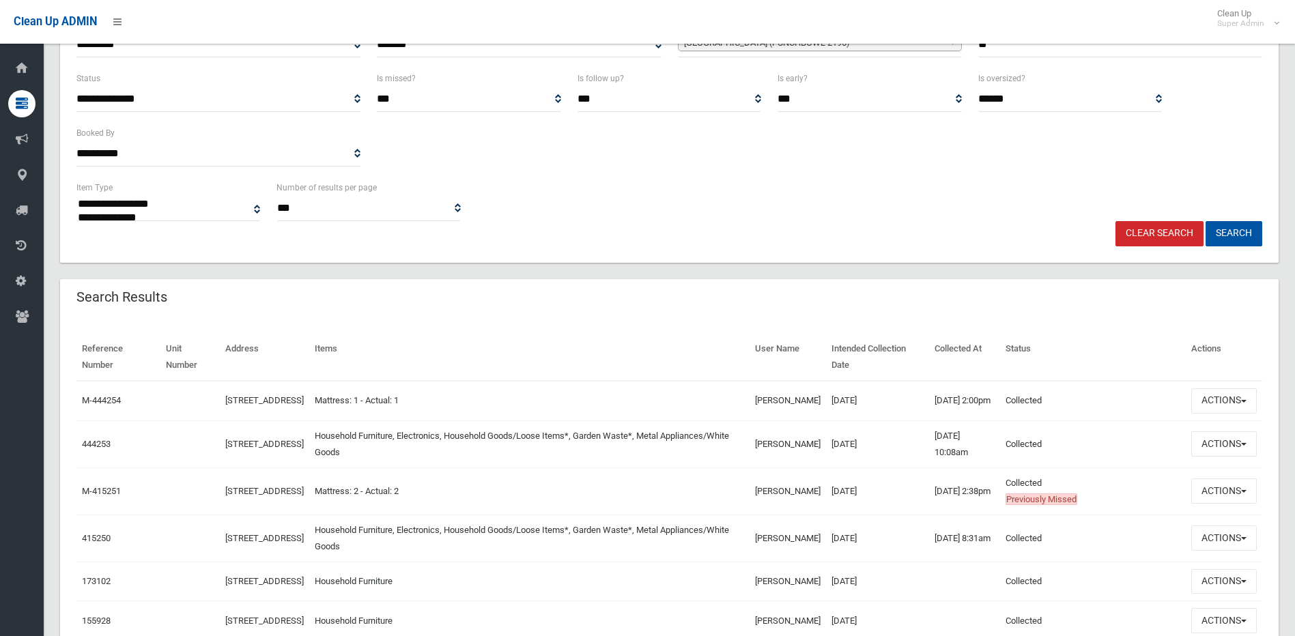
scroll to position [205, 0]
click at [1220, 454] on button "Actions" at bounding box center [1224, 443] width 66 height 25
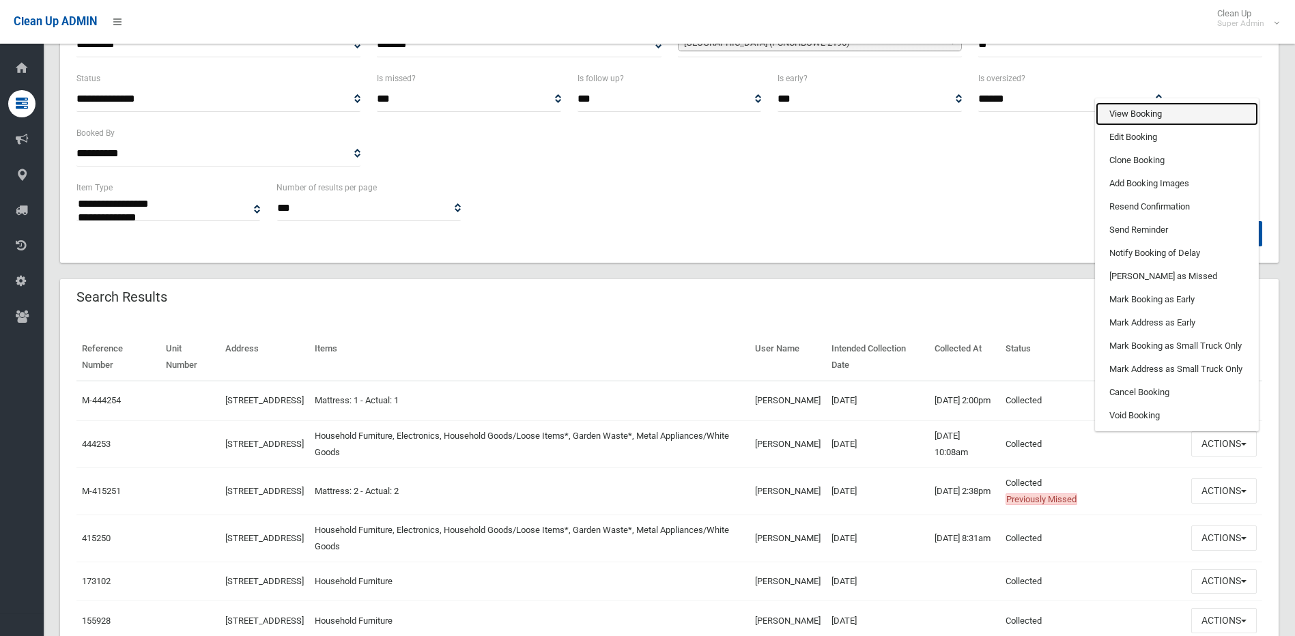
click at [1151, 119] on link "View Booking" at bounding box center [1176, 113] width 162 height 23
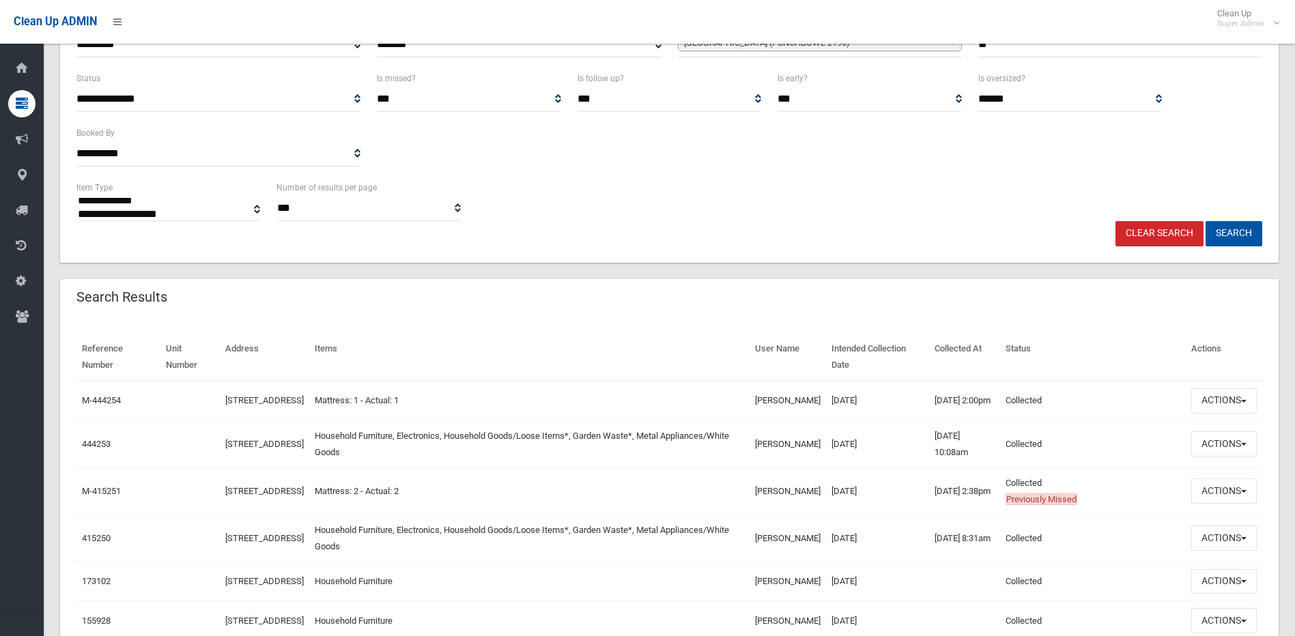
scroll to position [68, 0]
